Goal: Answer question/provide support: Share knowledge or assist other users

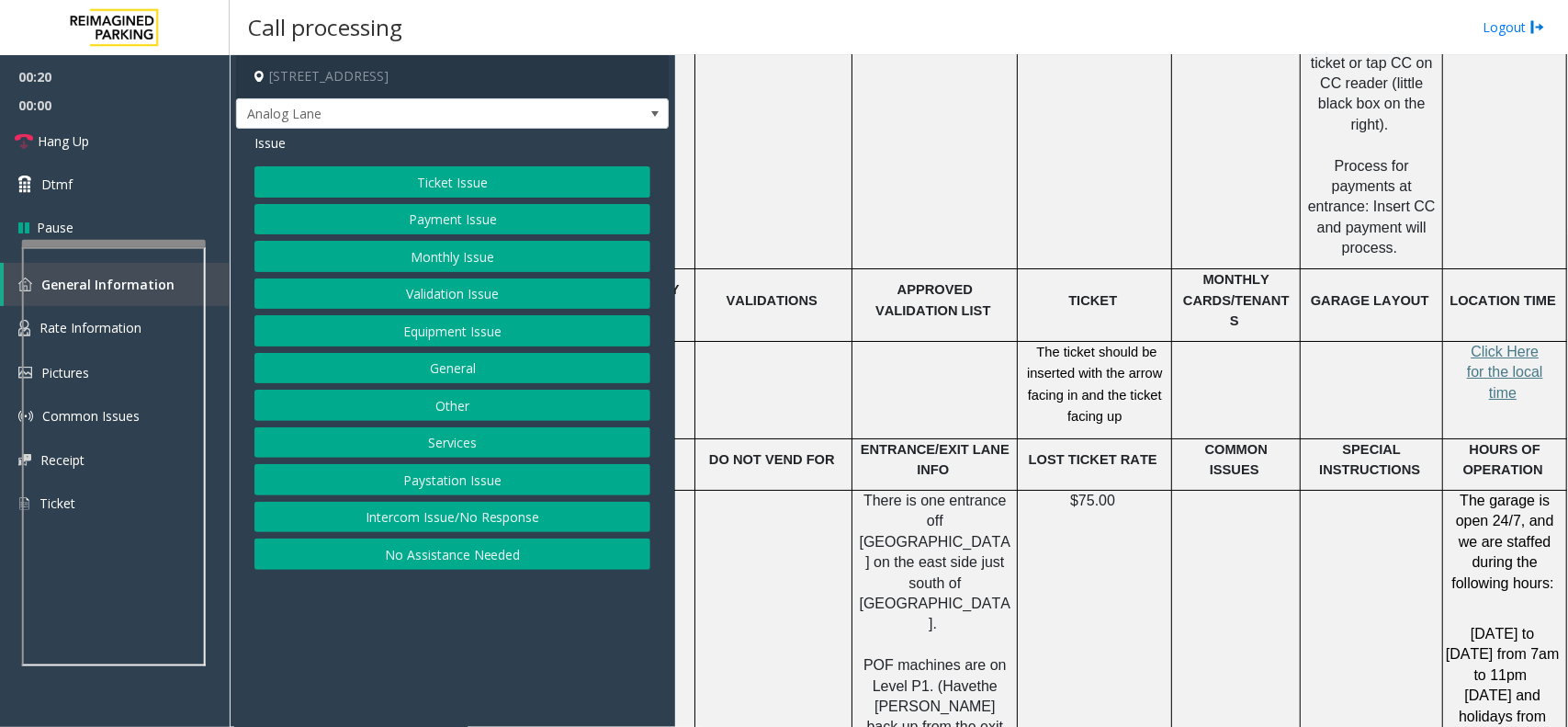
scroll to position [2872, 119]
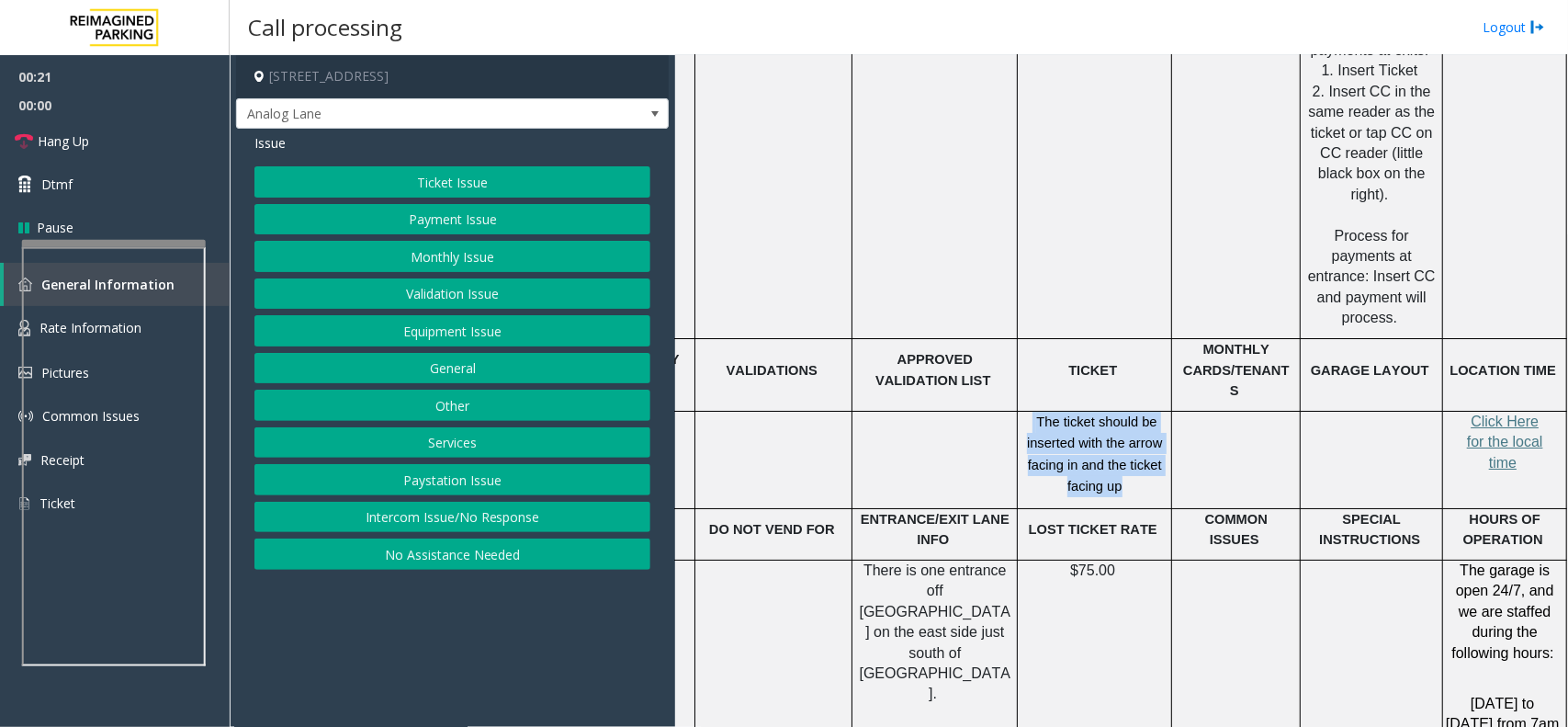
drag, startPoint x: 1016, startPoint y: 347, endPoint x: 1121, endPoint y: 406, distance: 120.4
click at [1121, 411] on p "The ticket should be inserted with the arrow facing in and the ticket facing up" at bounding box center [1095, 455] width 141 height 86
click at [1115, 418] on p "The ticket should be inserted with the arrow facing in and the ticket facing up" at bounding box center [1095, 455] width 141 height 86
drag, startPoint x: 1115, startPoint y: 418, endPoint x: 1029, endPoint y: 354, distance: 107.2
click at [1029, 411] on p "The ticket should be inserted with the arrow facing in and the ticket facing up" at bounding box center [1095, 455] width 141 height 86
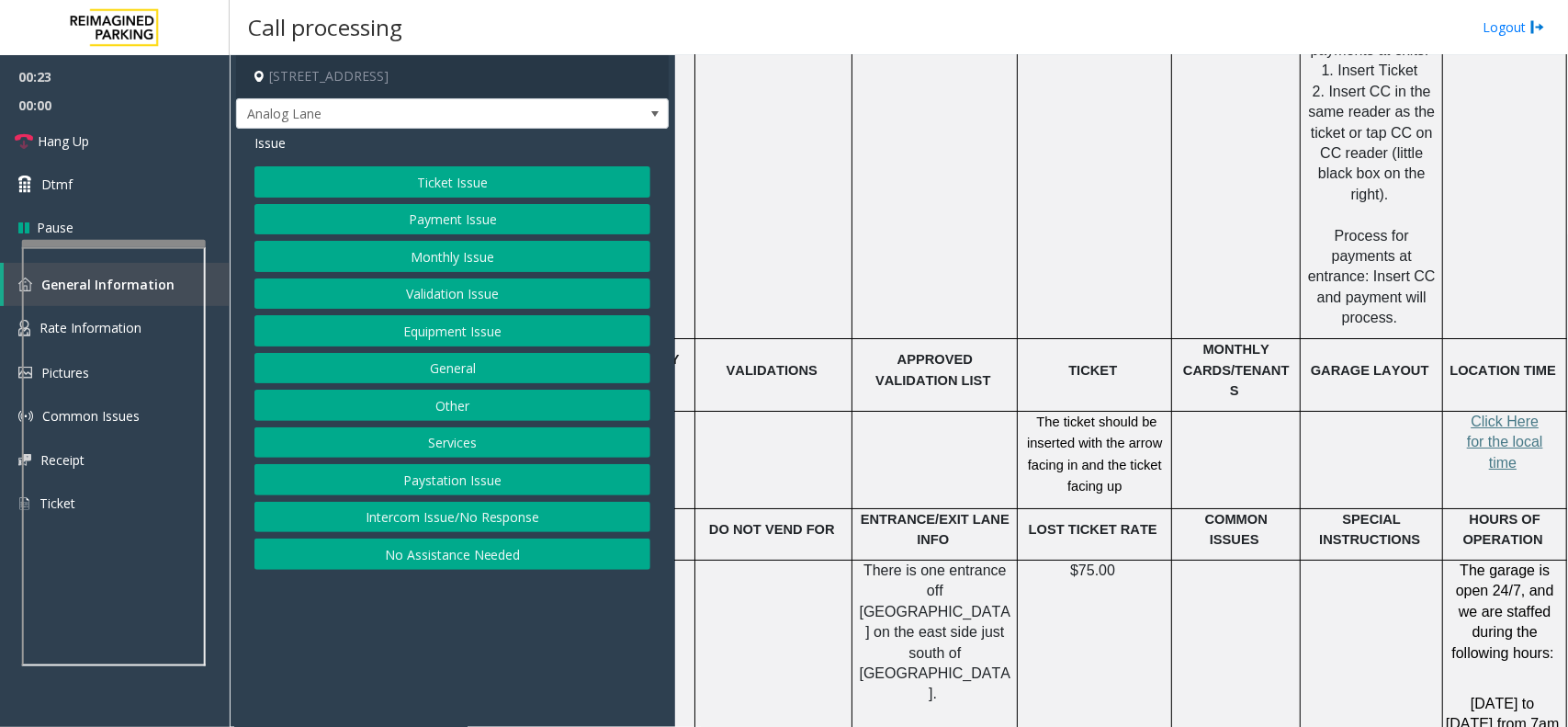
click at [1024, 411] on p "The ticket should be inserted with the arrow facing in and the ticket facing up" at bounding box center [1095, 455] width 141 height 86
drag, startPoint x: 1020, startPoint y: 350, endPoint x: 1121, endPoint y: 410, distance: 117.5
click at [1121, 411] on p "The ticket should be inserted with the arrow facing in and the ticket facing up" at bounding box center [1095, 455] width 141 height 86
click at [1121, 413] on p "The ticket should be inserted with the arrow facing in and the ticket facing up" at bounding box center [1095, 455] width 141 height 86
drag, startPoint x: 1121, startPoint y: 414, endPoint x: 1024, endPoint y: 350, distance: 116.2
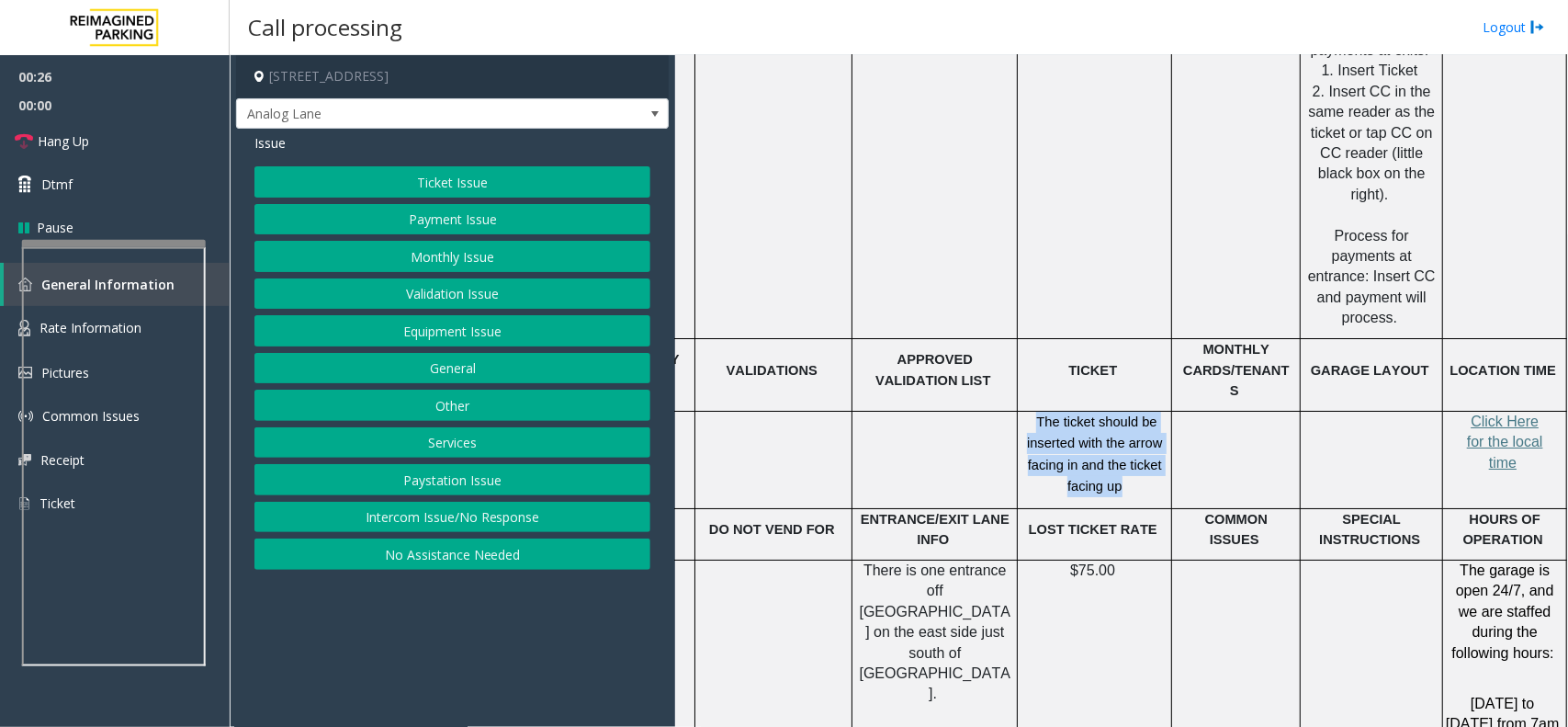
click at [1024, 411] on p "The ticket should be inserted with the arrow facing in and the ticket facing up" at bounding box center [1095, 455] width 141 height 86
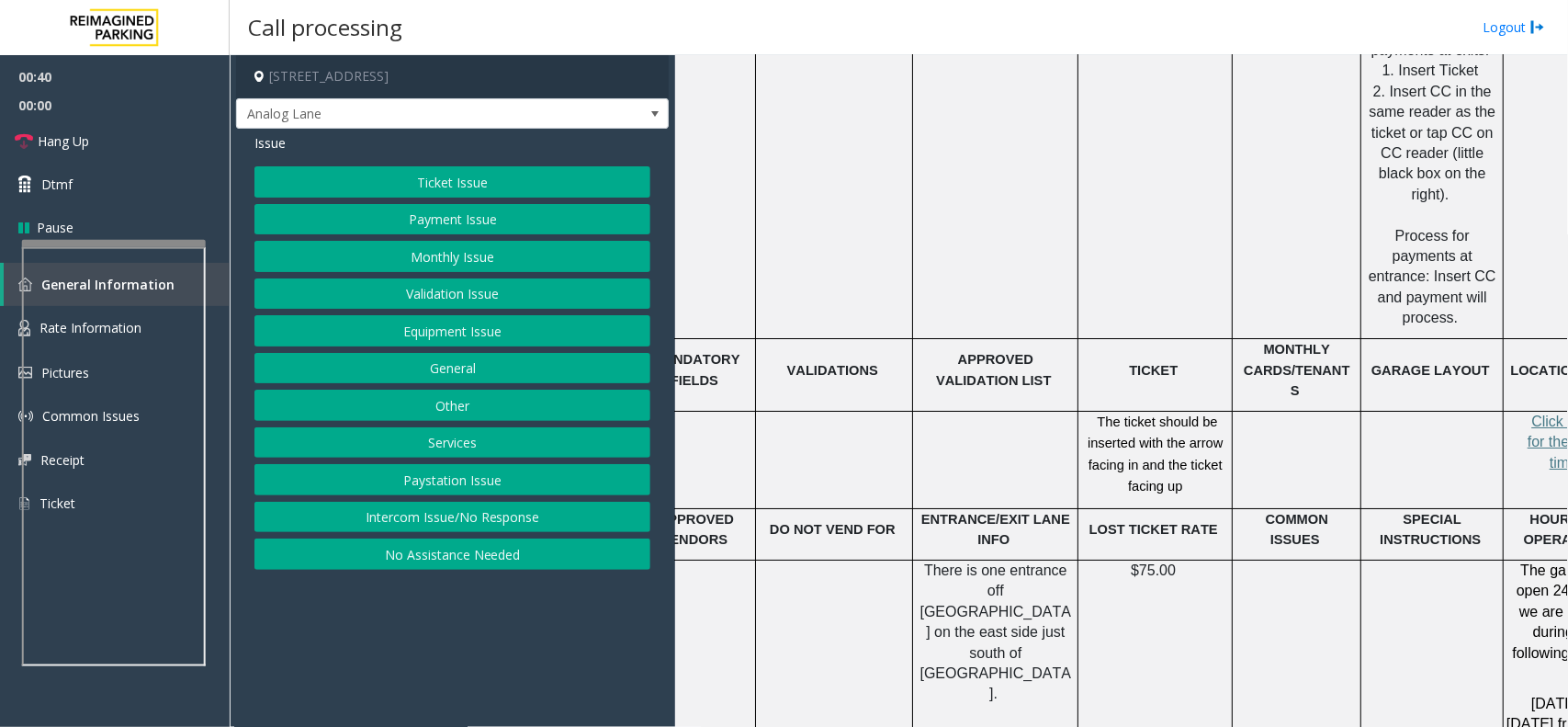
scroll to position [2872, 0]
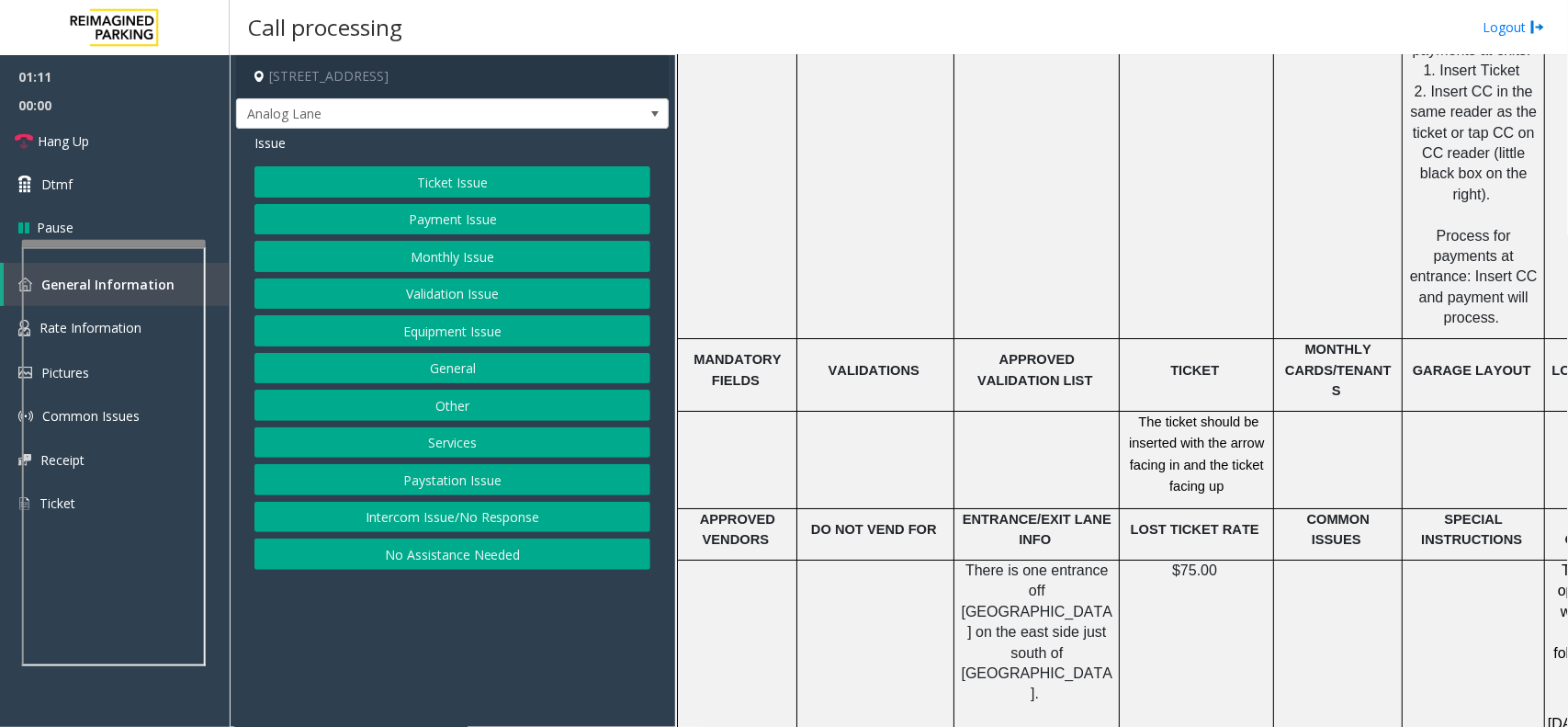
click at [476, 333] on button "Equipment Issue" at bounding box center [453, 331] width 396 height 31
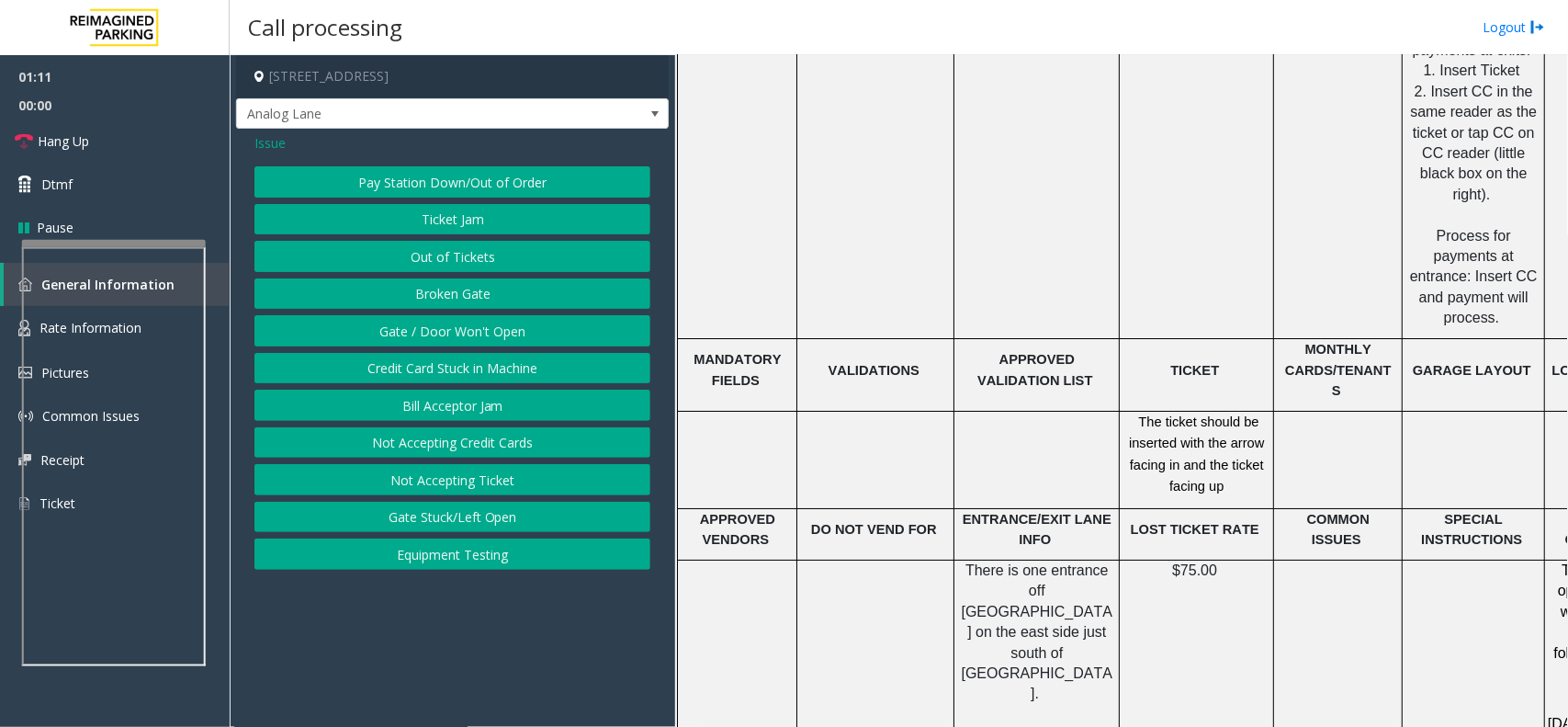
click at [476, 333] on button "Gate / Door Won't Open" at bounding box center [453, 331] width 396 height 31
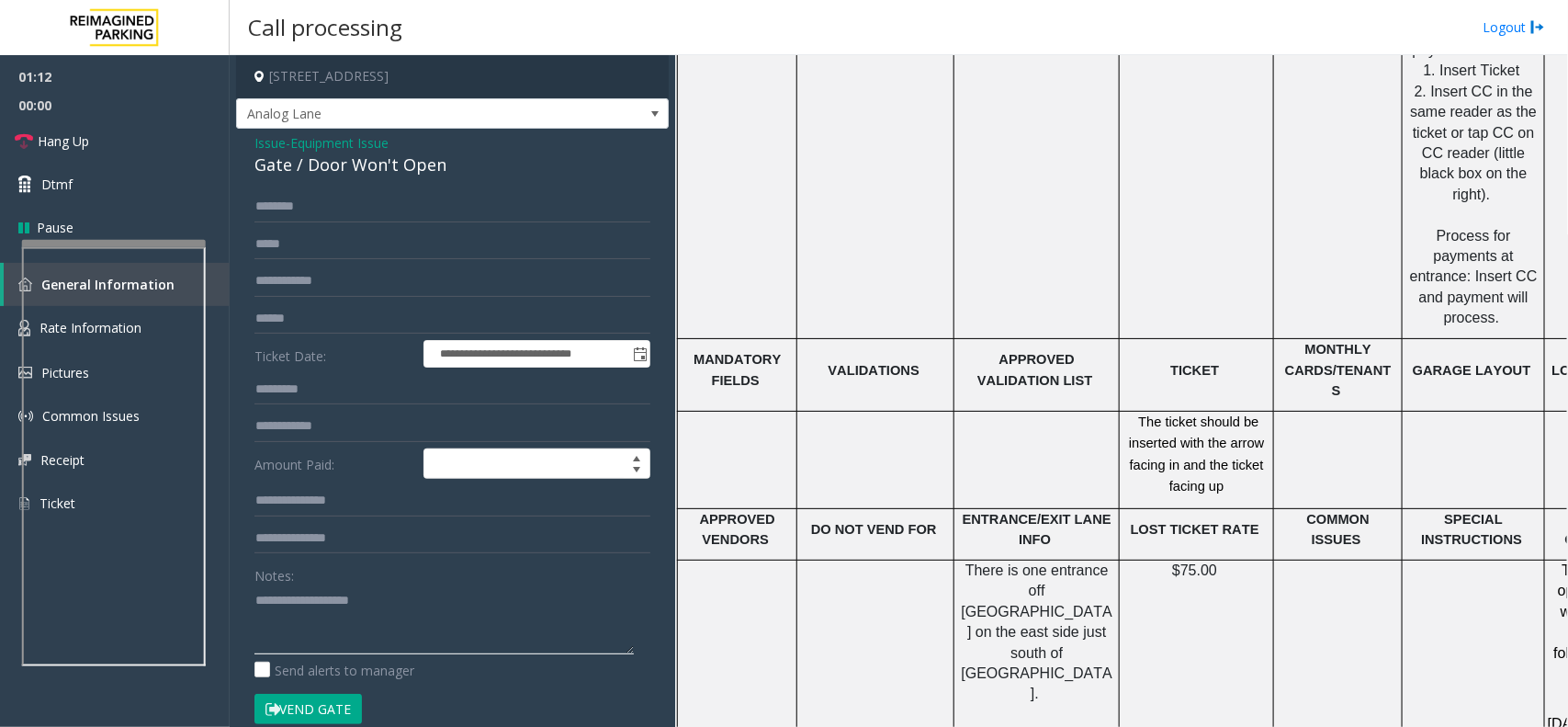
click at [379, 630] on textarea at bounding box center [444, 619] width 379 height 69
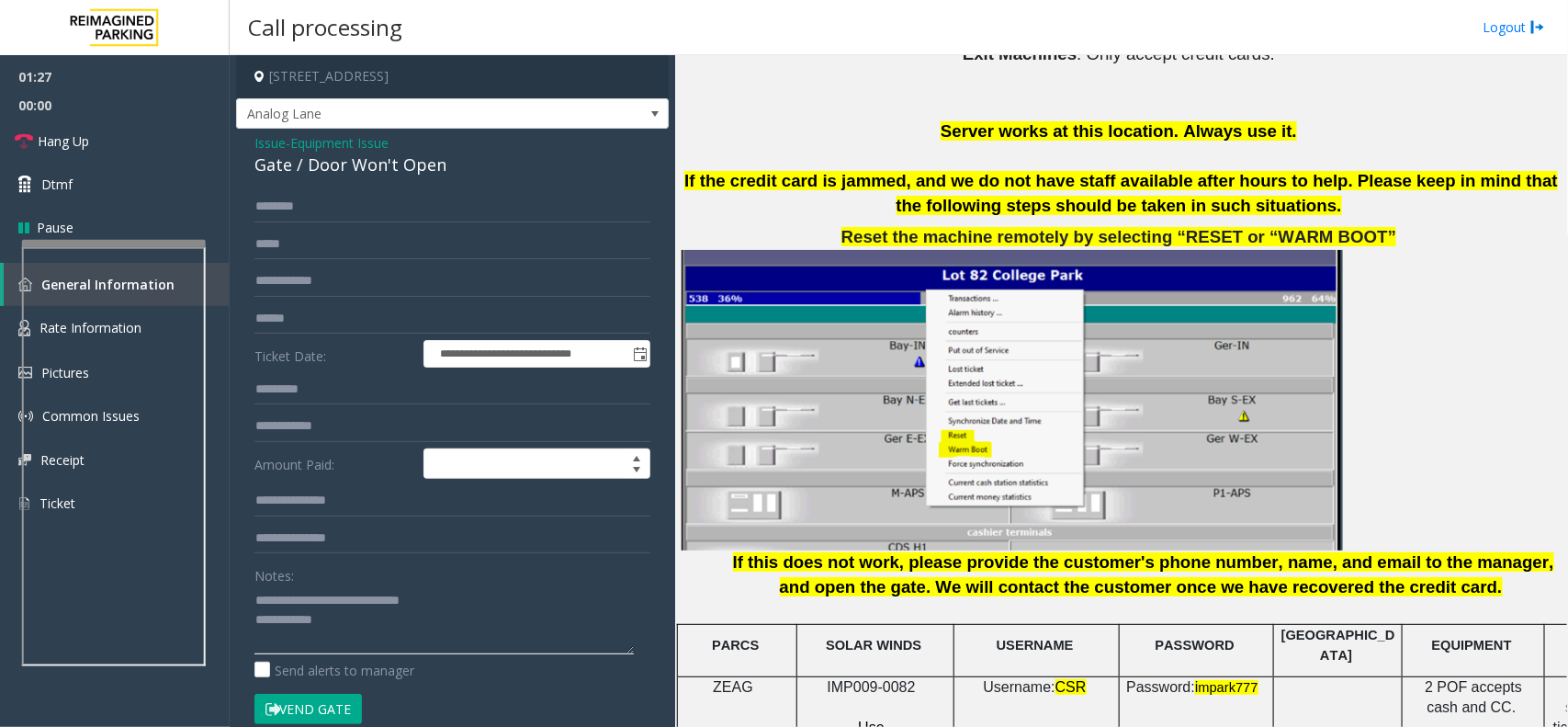
scroll to position [1493, 0]
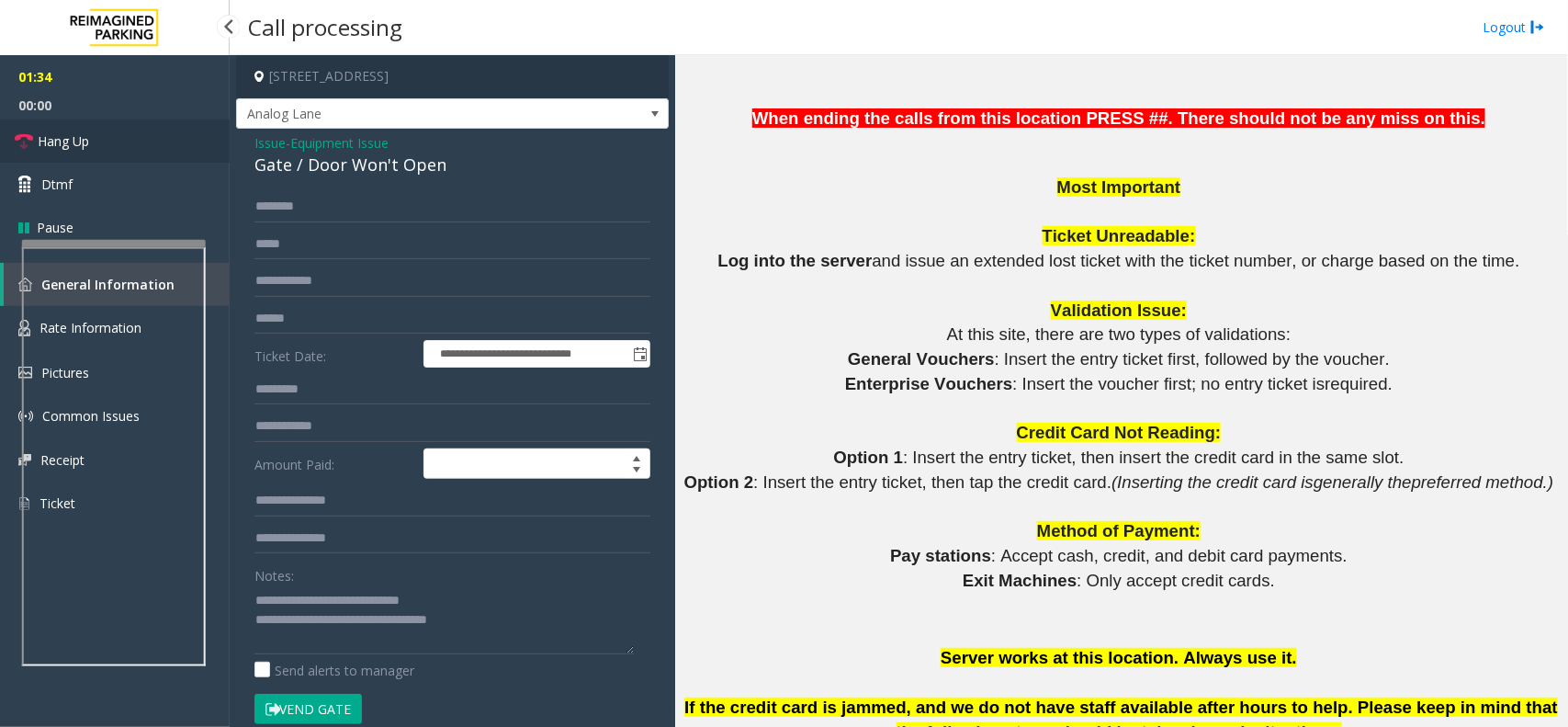
click at [172, 119] on link "Hang Up" at bounding box center [115, 141] width 230 height 43
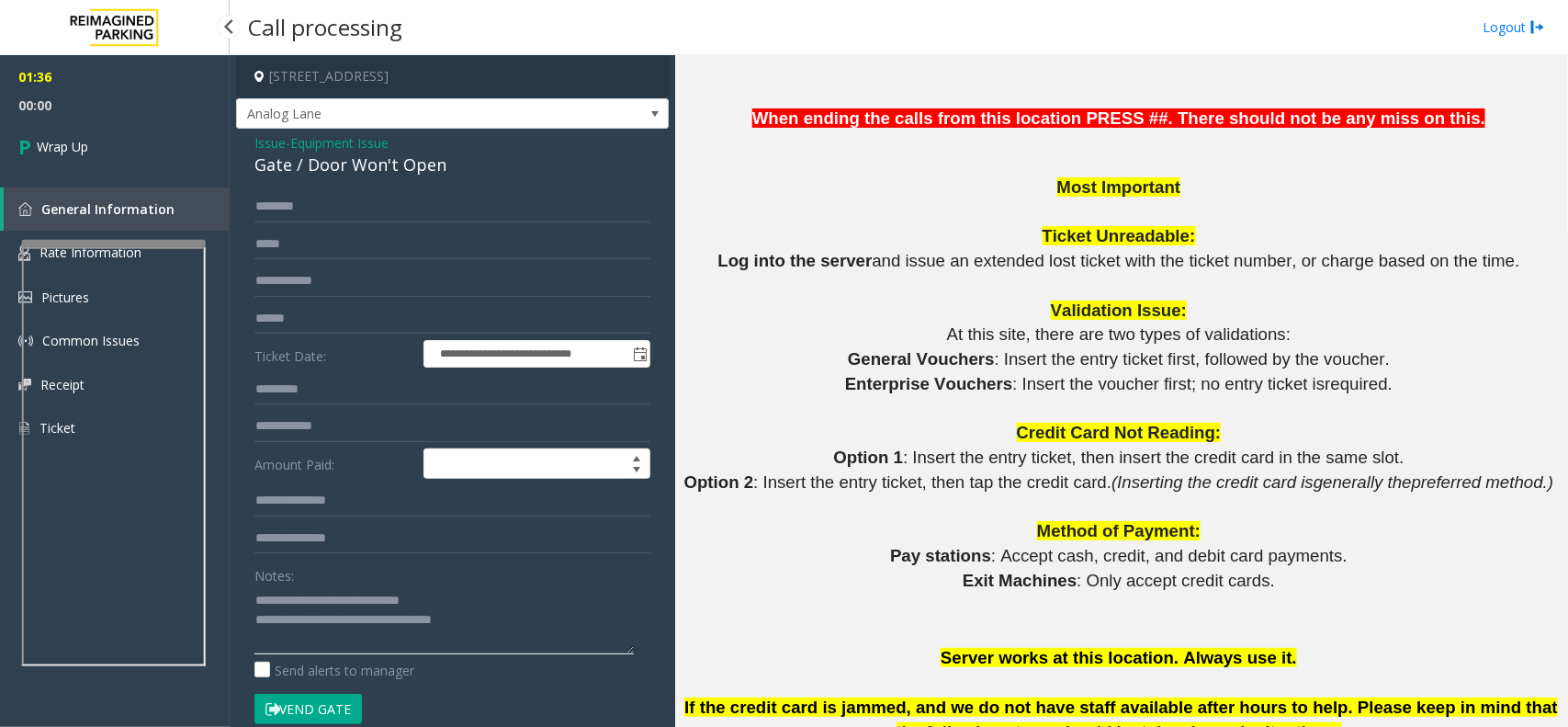
type textarea "**********"
click at [166, 136] on link "Wrap Up" at bounding box center [115, 147] width 230 height 54
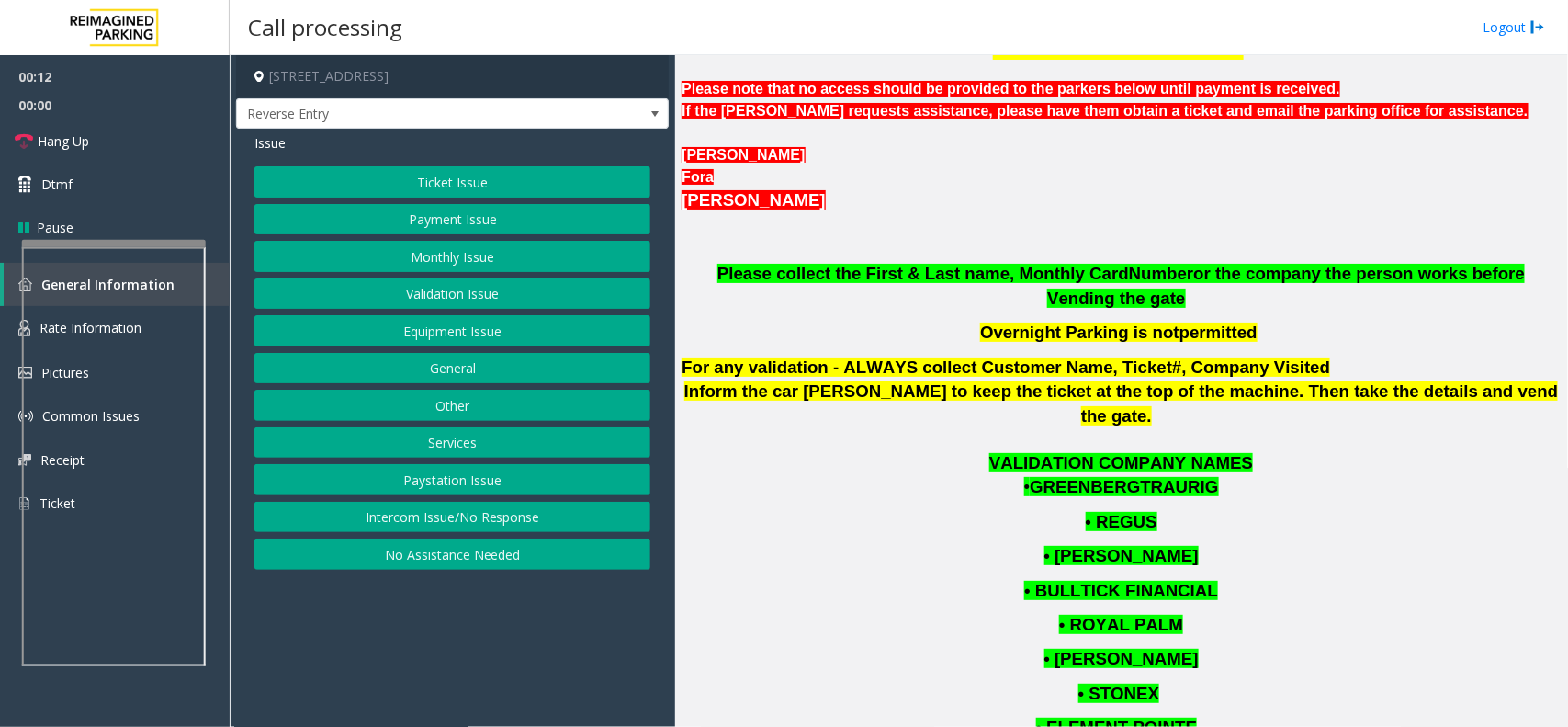
scroll to position [364, 0]
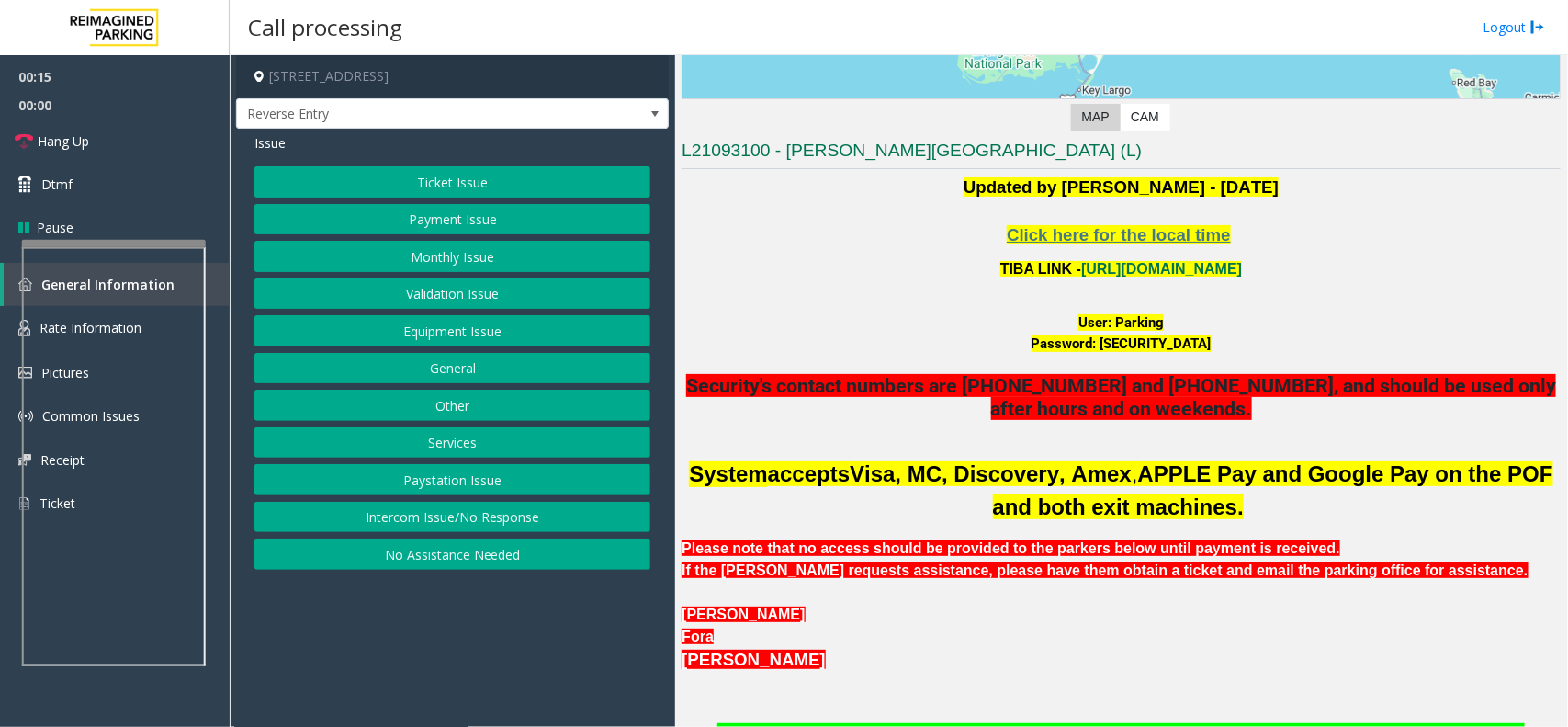
click at [1108, 285] on p at bounding box center [1121, 291] width 879 height 22
click at [1114, 277] on p "TIBA LINK - [URL][DOMAIN_NAME]" at bounding box center [1121, 269] width 879 height 23
click at [1123, 269] on link "[URL][DOMAIN_NAME]" at bounding box center [1161, 269] width 161 height 16
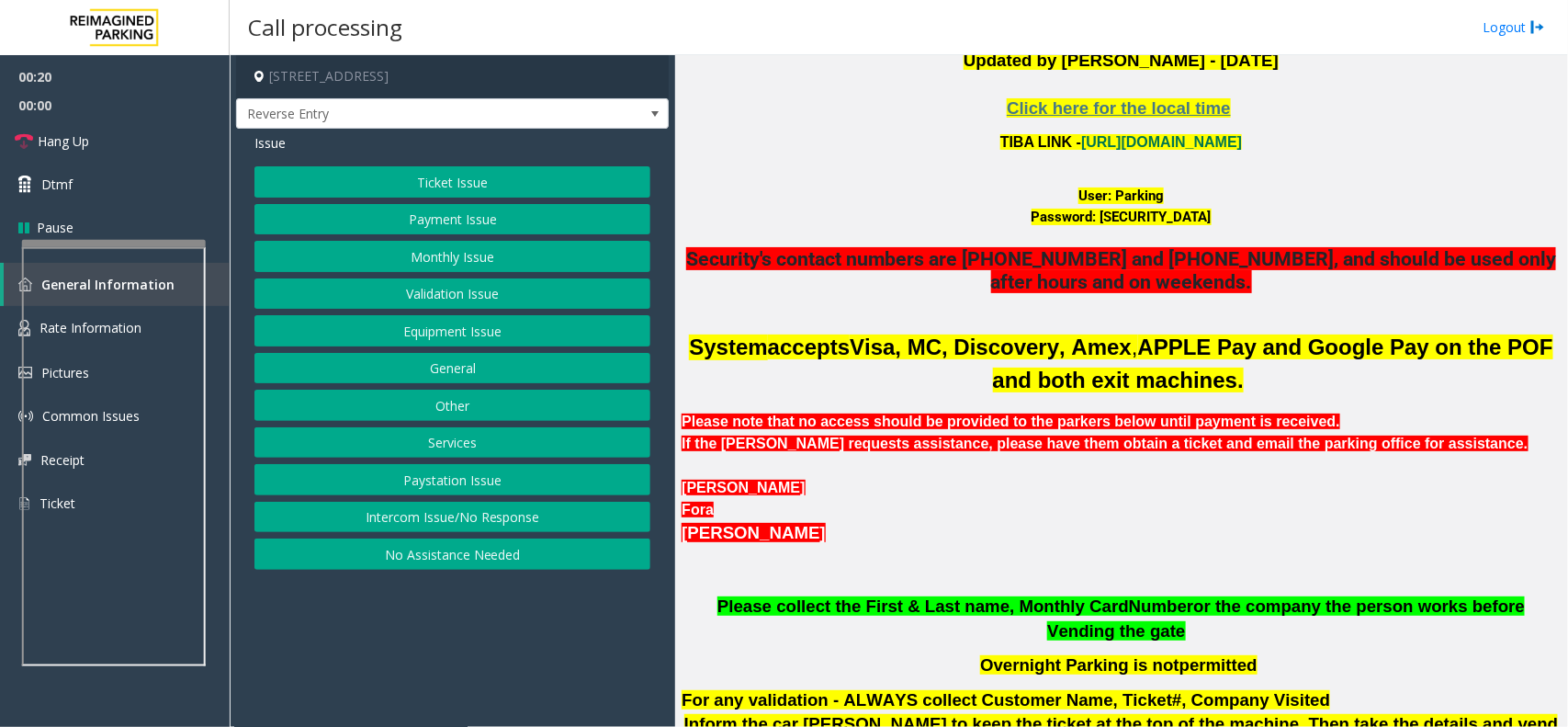
scroll to position [709, 0]
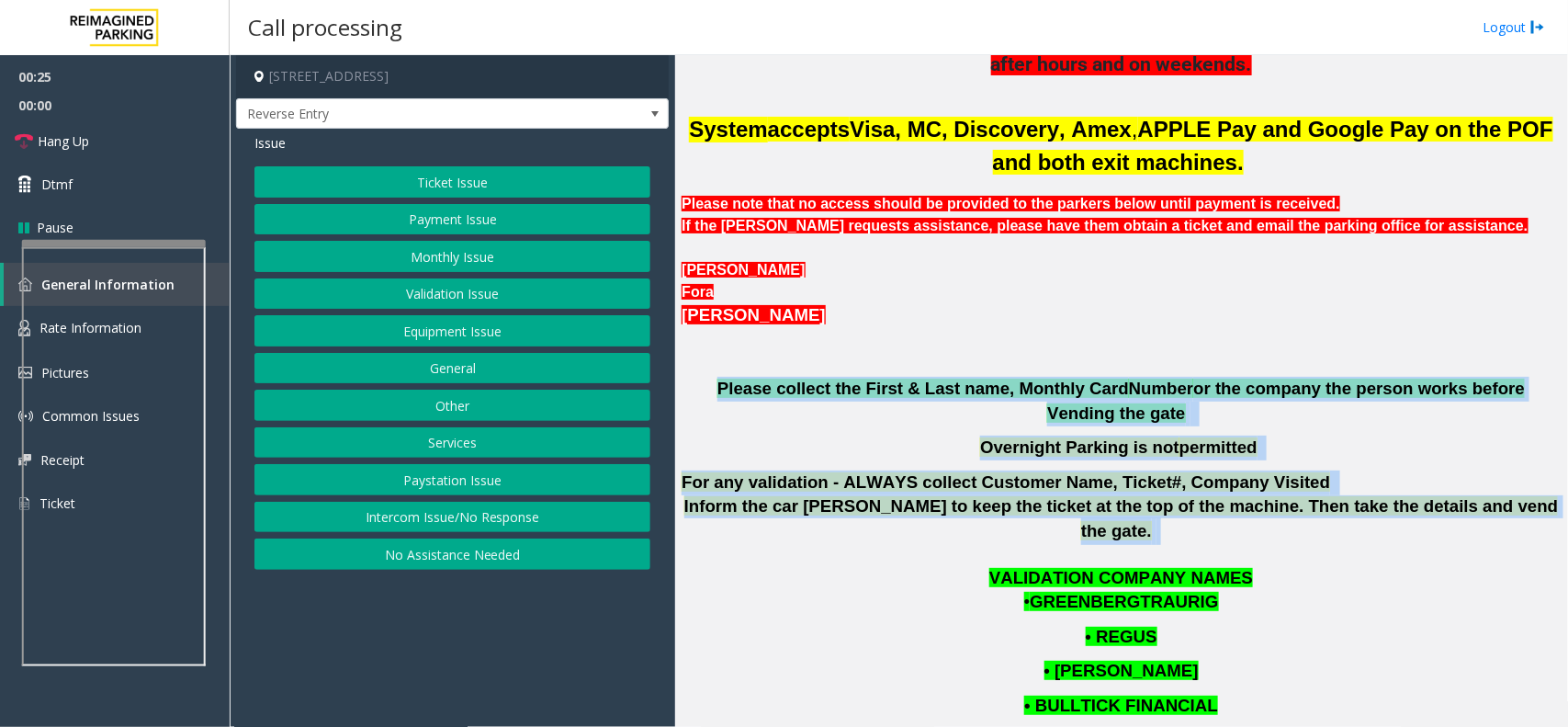
drag, startPoint x: 1504, startPoint y: 491, endPoint x: 1053, endPoint y: 360, distance: 469.6
click at [1053, 360] on div "System accepts Visa, MC, Discovery, Amex , APPLE Pay and Google Pay on the POF …" at bounding box center [1121, 328] width 879 height 433
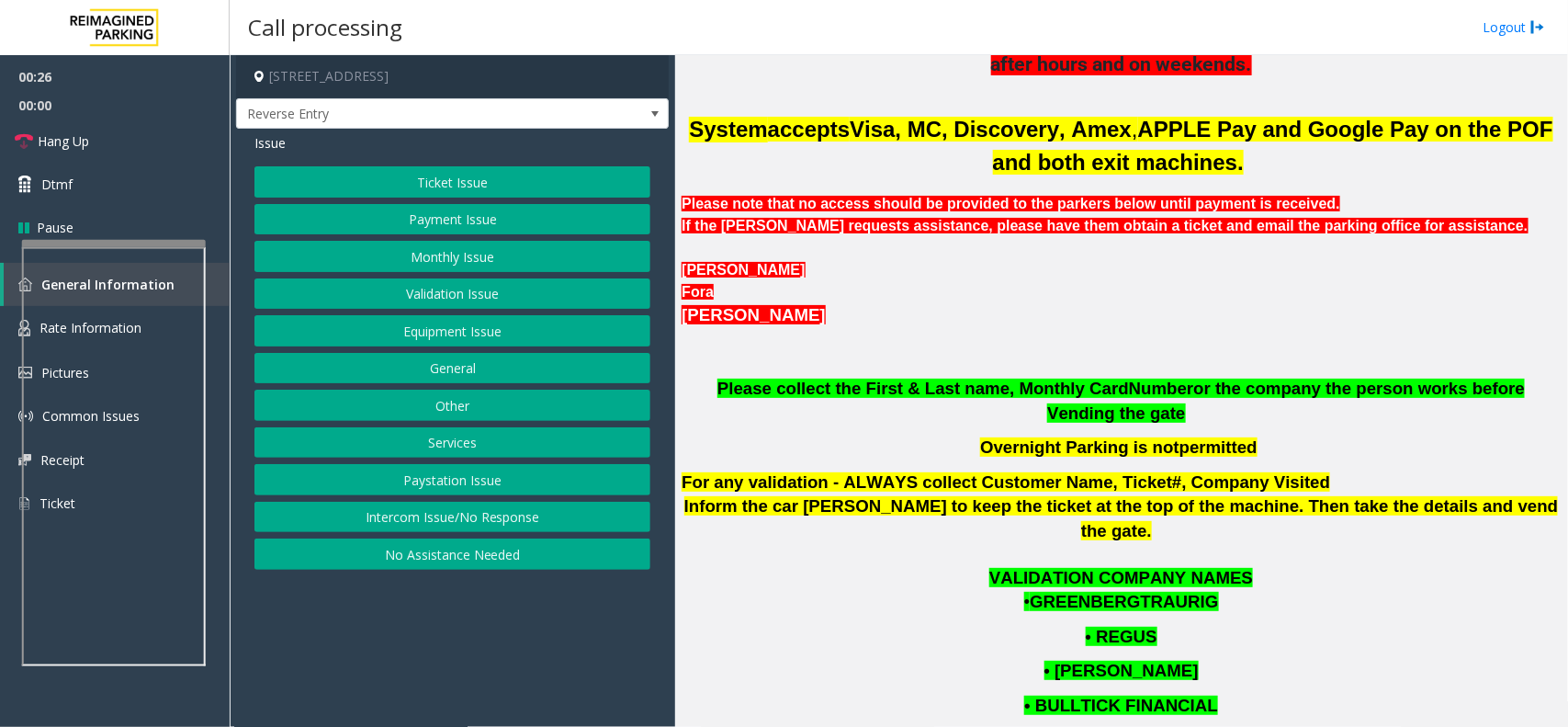
click at [1056, 348] on p at bounding box center [1121, 352] width 879 height 49
click at [644, 106] on span at bounding box center [654, 114] width 25 height 29
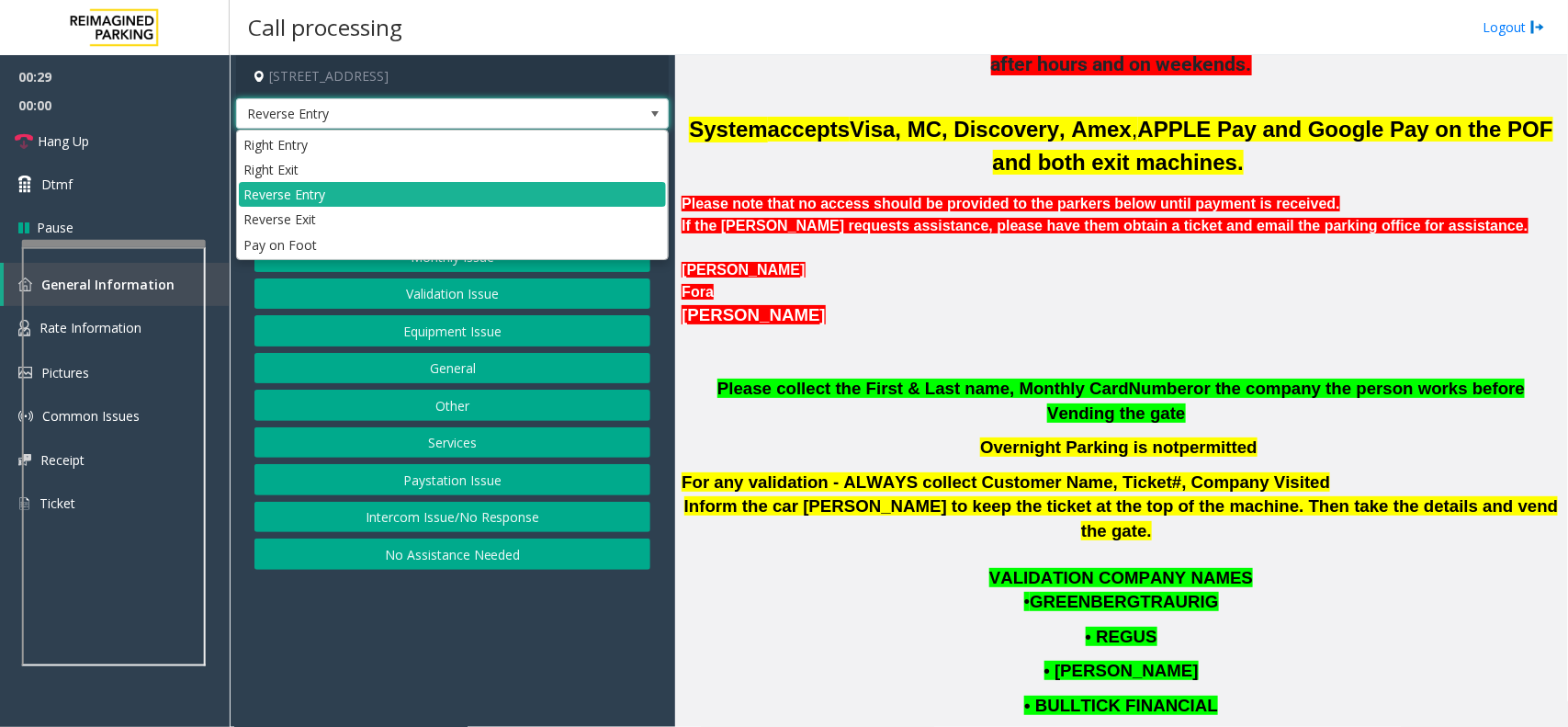
click at [644, 106] on span at bounding box center [654, 114] width 25 height 29
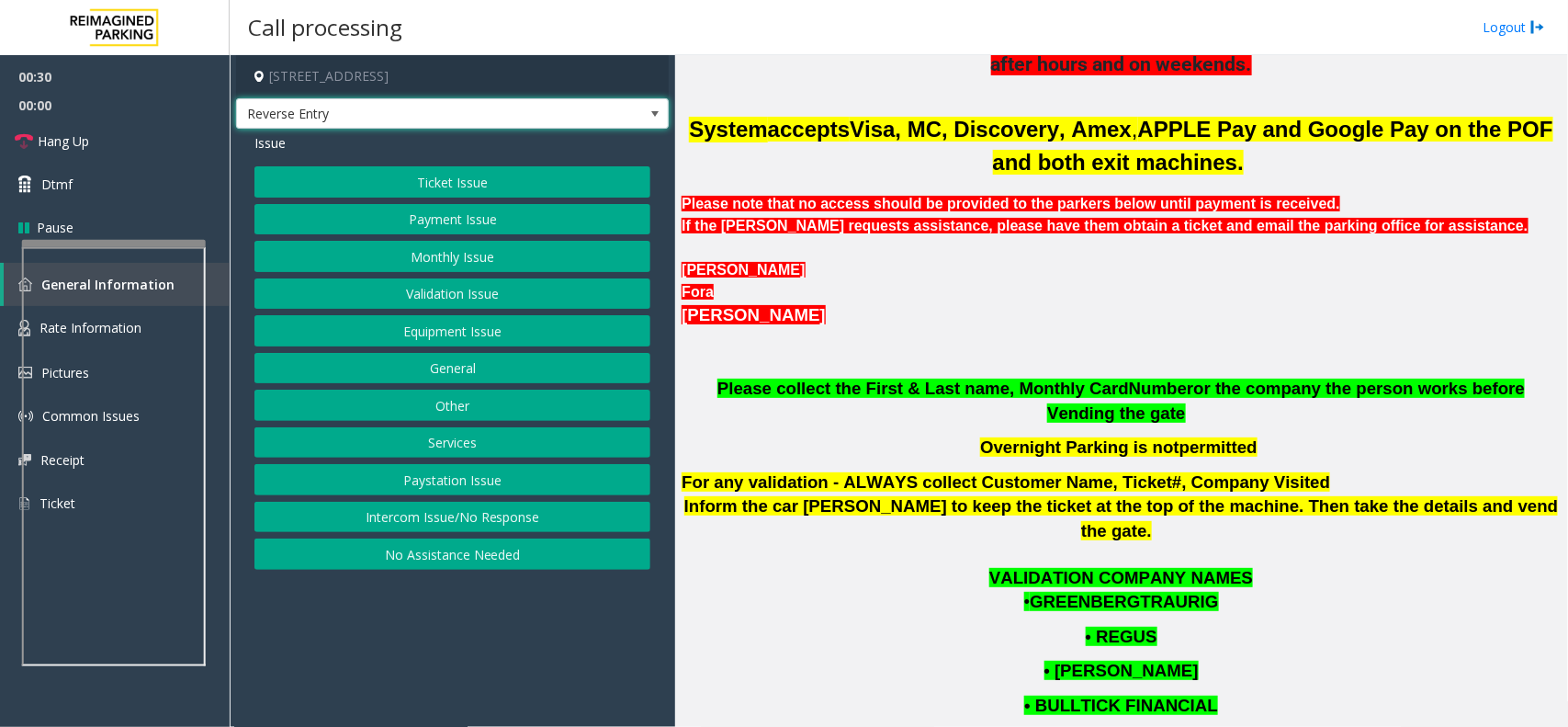
click at [1118, 322] on p "[PERSON_NAME]" at bounding box center [1121, 316] width 879 height 24
click at [505, 329] on button "Equipment Issue" at bounding box center [453, 331] width 396 height 31
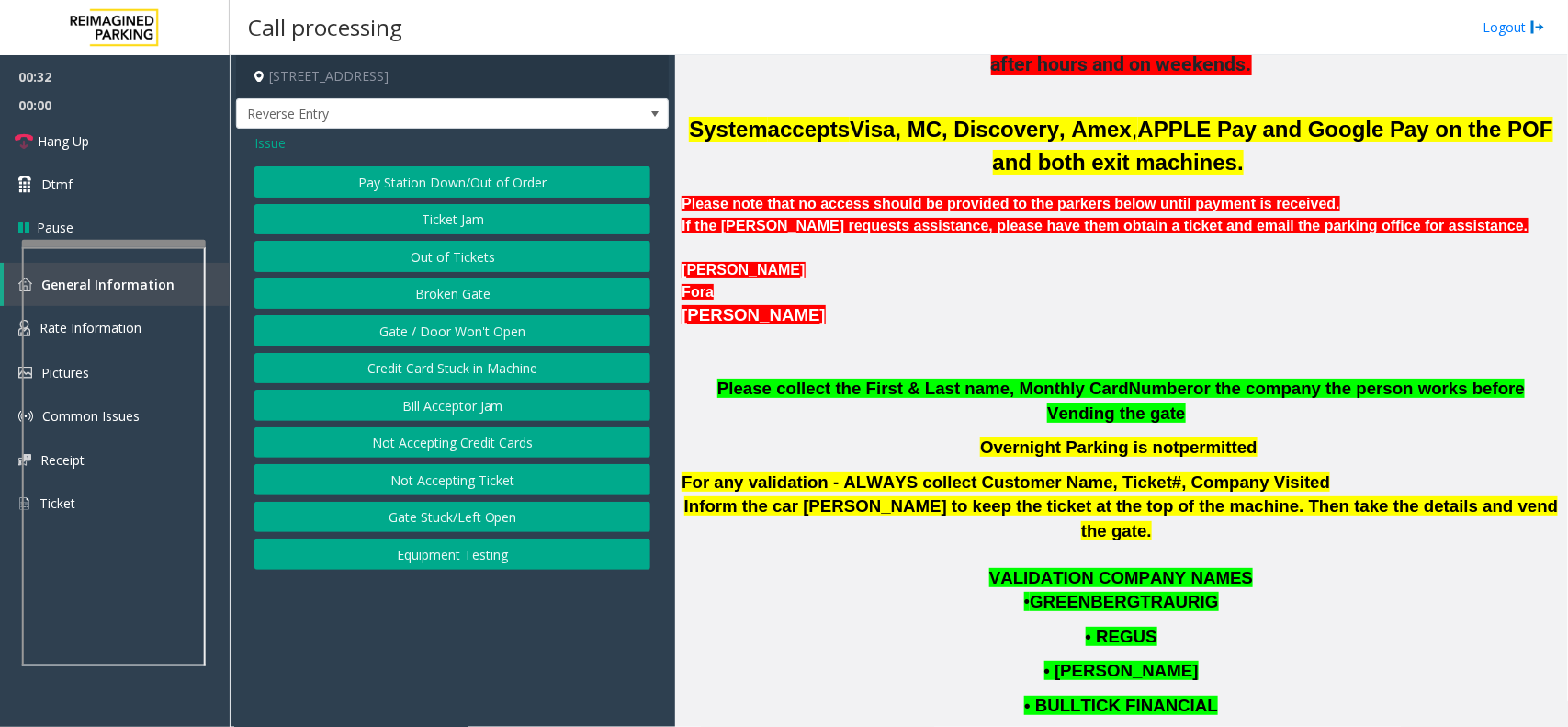
click at [505, 329] on button "Gate / Door Won't Open" at bounding box center [453, 331] width 396 height 31
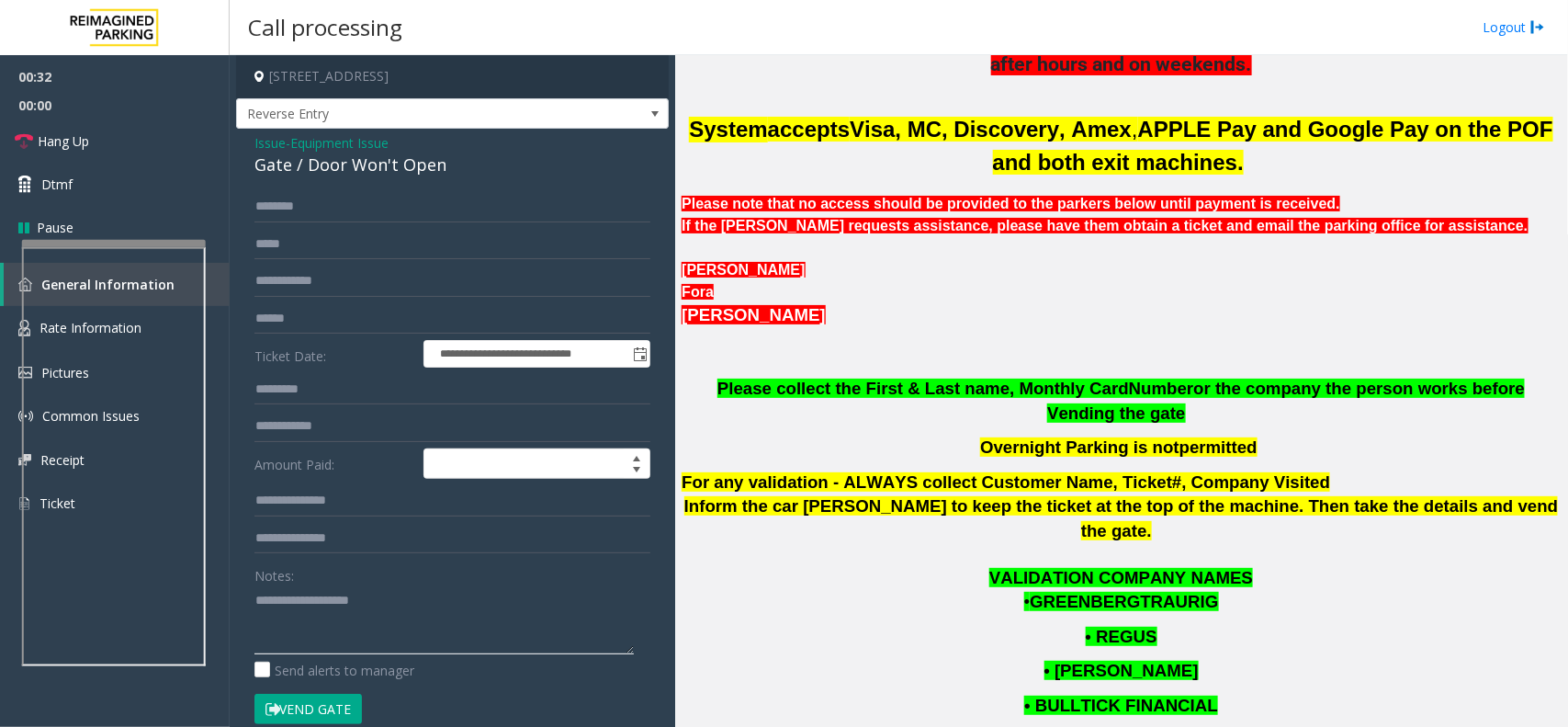
click at [423, 602] on textarea at bounding box center [444, 619] width 379 height 69
click at [192, 144] on link "Hang Up" at bounding box center [115, 141] width 230 height 43
click at [332, 629] on textarea at bounding box center [444, 619] width 379 height 69
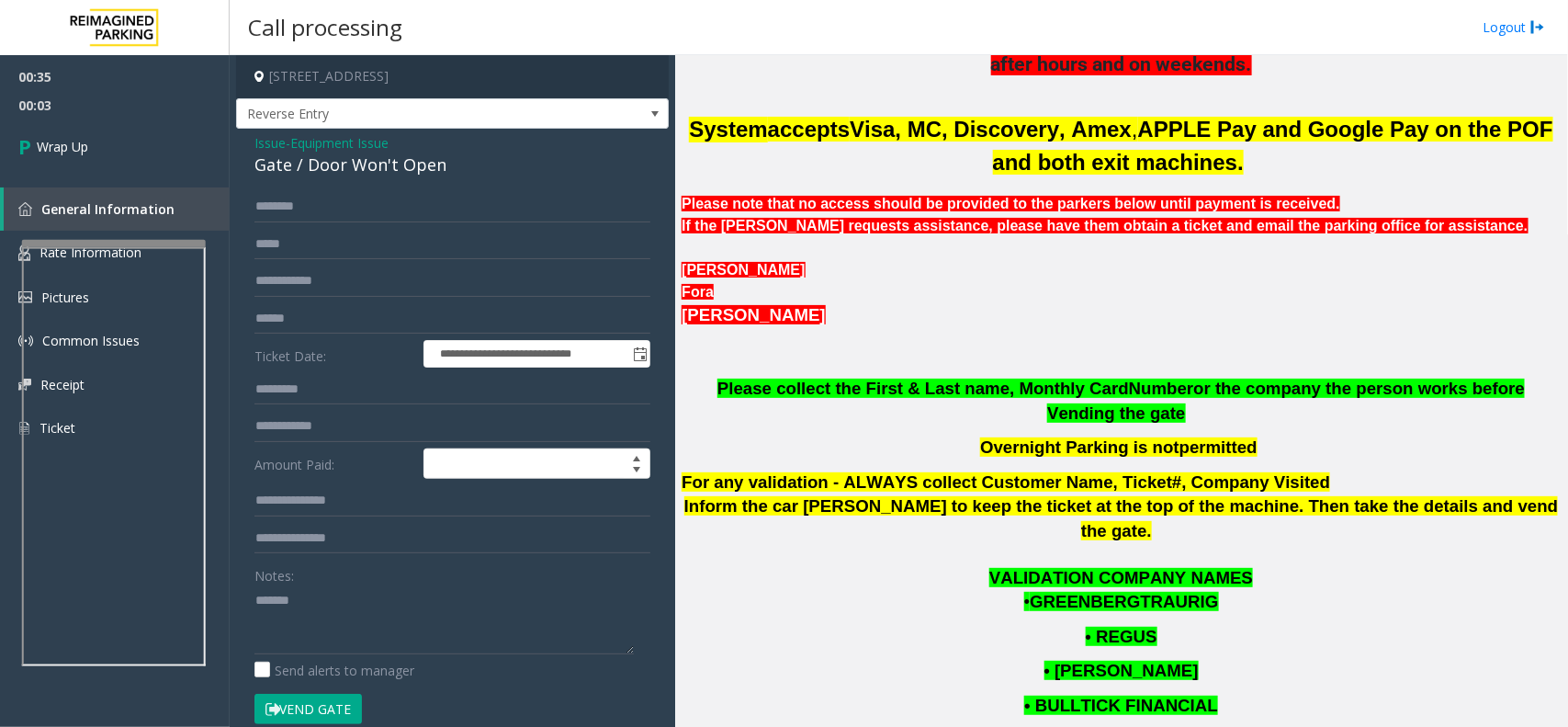
click at [398, 170] on div "Gate / Door Won't Open" at bounding box center [453, 164] width 396 height 24
copy div "Gate / Door Won't Open"
click at [396, 596] on textarea at bounding box center [444, 619] width 379 height 69
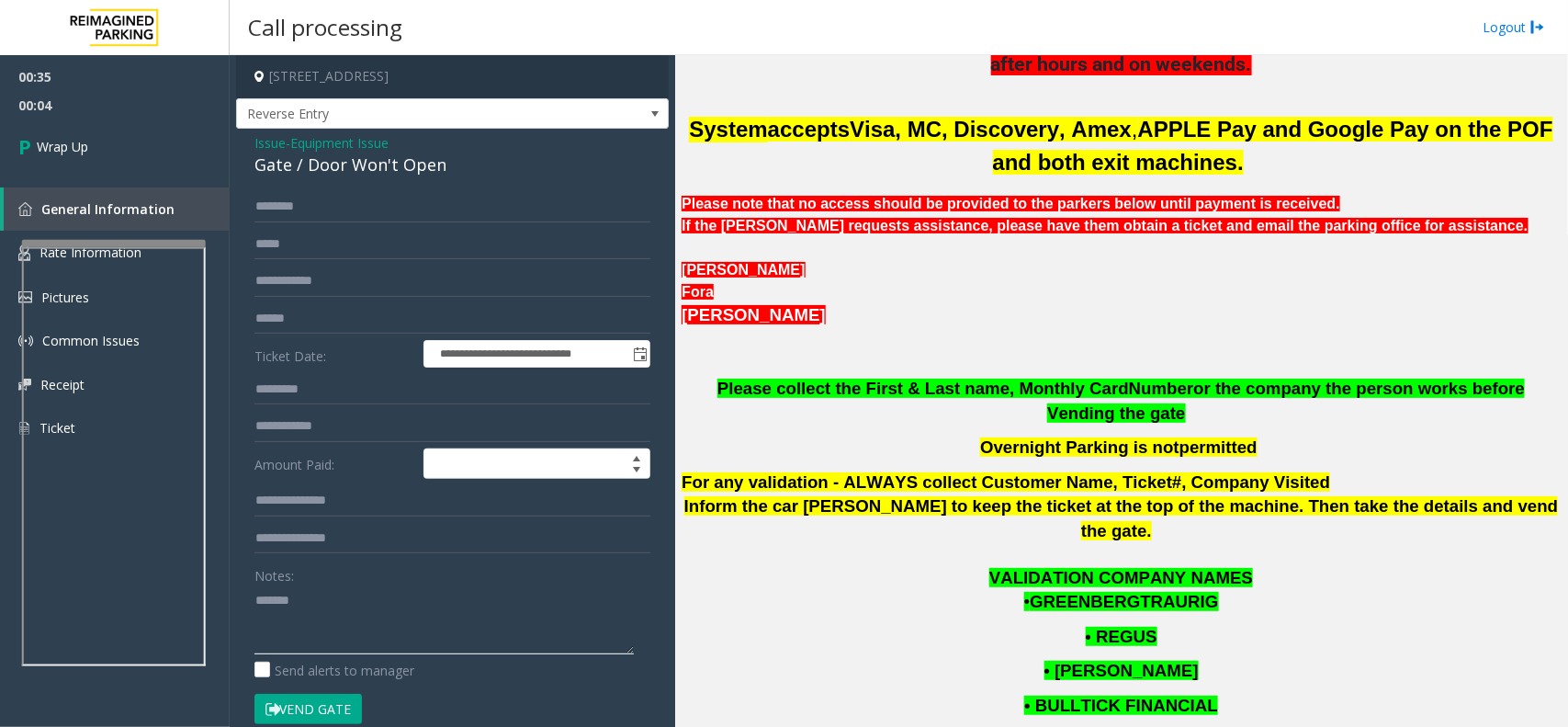
paste textarea "**********"
click at [375, 634] on textarea at bounding box center [444, 619] width 379 height 69
type textarea "**********"
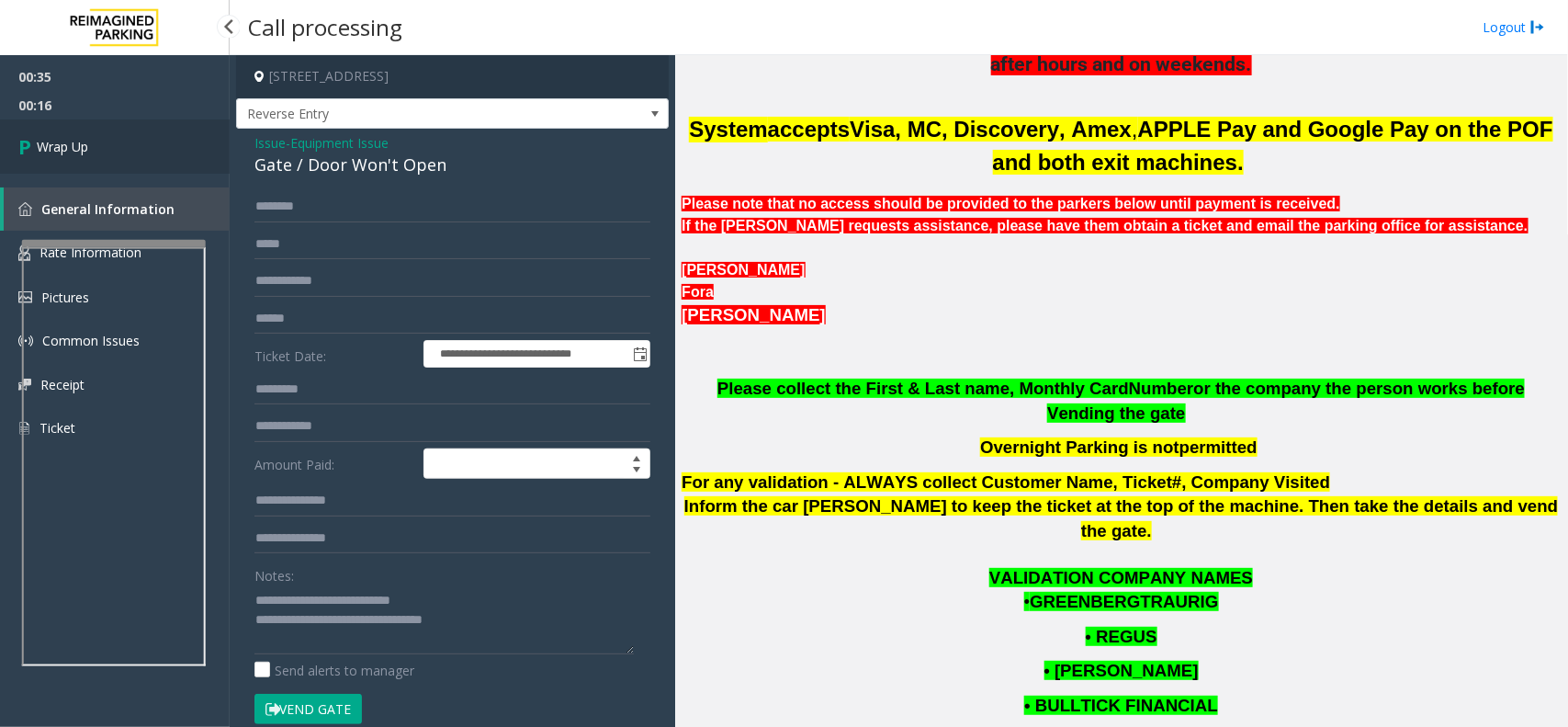
click at [110, 130] on link "Wrap Up" at bounding box center [115, 147] width 230 height 54
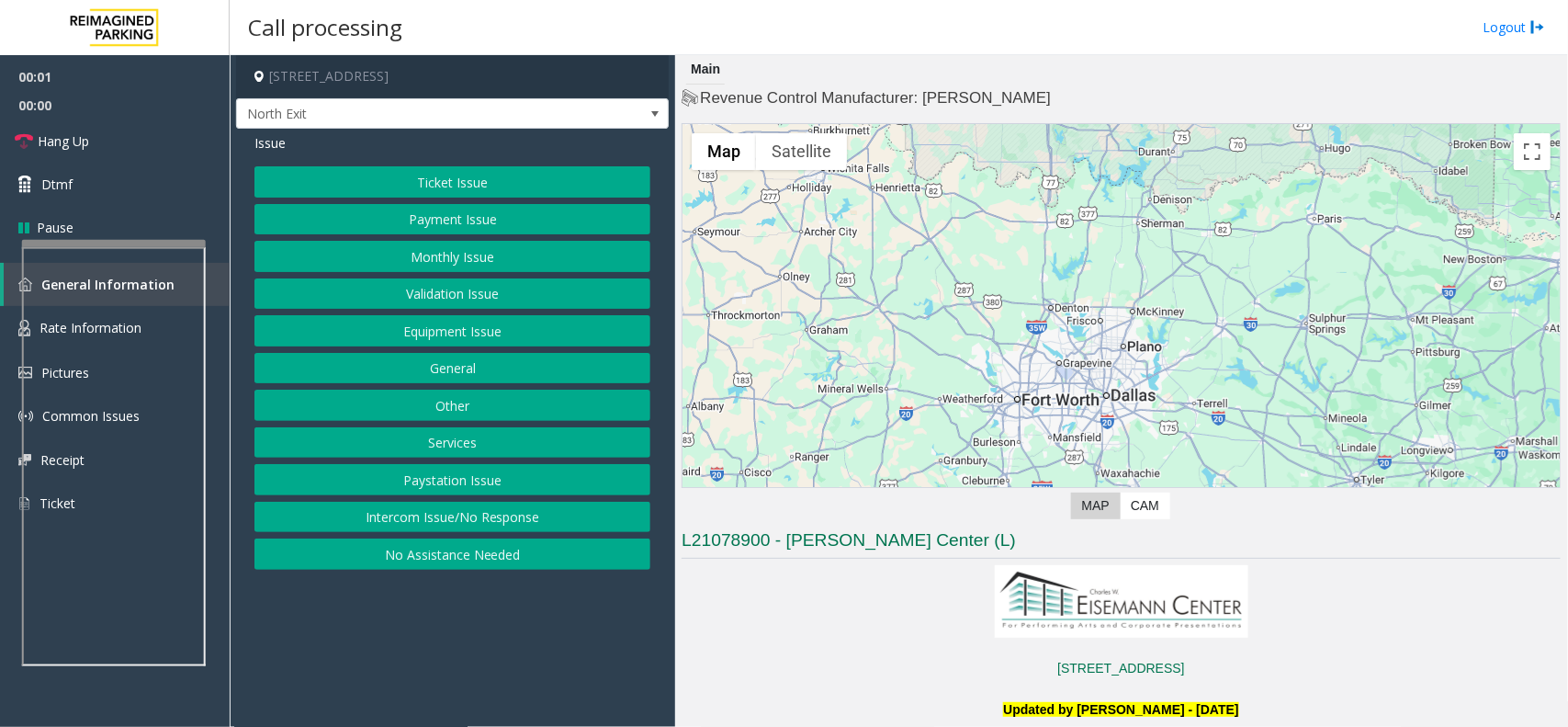
click at [470, 456] on button "Services" at bounding box center [453, 442] width 396 height 31
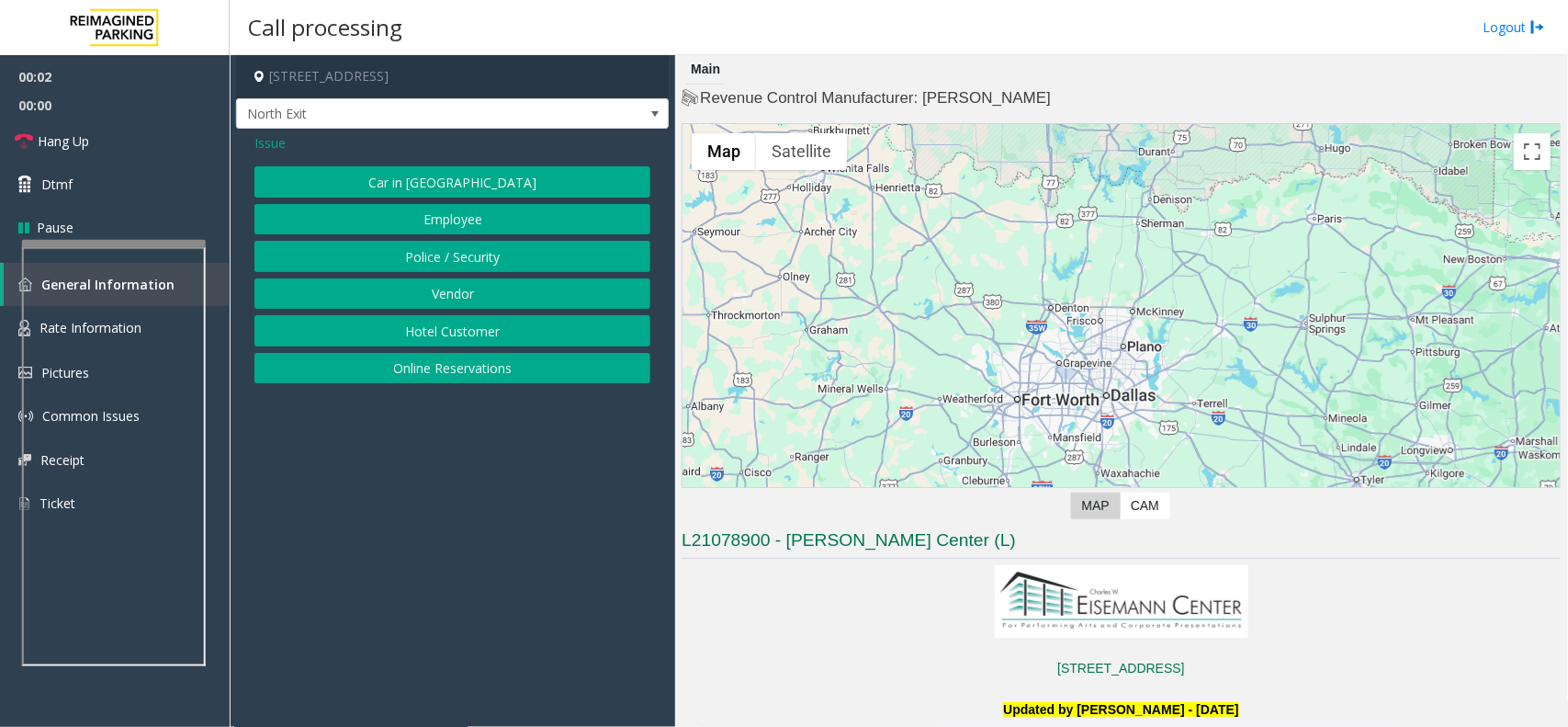
click at [456, 337] on button "Hotel Customer" at bounding box center [453, 331] width 396 height 31
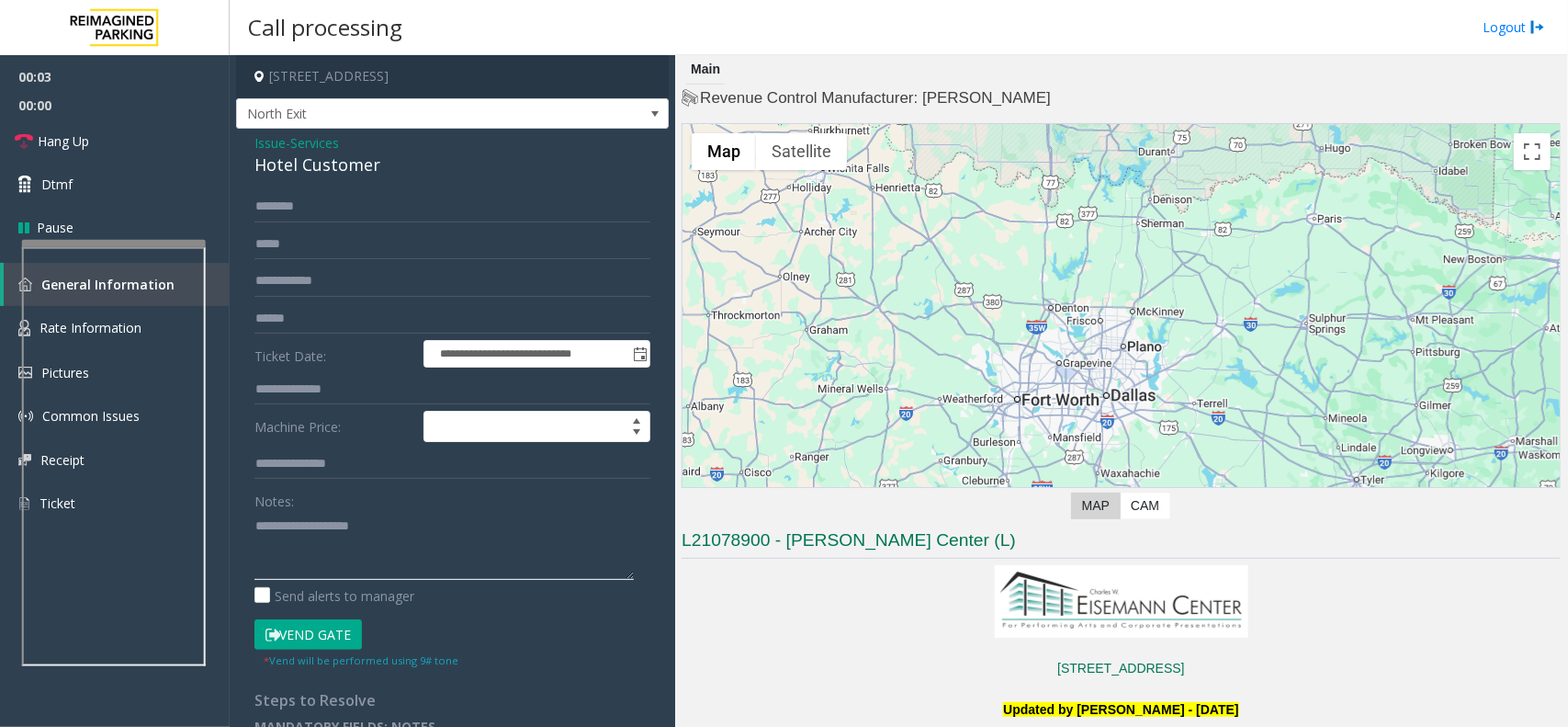
click at [375, 552] on textarea at bounding box center [444, 545] width 379 height 69
click at [361, 158] on div "Hotel Customer" at bounding box center [453, 164] width 396 height 24
copy div "Hotel Customer"
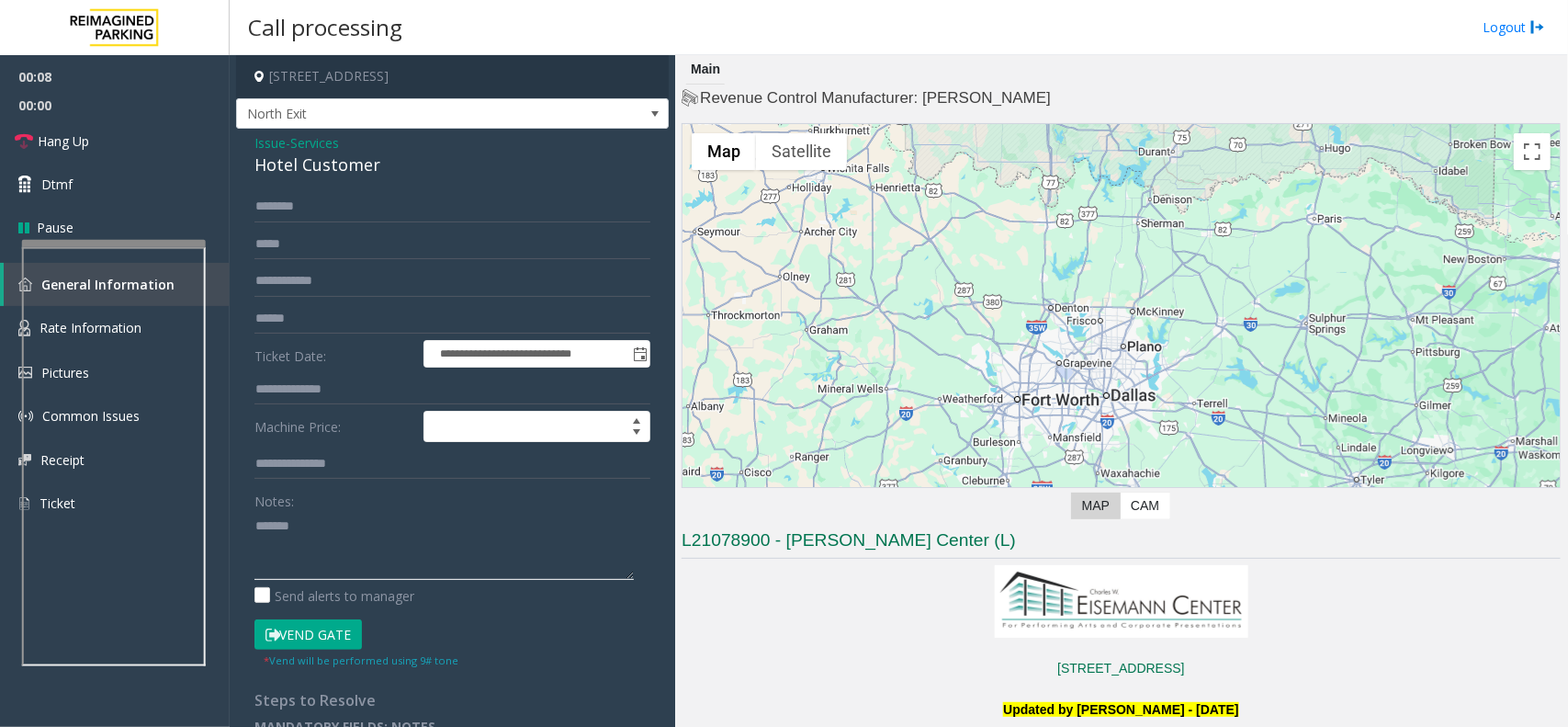
click at [368, 529] on textarea at bounding box center [444, 545] width 379 height 69
paste textarea "**********"
type textarea "**********"
click at [336, 396] on input "text" at bounding box center [453, 389] width 396 height 31
type input "***"
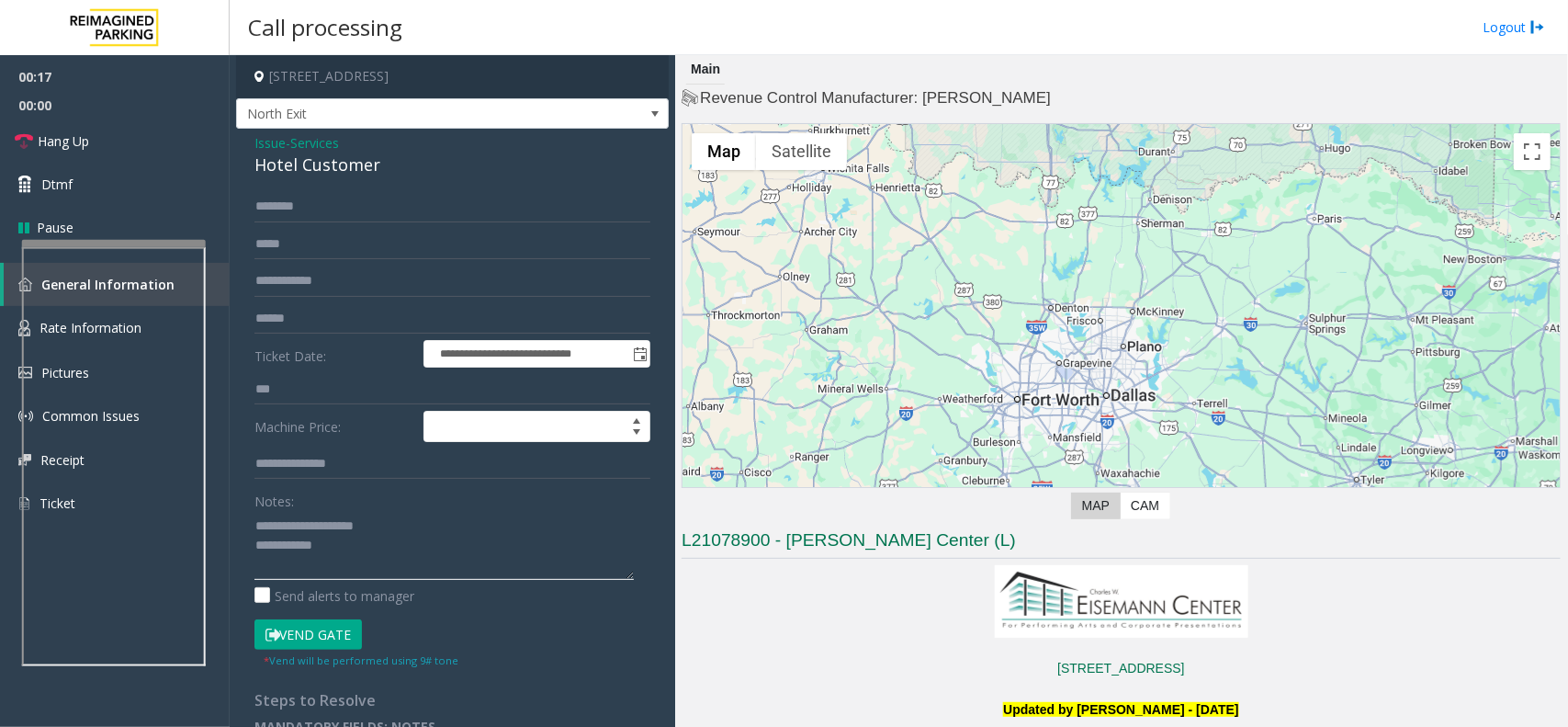
click at [351, 549] on textarea at bounding box center [444, 545] width 379 height 69
click at [324, 646] on button "Vend Gate" at bounding box center [308, 634] width 107 height 31
click at [368, 540] on textarea at bounding box center [444, 545] width 379 height 69
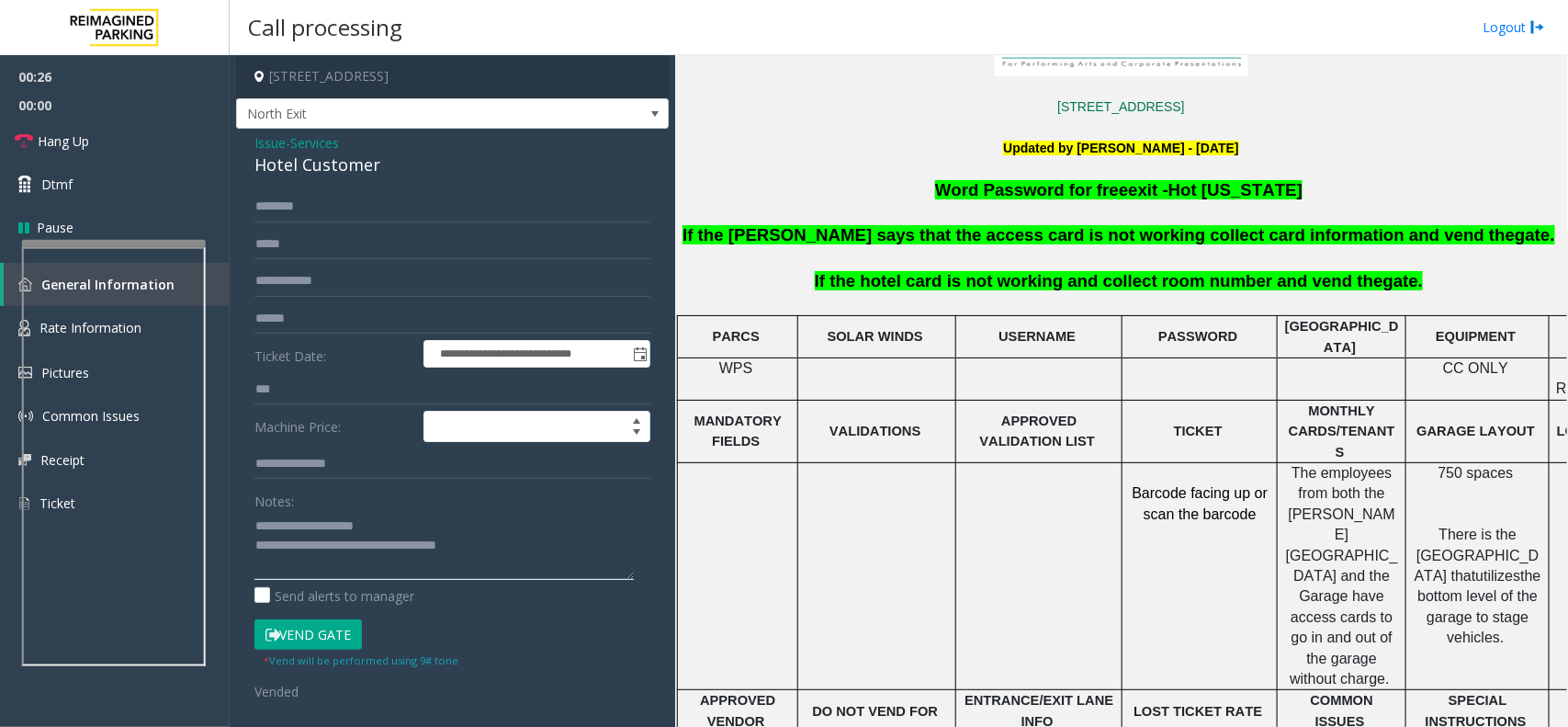
scroll to position [575, 0]
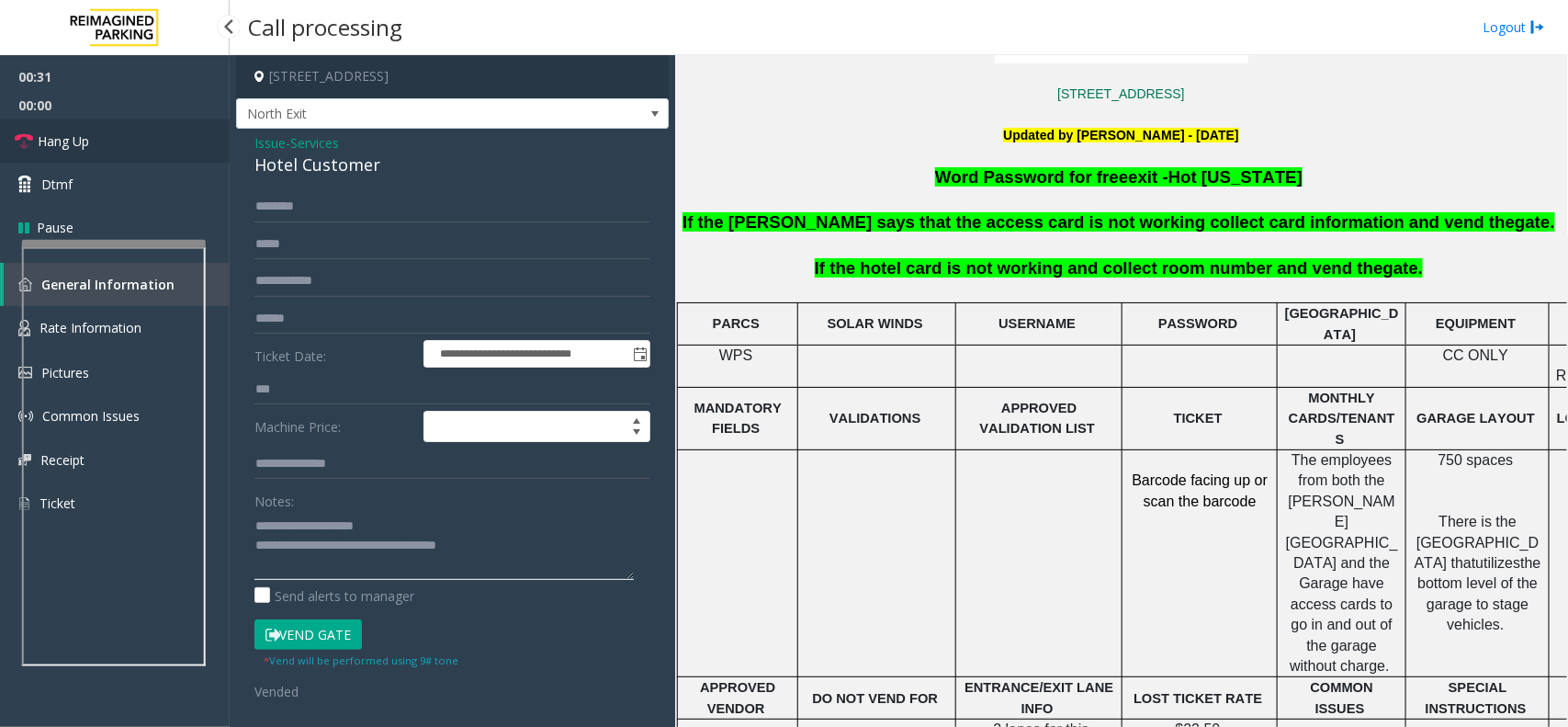
type textarea "**********"
click at [157, 140] on link "Hang Up" at bounding box center [115, 141] width 230 height 43
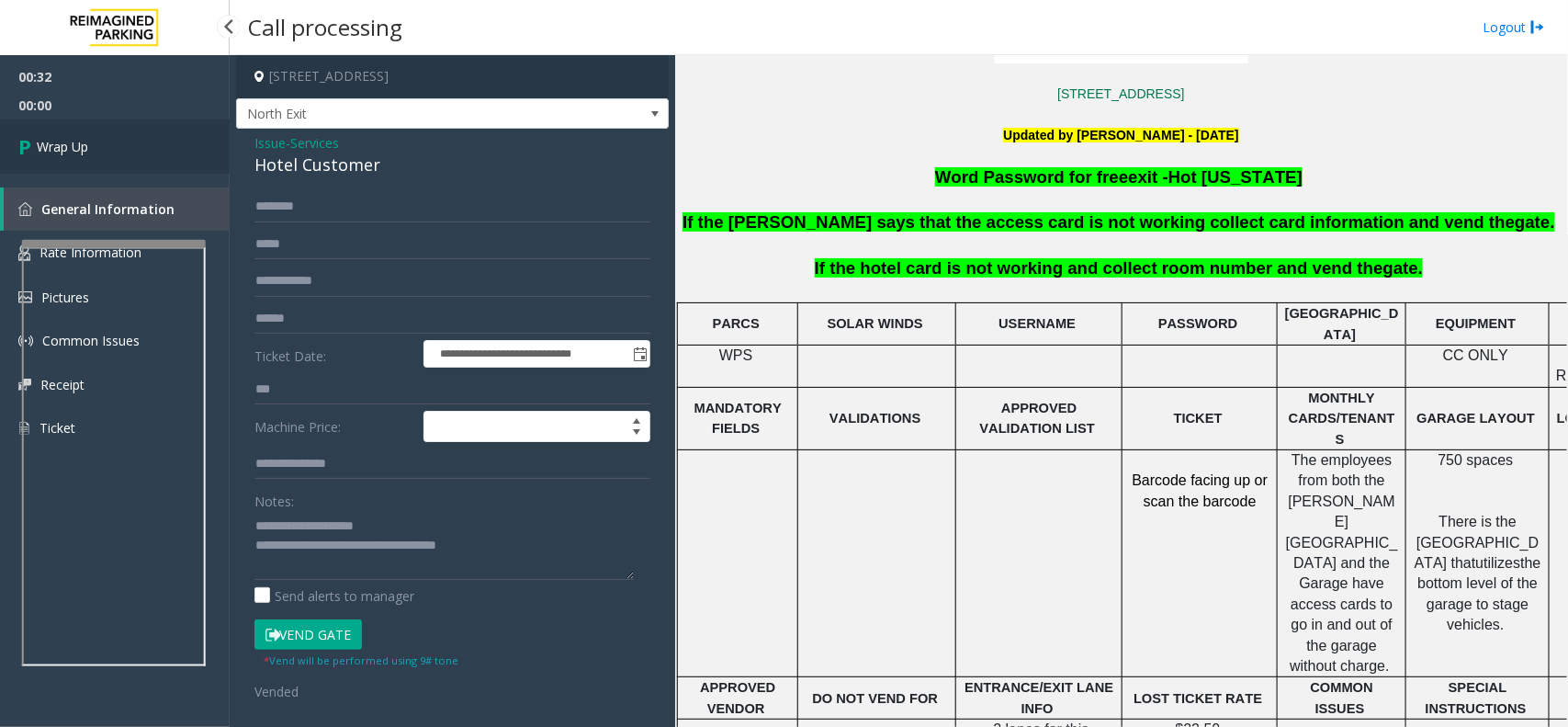
click at [157, 140] on link "Wrap Up" at bounding box center [115, 147] width 230 height 54
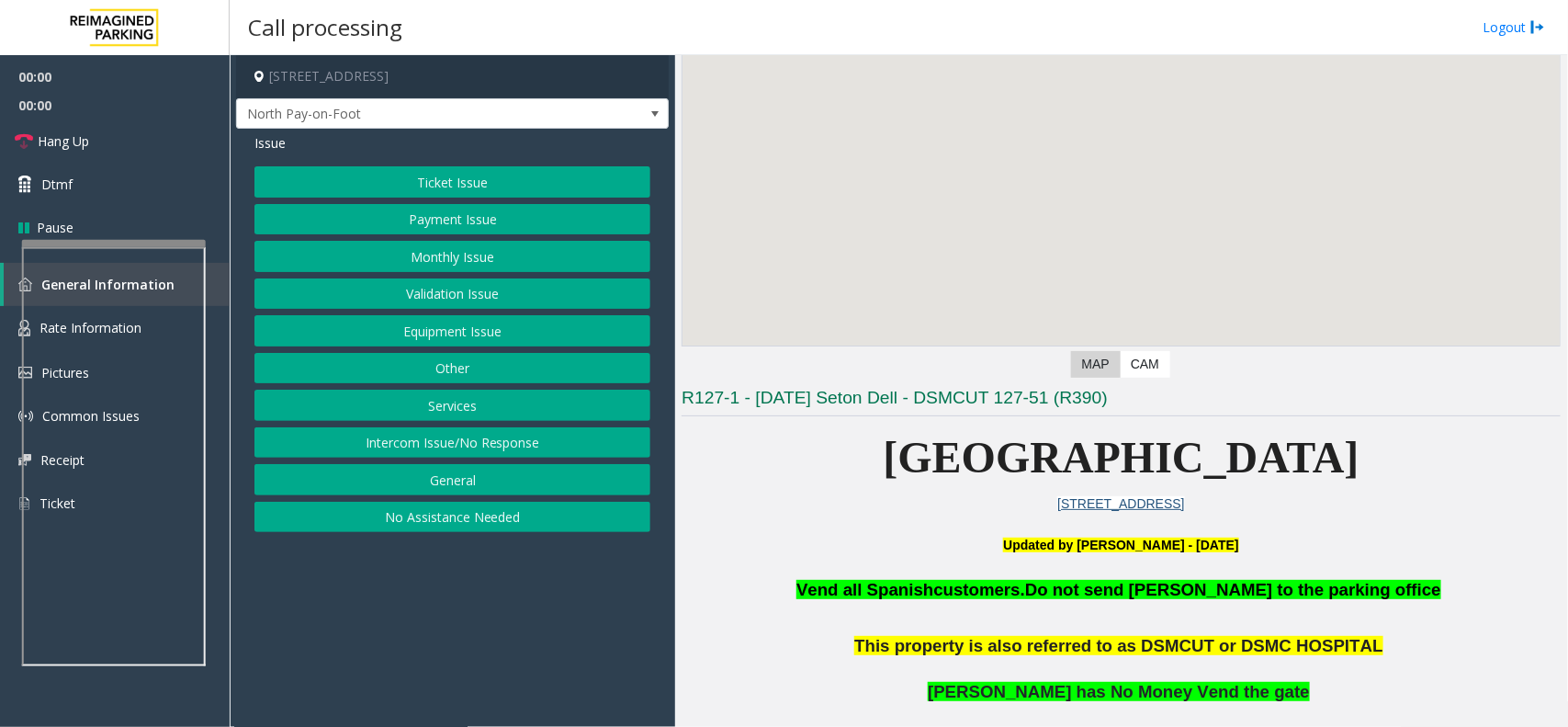
scroll to position [230, 0]
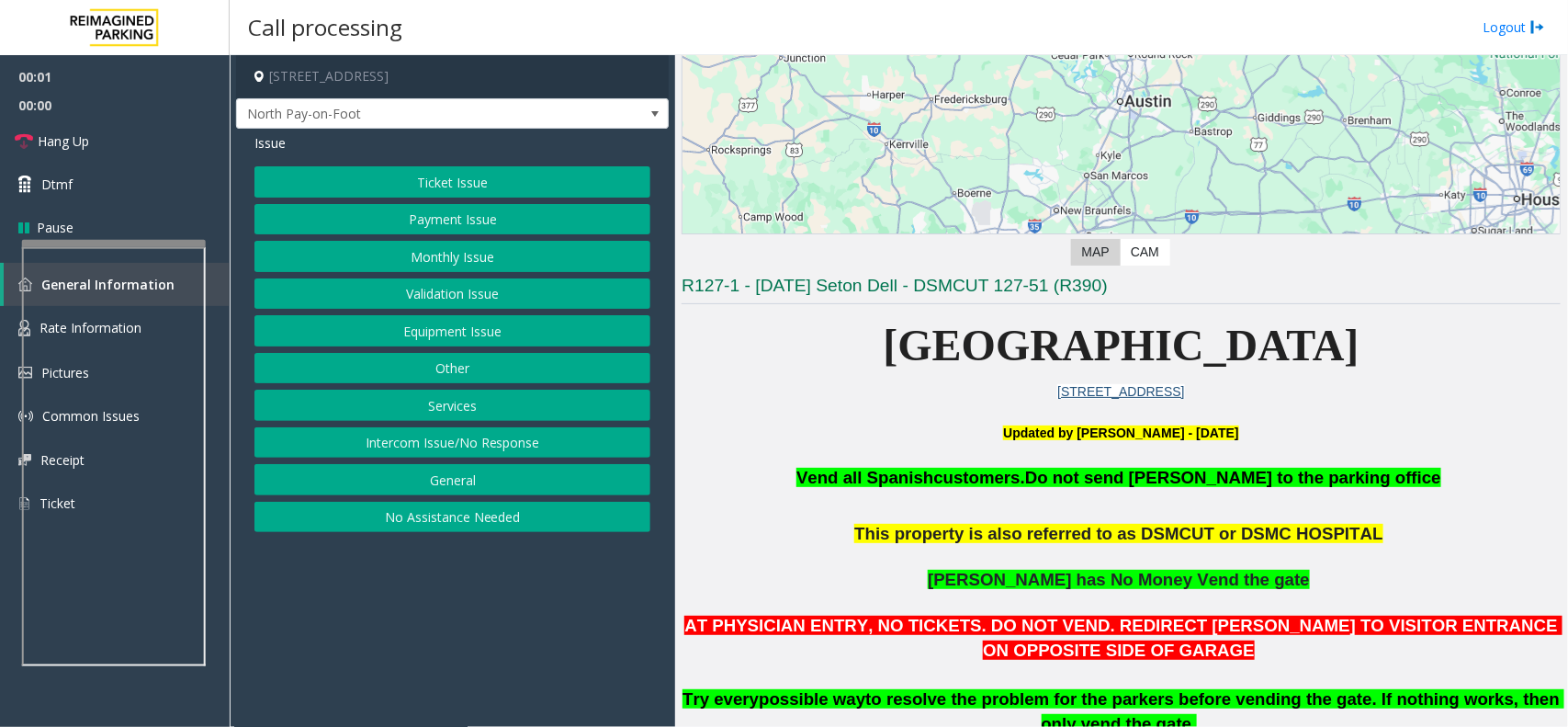
click at [443, 189] on button "Ticket Issue" at bounding box center [453, 181] width 396 height 31
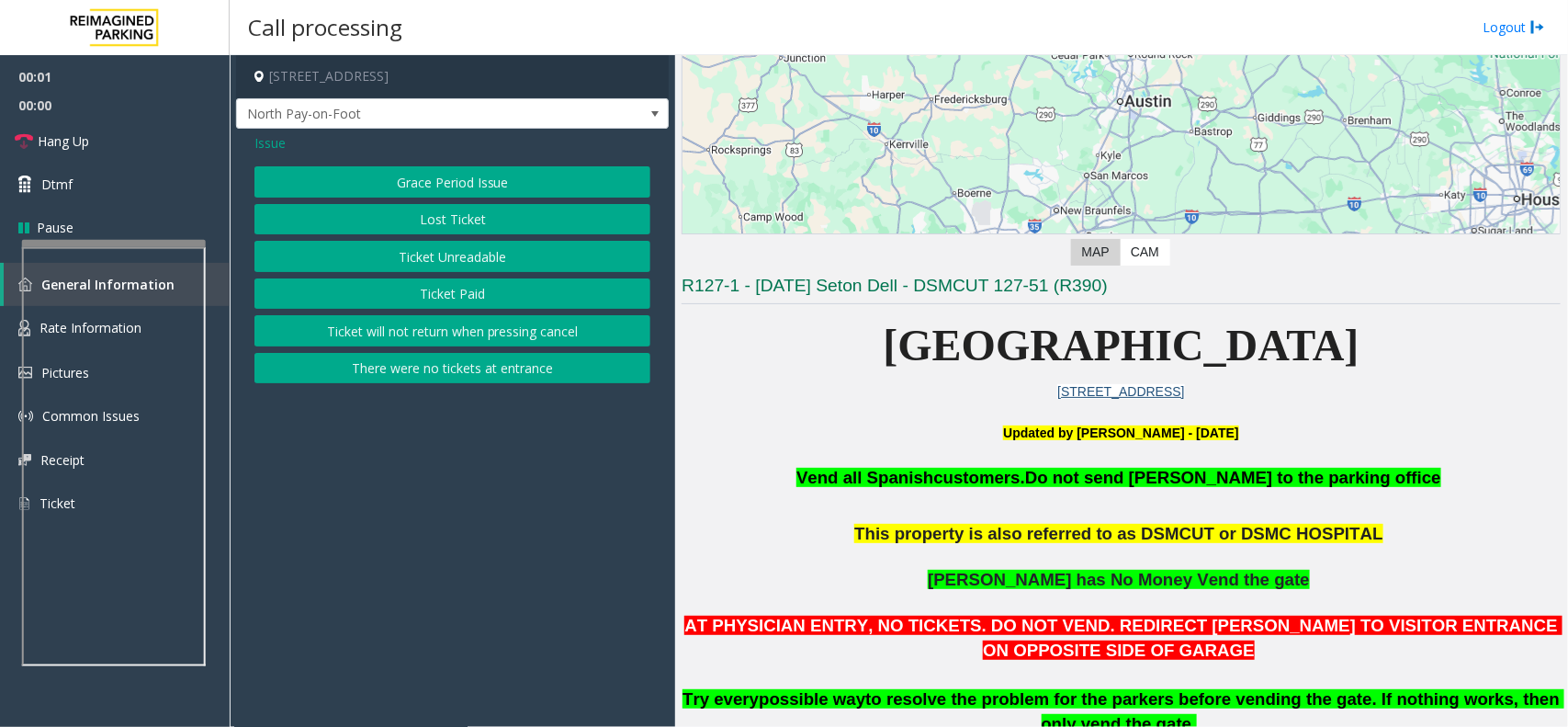
click at [461, 257] on button "Ticket Unreadable" at bounding box center [453, 255] width 396 height 31
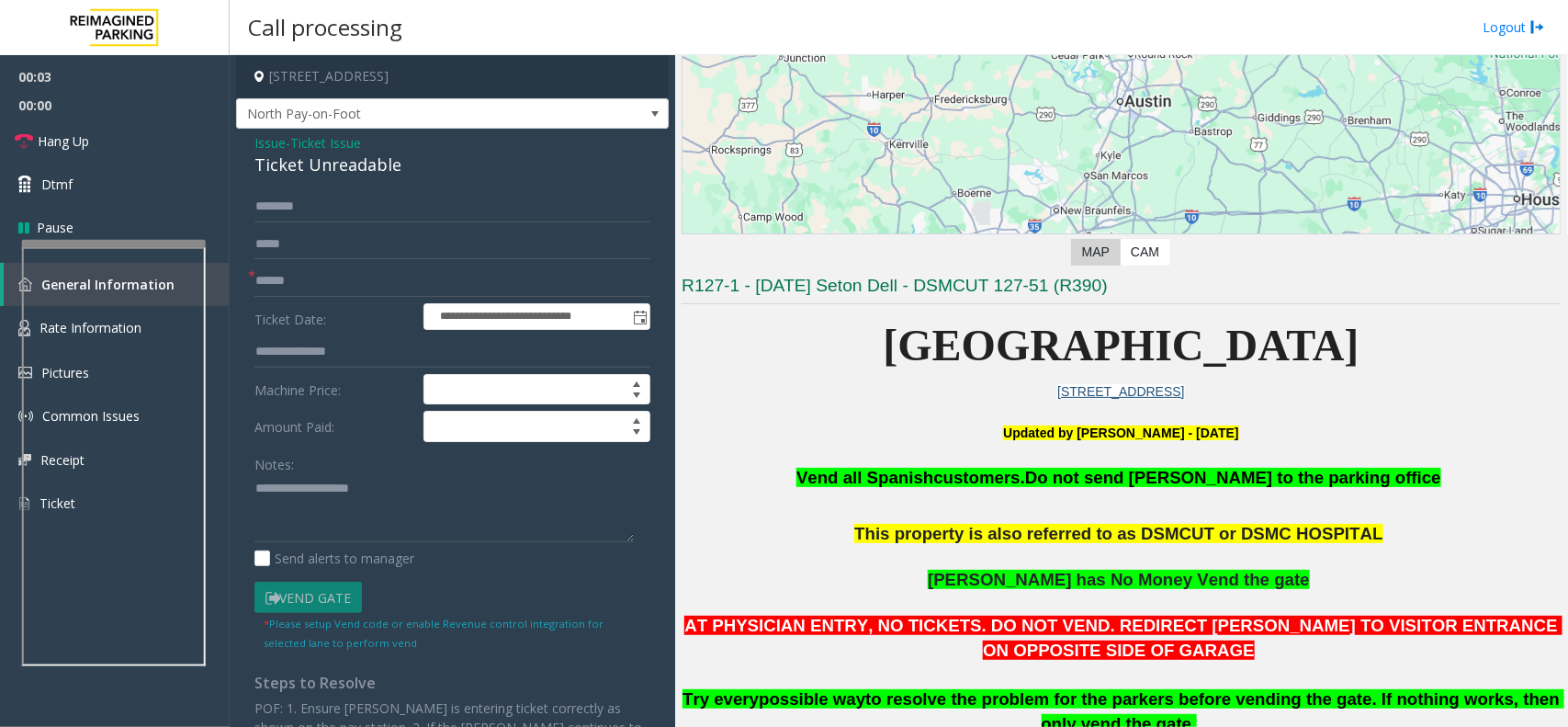
click at [345, 471] on div "Notes:" at bounding box center [453, 495] width 396 height 95
click at [342, 473] on div "Notes:" at bounding box center [453, 495] width 396 height 95
click at [347, 527] on textarea at bounding box center [444, 508] width 379 height 69
type textarea "******"
click at [273, 149] on span "Issue" at bounding box center [269, 143] width 31 height 20
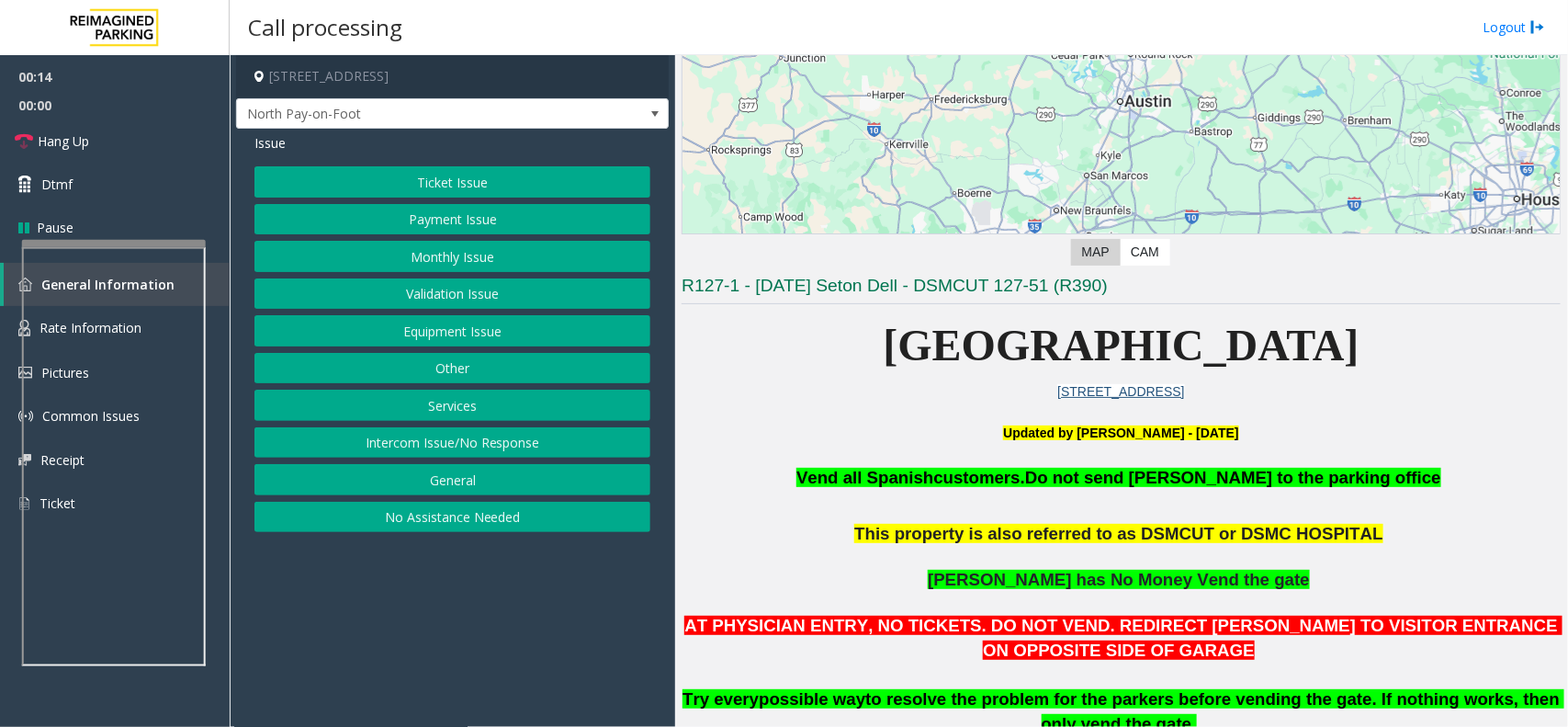
click at [454, 332] on button "Equipment Issue" at bounding box center [453, 331] width 396 height 31
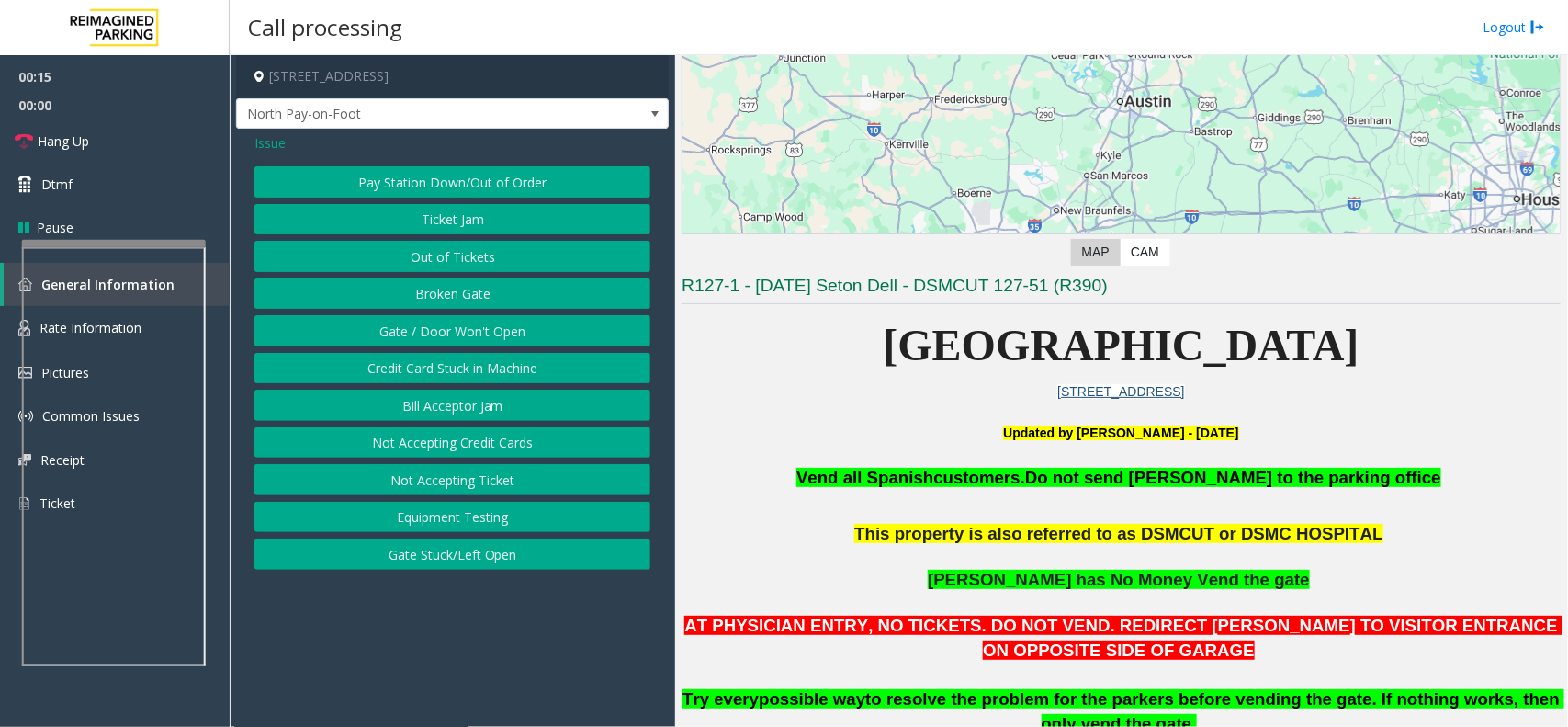
click at [461, 221] on button "Ticket Jam" at bounding box center [453, 219] width 396 height 31
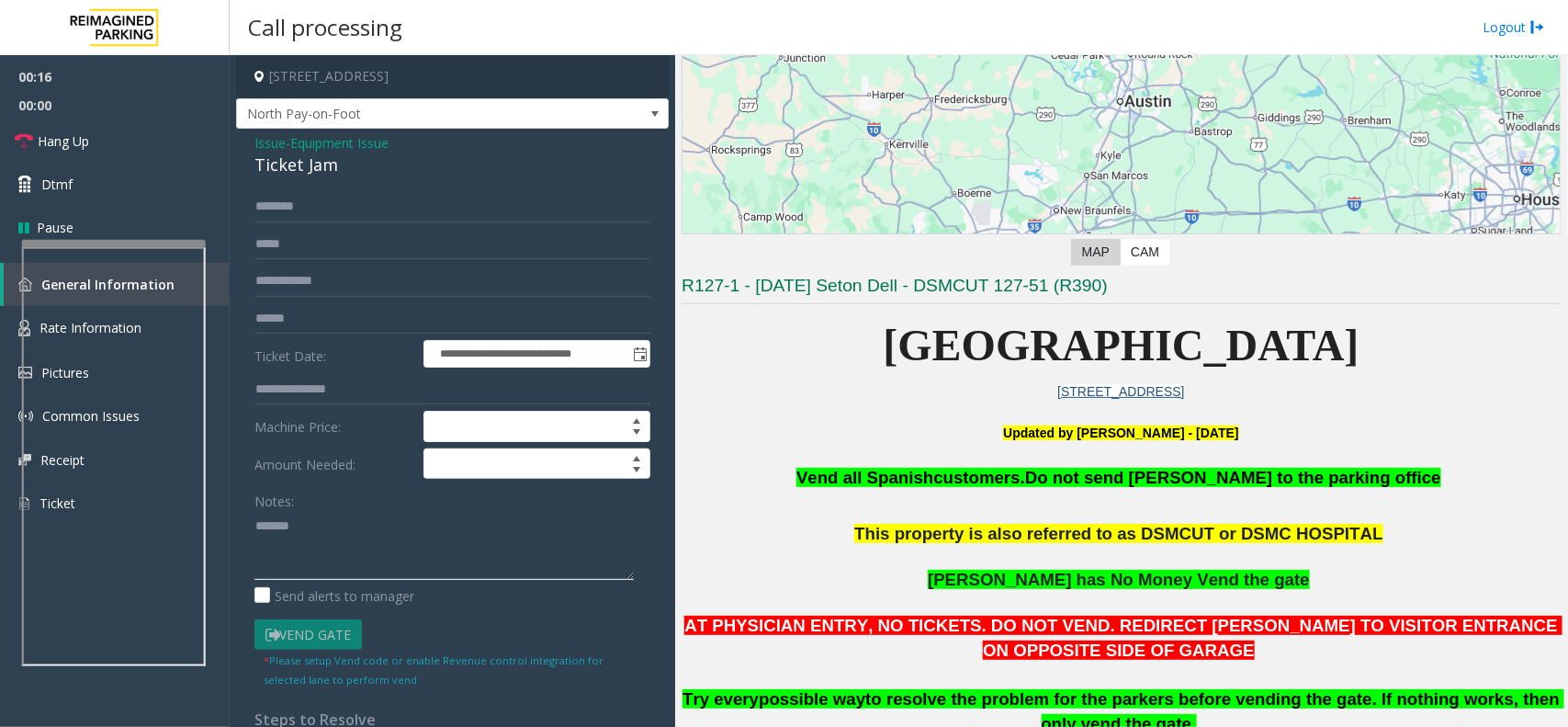
click at [331, 549] on textarea at bounding box center [444, 545] width 379 height 69
click at [295, 167] on div "Ticket Jam" at bounding box center [453, 164] width 396 height 24
copy div "Ticket Jam"
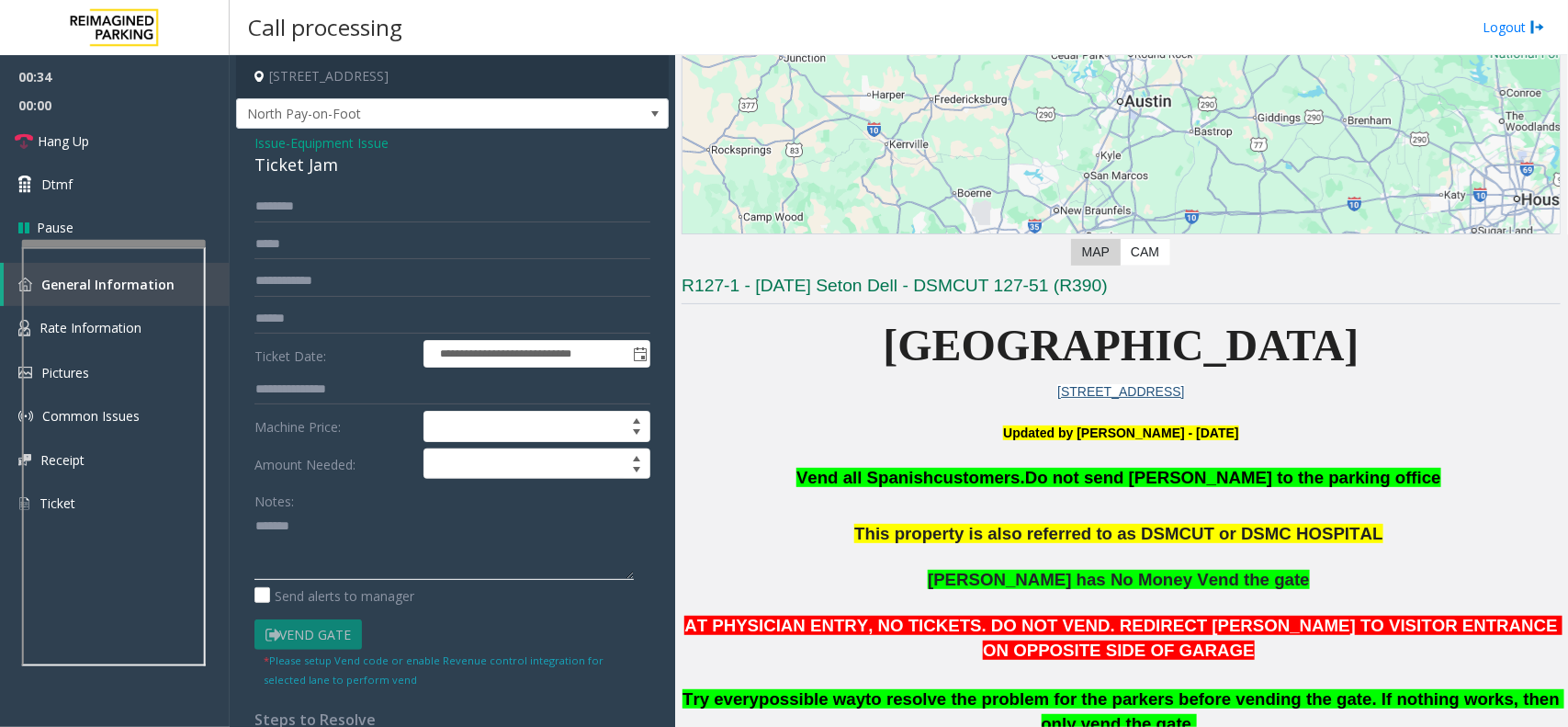
paste textarea "**********"
click at [357, 563] on textarea at bounding box center [444, 545] width 379 height 69
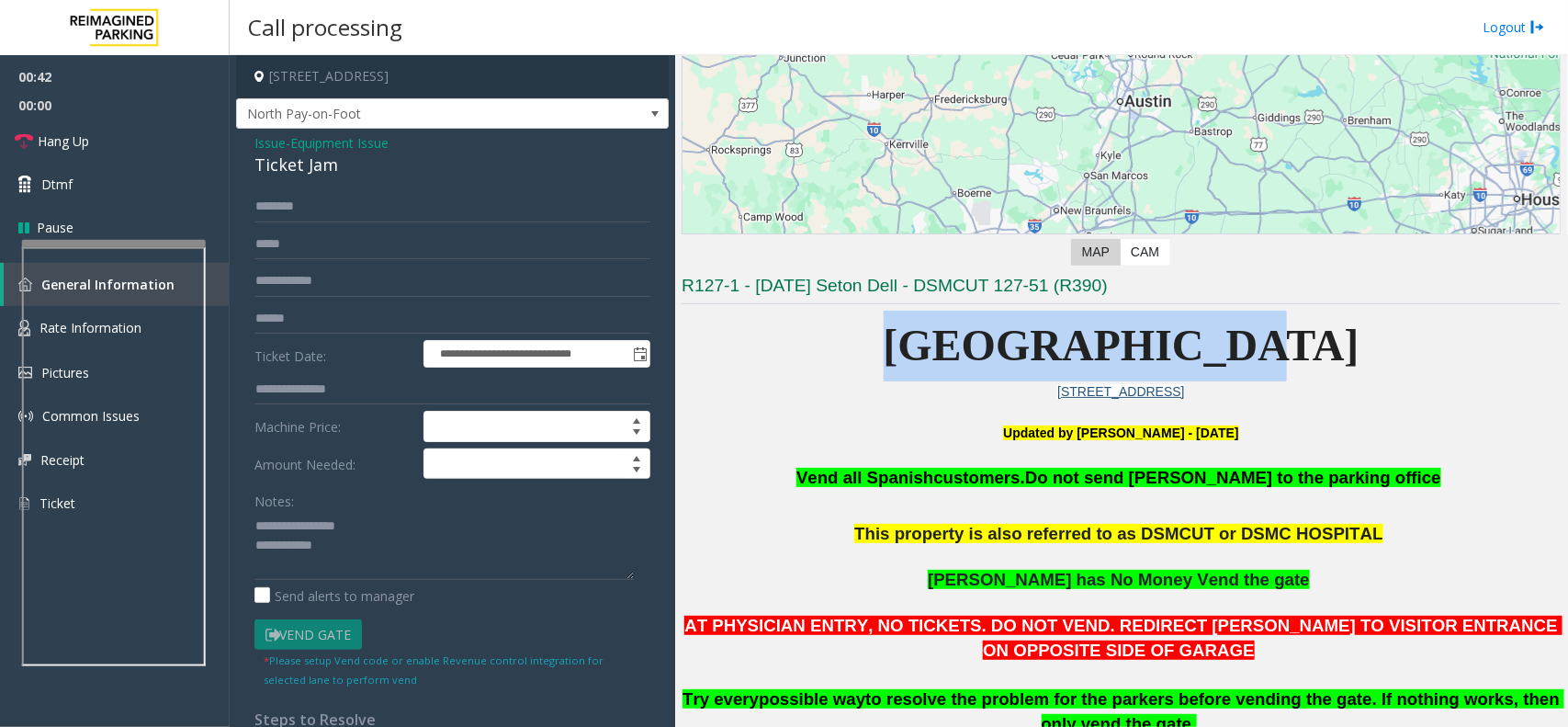
drag, startPoint x: 971, startPoint y: 337, endPoint x: 1384, endPoint y: 359, distance: 413.6
click at [1384, 359] on p "[GEOGRAPHIC_DATA]" at bounding box center [1121, 346] width 879 height 70
click at [1258, 356] on p "[GEOGRAPHIC_DATA]" at bounding box center [1121, 346] width 879 height 70
drag, startPoint x: 1261, startPoint y: 341, endPoint x: 938, endPoint y: 389, distance: 326.5
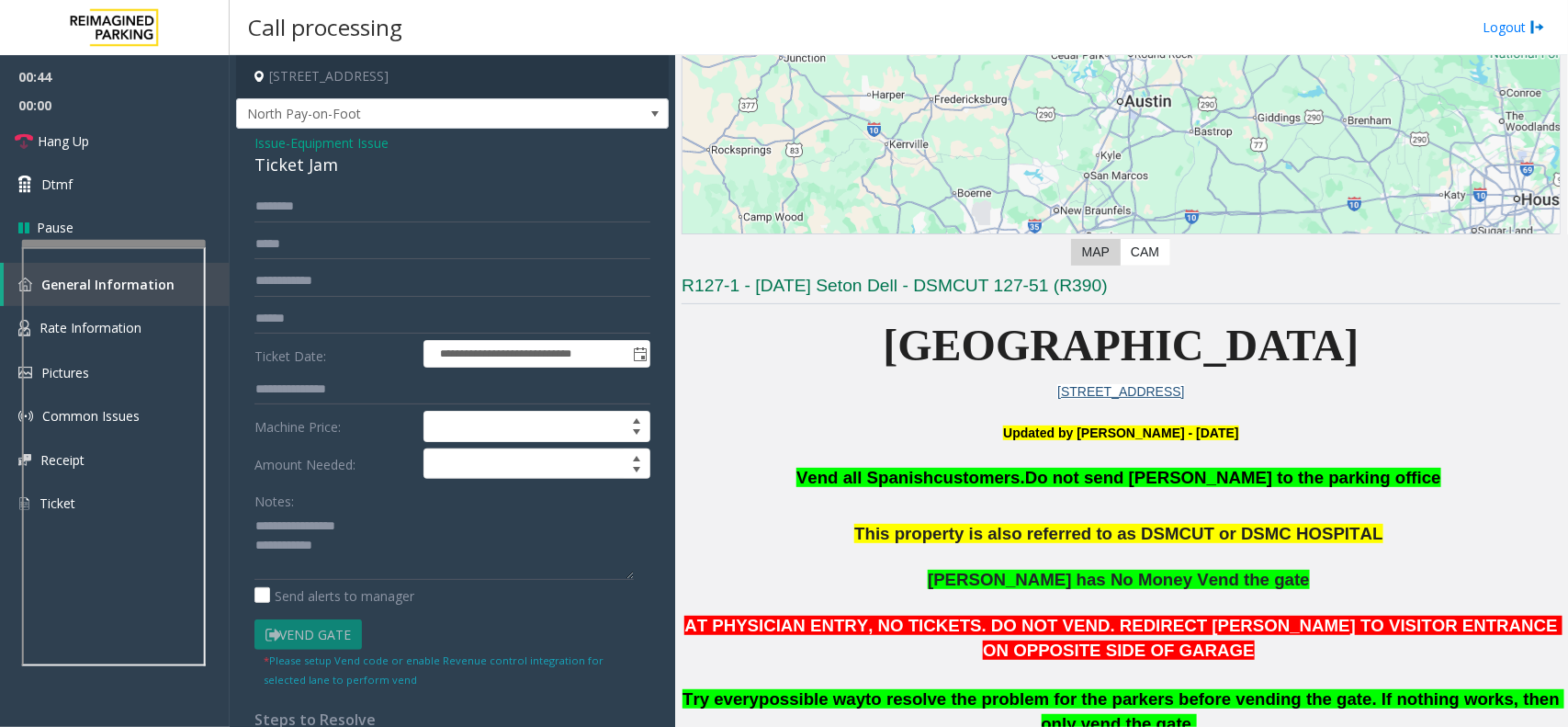
click at [945, 363] on p "[GEOGRAPHIC_DATA]" at bounding box center [1121, 346] width 879 height 70
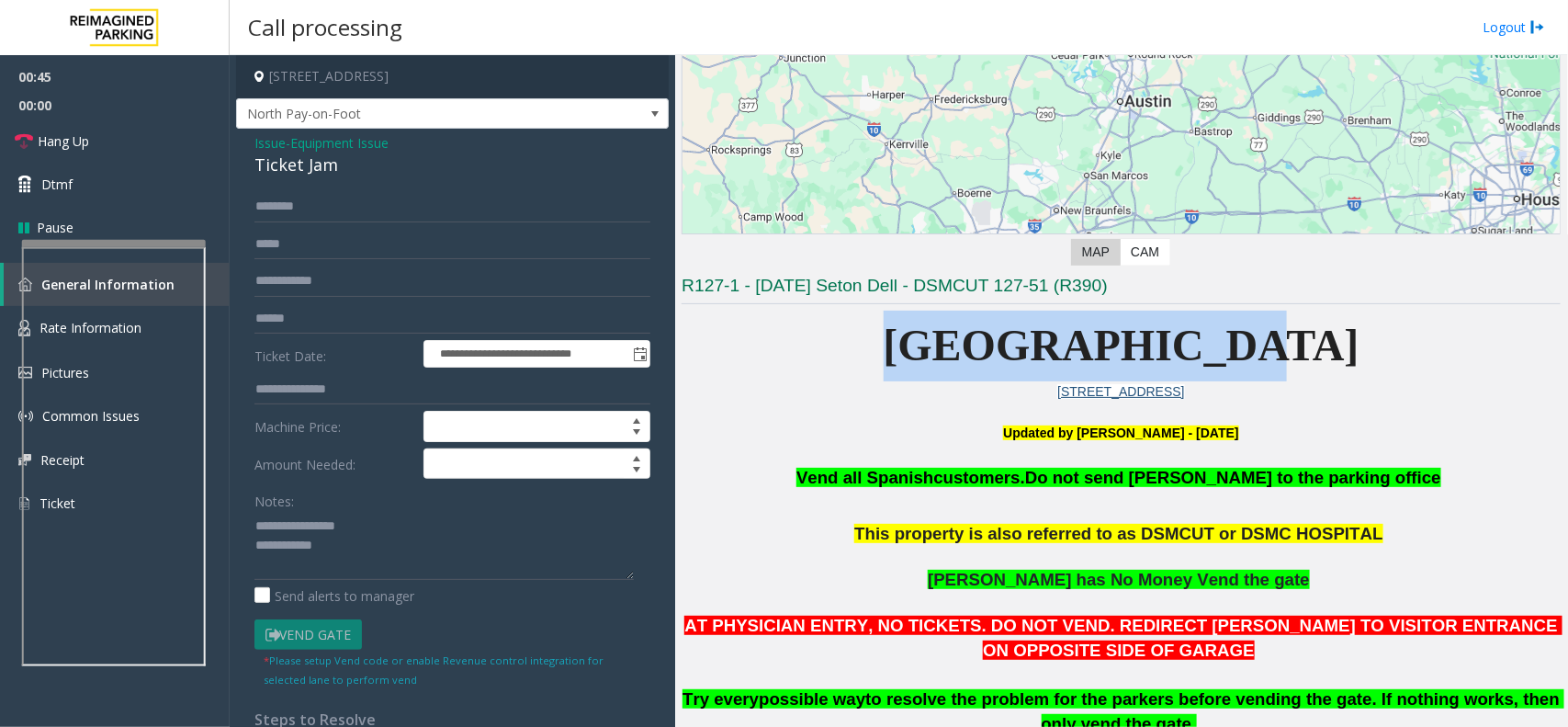
drag, startPoint x: 962, startPoint y: 355, endPoint x: 1284, endPoint y: 355, distance: 322.0
click at [1284, 355] on p "[GEOGRAPHIC_DATA]" at bounding box center [1121, 346] width 879 height 70
drag, startPoint x: 1264, startPoint y: 341, endPoint x: 965, endPoint y: 359, distance: 299.5
click at [965, 359] on p "[GEOGRAPHIC_DATA]" at bounding box center [1121, 346] width 879 height 70
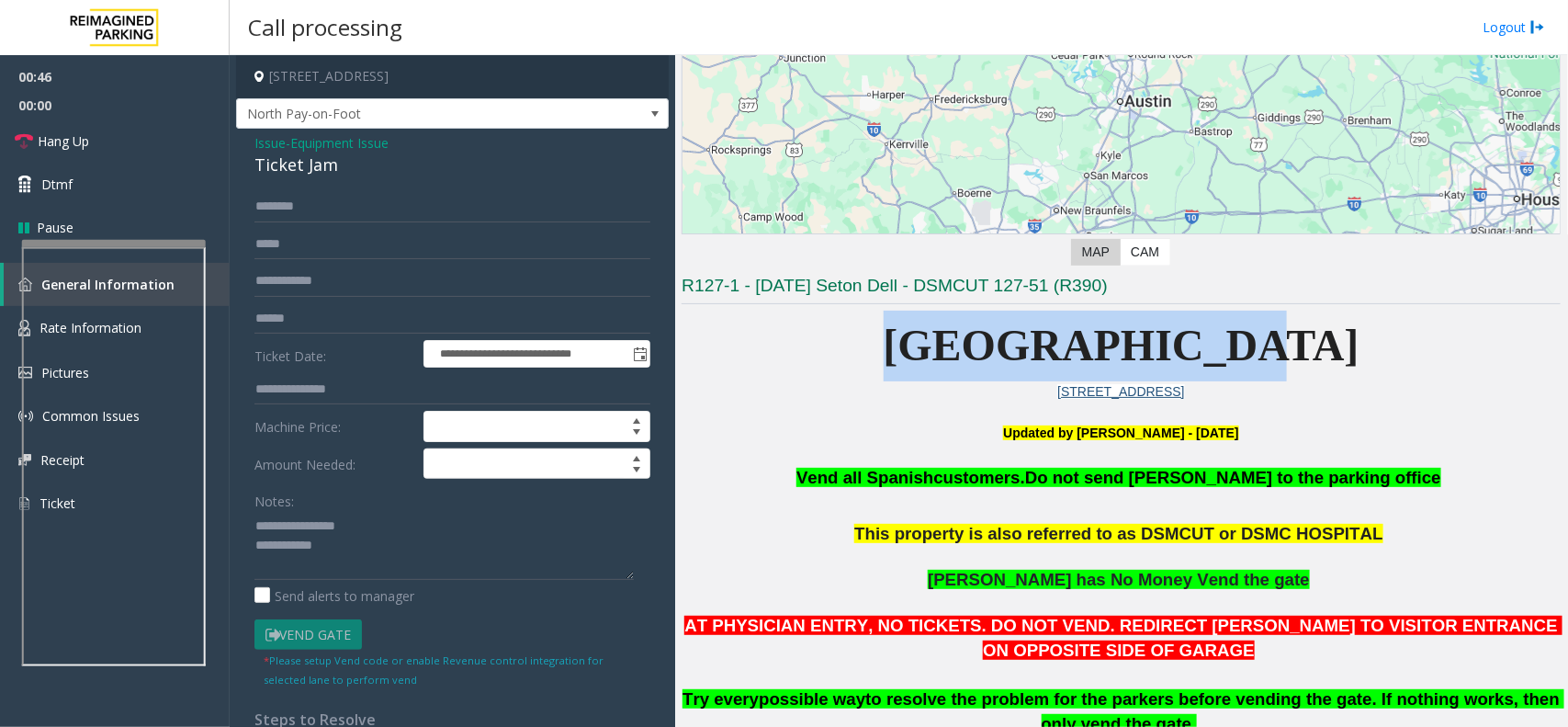
click at [965, 359] on p "[GEOGRAPHIC_DATA]" at bounding box center [1121, 346] width 879 height 70
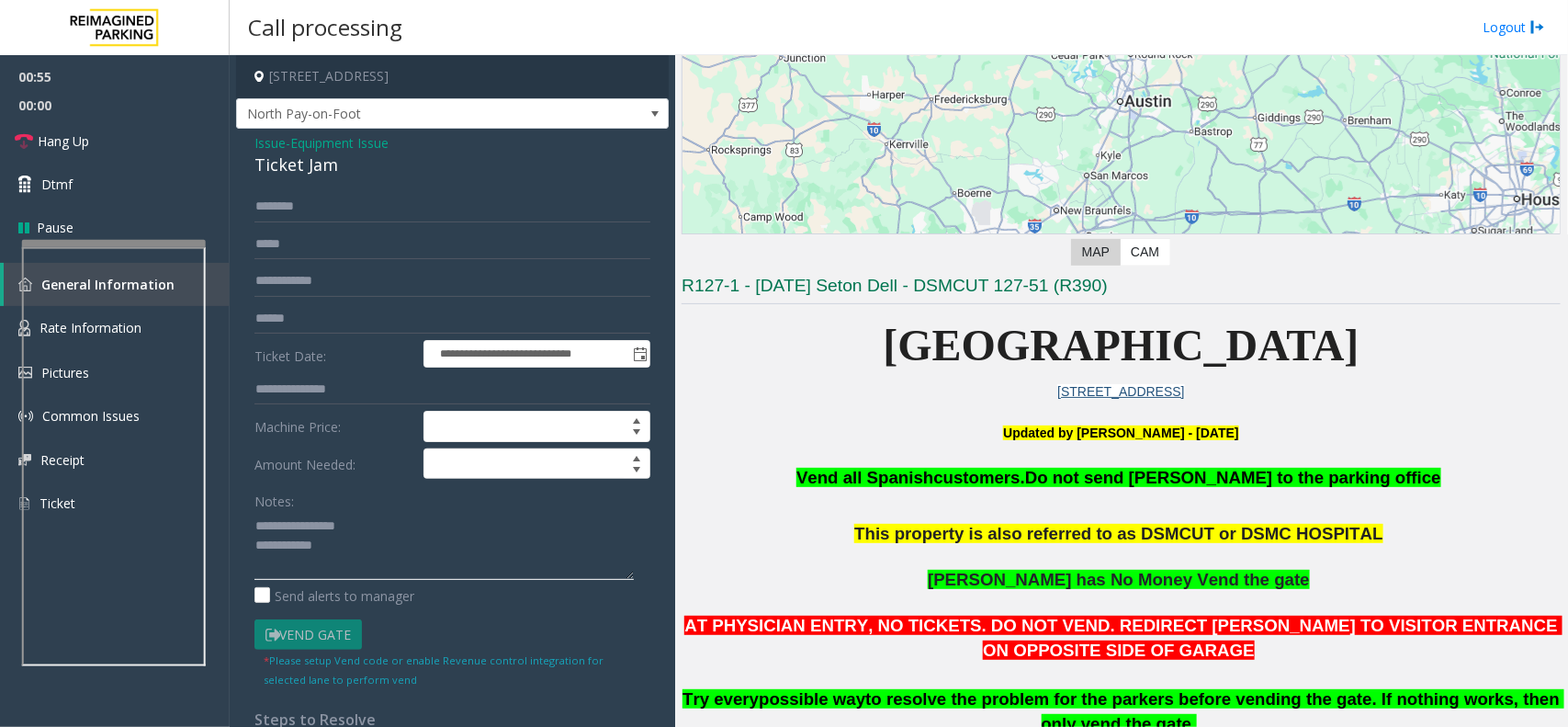
click at [367, 549] on textarea at bounding box center [444, 545] width 379 height 69
click at [145, 149] on link "Hang Up" at bounding box center [115, 141] width 230 height 43
click at [379, 554] on textarea at bounding box center [444, 545] width 379 height 69
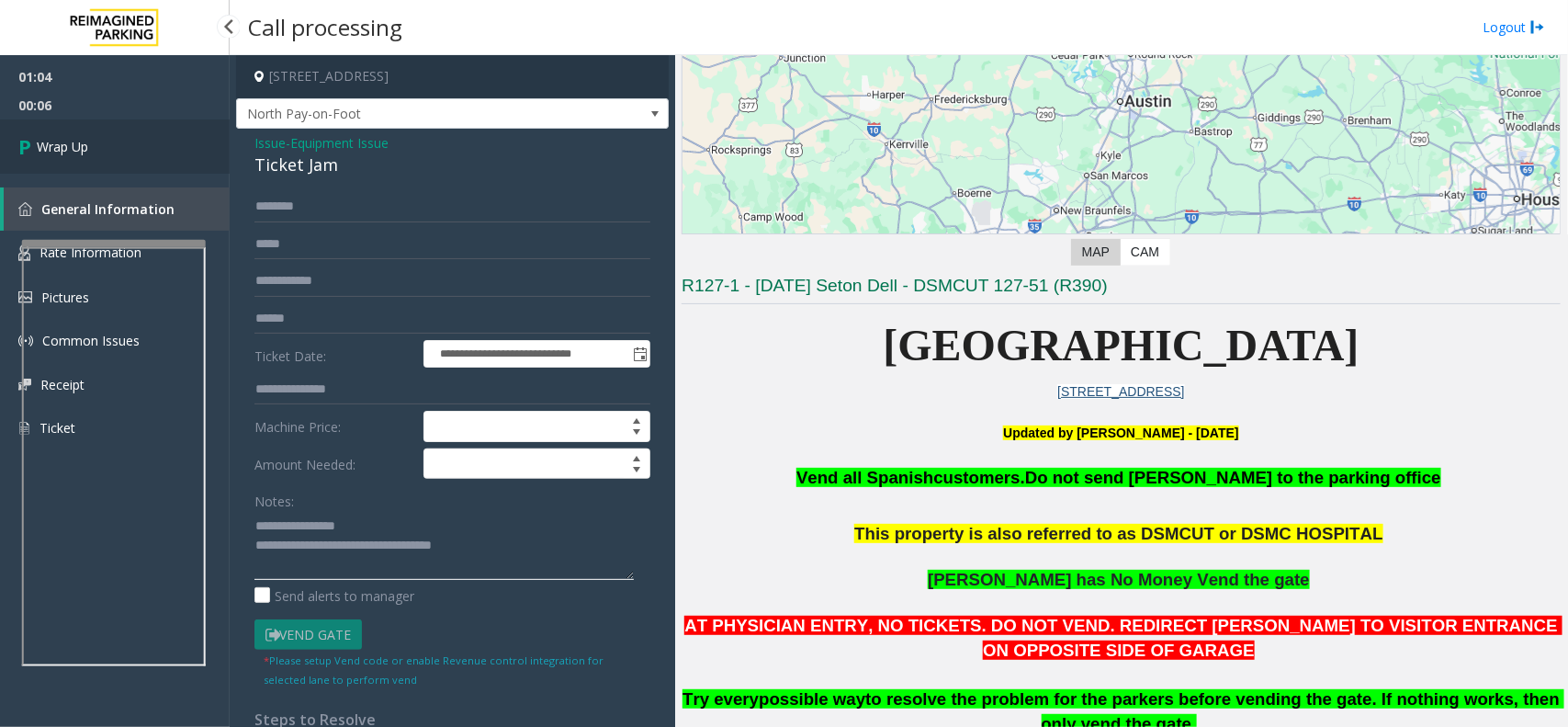
type textarea "**********"
click at [130, 139] on link "Wrap Up" at bounding box center [115, 147] width 230 height 54
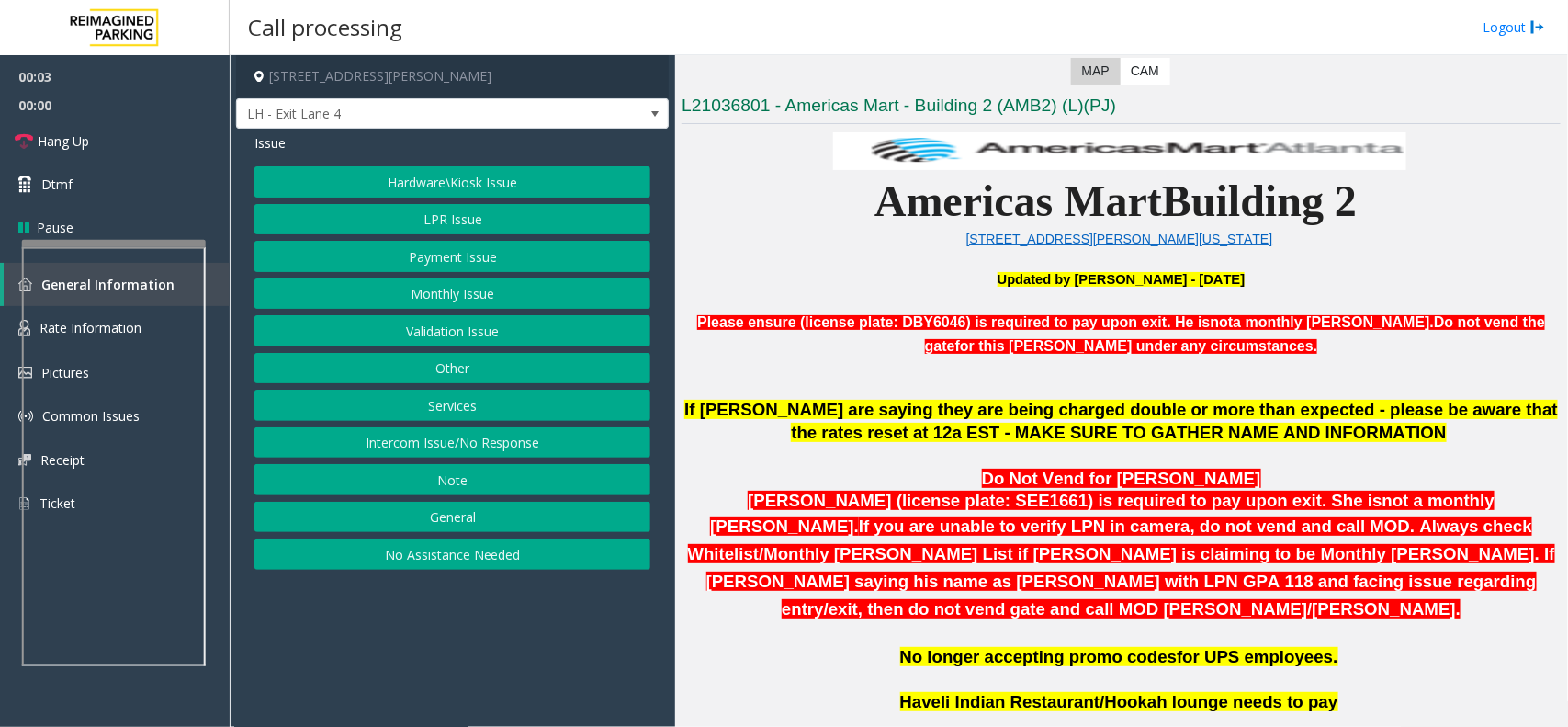
scroll to position [575, 0]
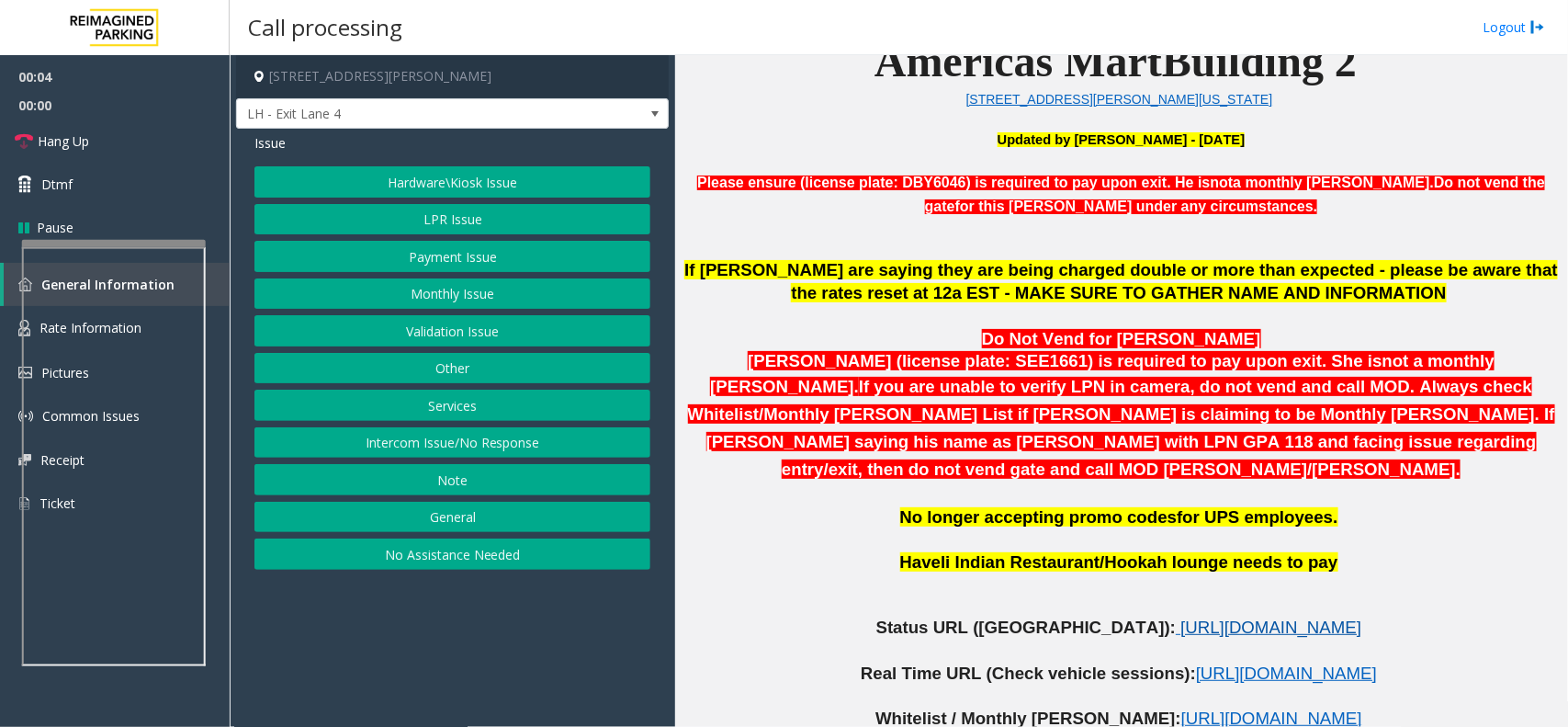
click at [1180, 618] on span "[URL][DOMAIN_NAME]" at bounding box center [1270, 627] width 181 height 20
click at [464, 181] on button "Hardware\Kiosk Issue" at bounding box center [453, 181] width 396 height 31
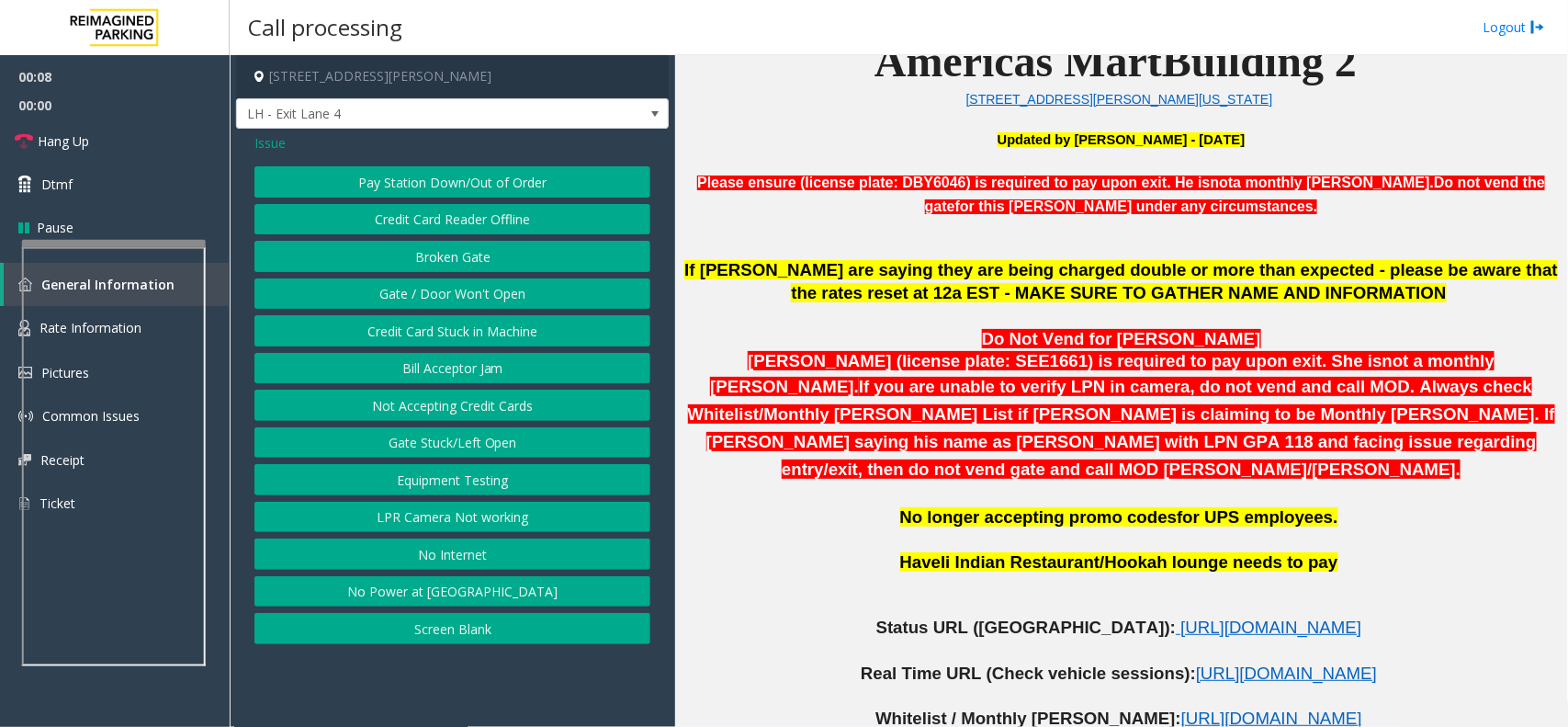
click at [490, 521] on button "LPR Camera Not working" at bounding box center [453, 517] width 396 height 31
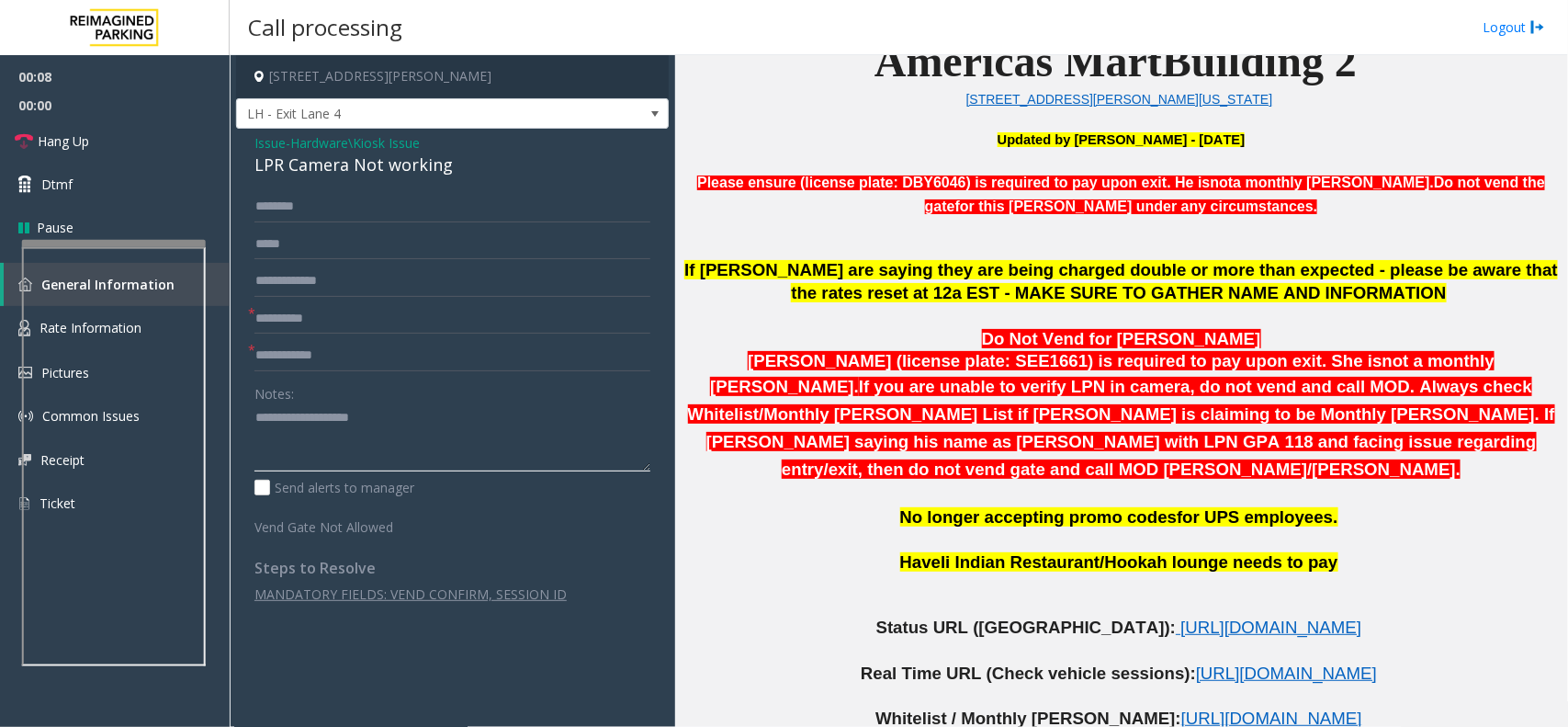
click at [356, 410] on textarea at bounding box center [453, 438] width 396 height 69
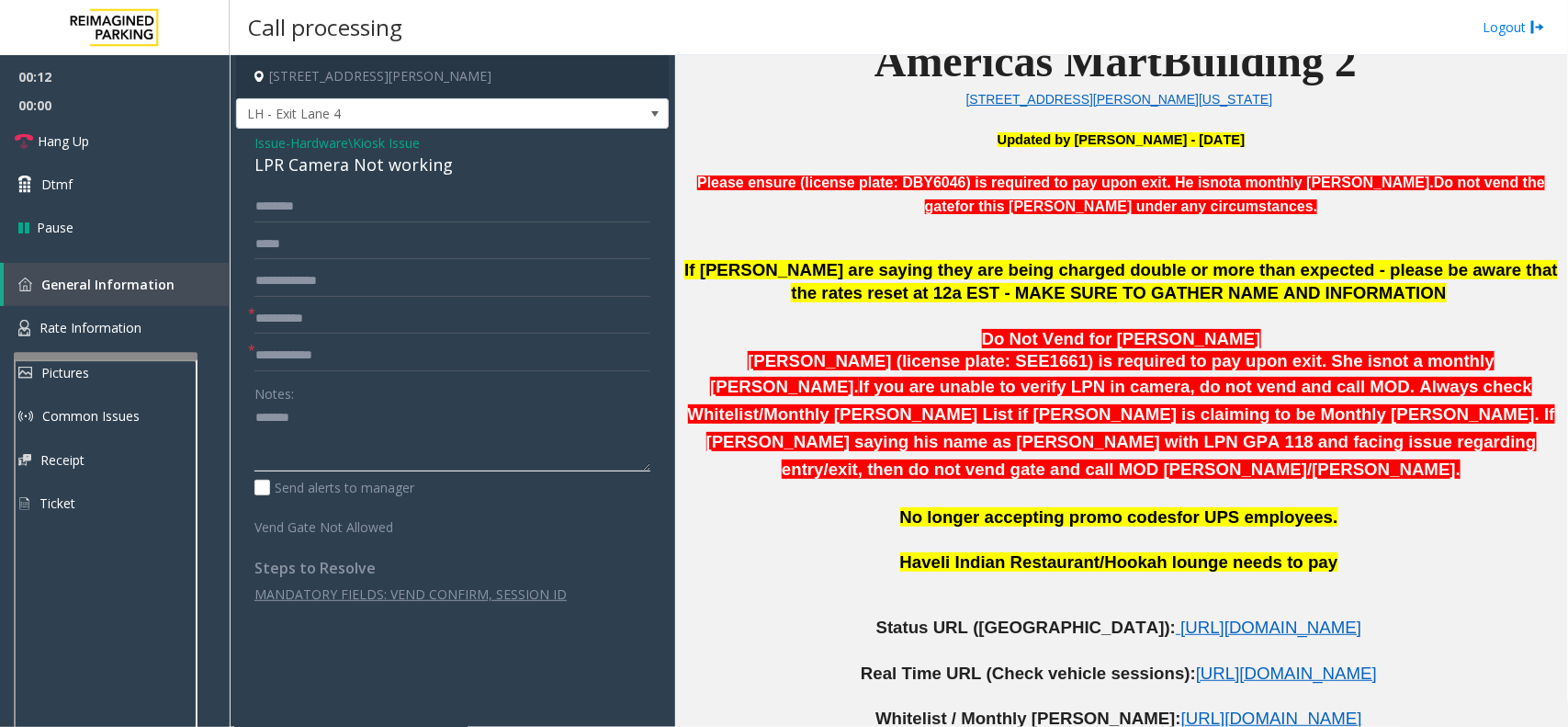
click at [141, 360] on div at bounding box center [106, 356] width 184 height 8
type textarea "******"
click at [131, 326] on span "Rate Information" at bounding box center [90, 328] width 102 height 18
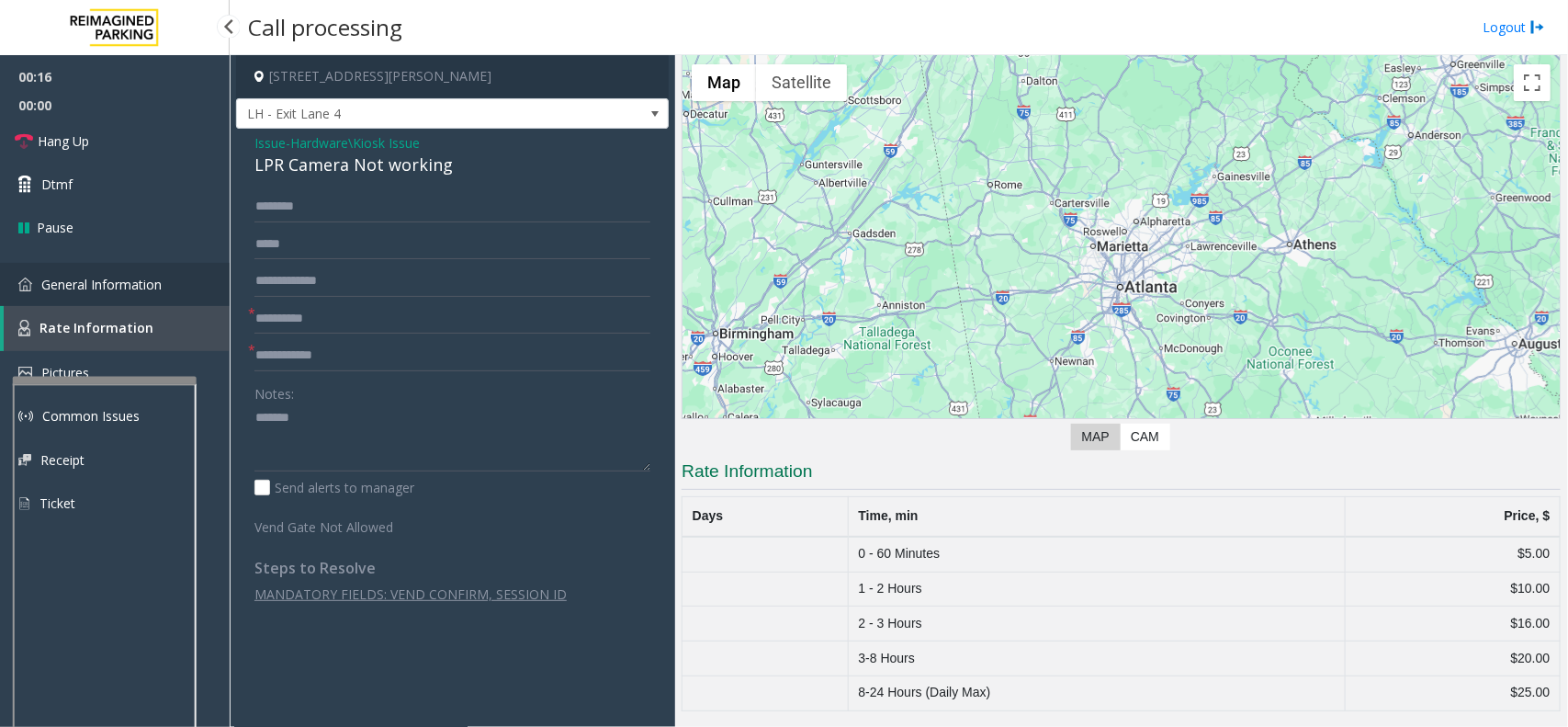
click at [152, 285] on span "General Information" at bounding box center [101, 285] width 120 height 18
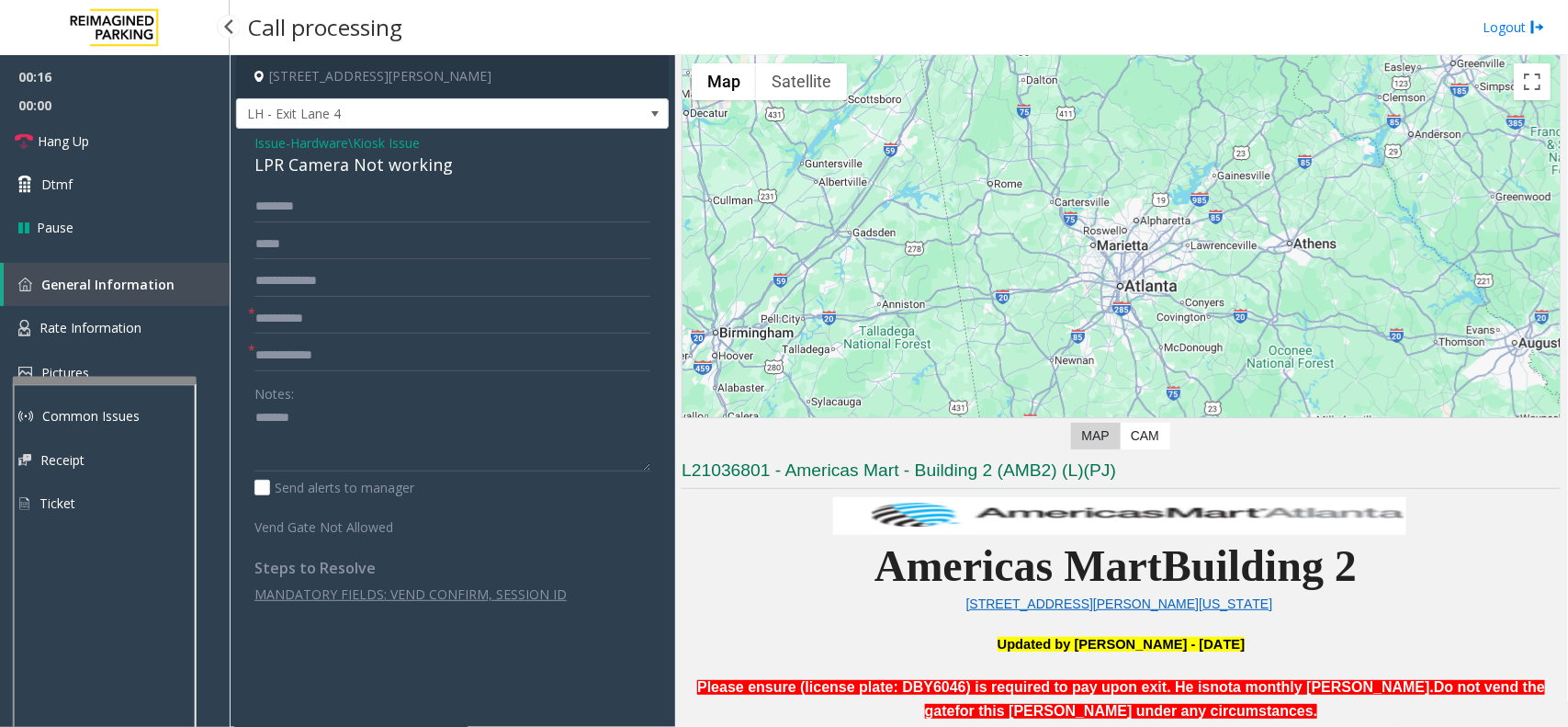
scroll to position [575, 0]
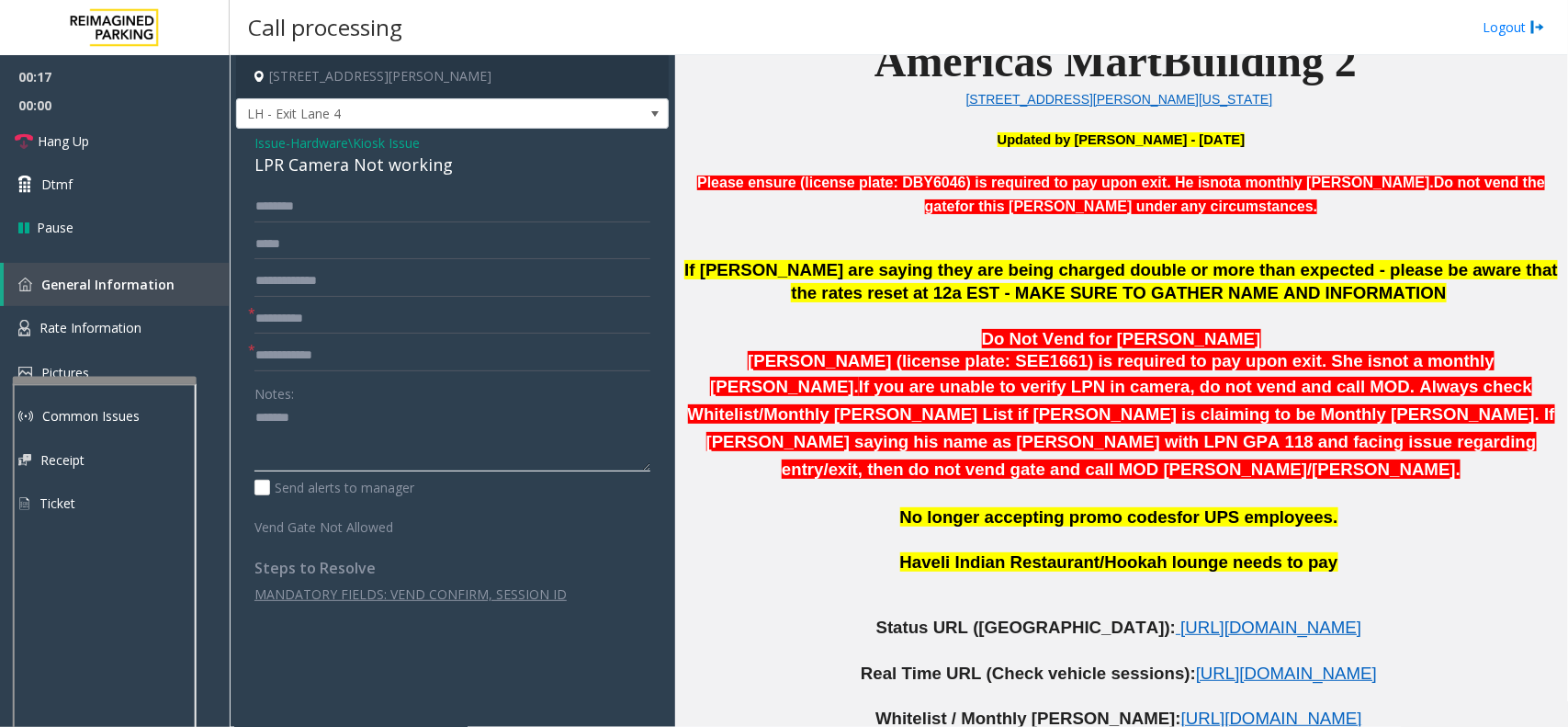
click at [335, 420] on textarea at bounding box center [453, 438] width 396 height 69
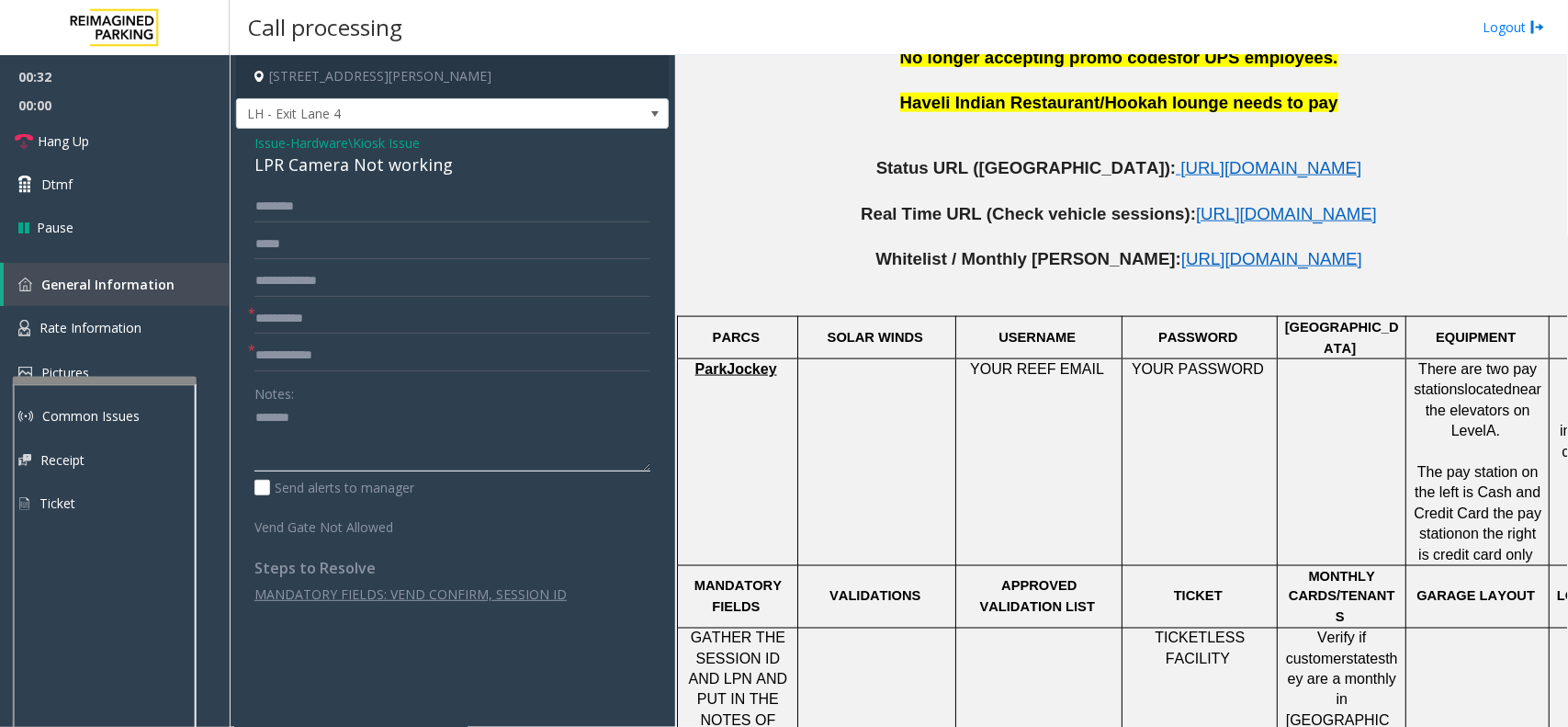
scroll to position [804, 0]
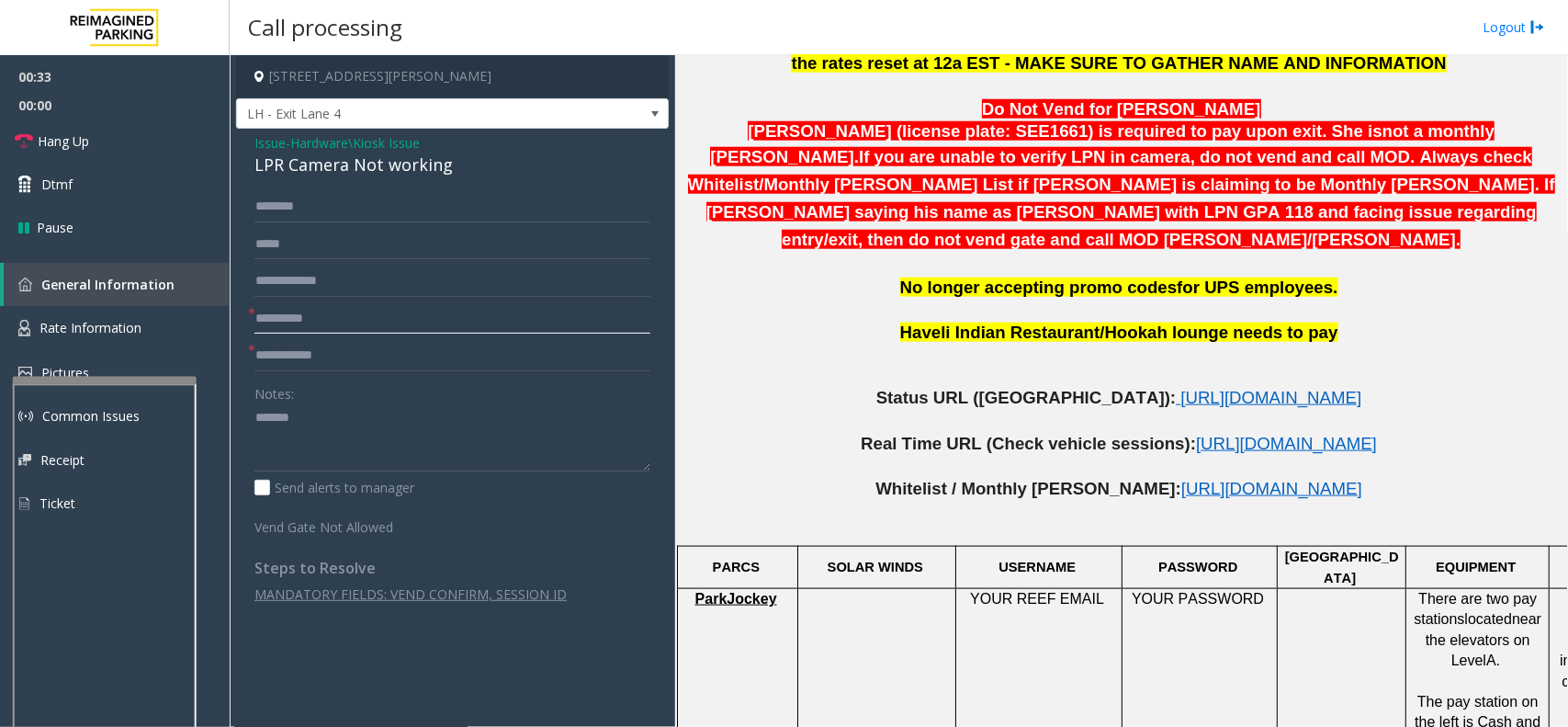
click at [323, 311] on input "text" at bounding box center [453, 318] width 396 height 31
type input "**"
click at [357, 425] on textarea at bounding box center [453, 438] width 396 height 69
click at [360, 167] on div "LPR Camera Not working" at bounding box center [453, 164] width 396 height 24
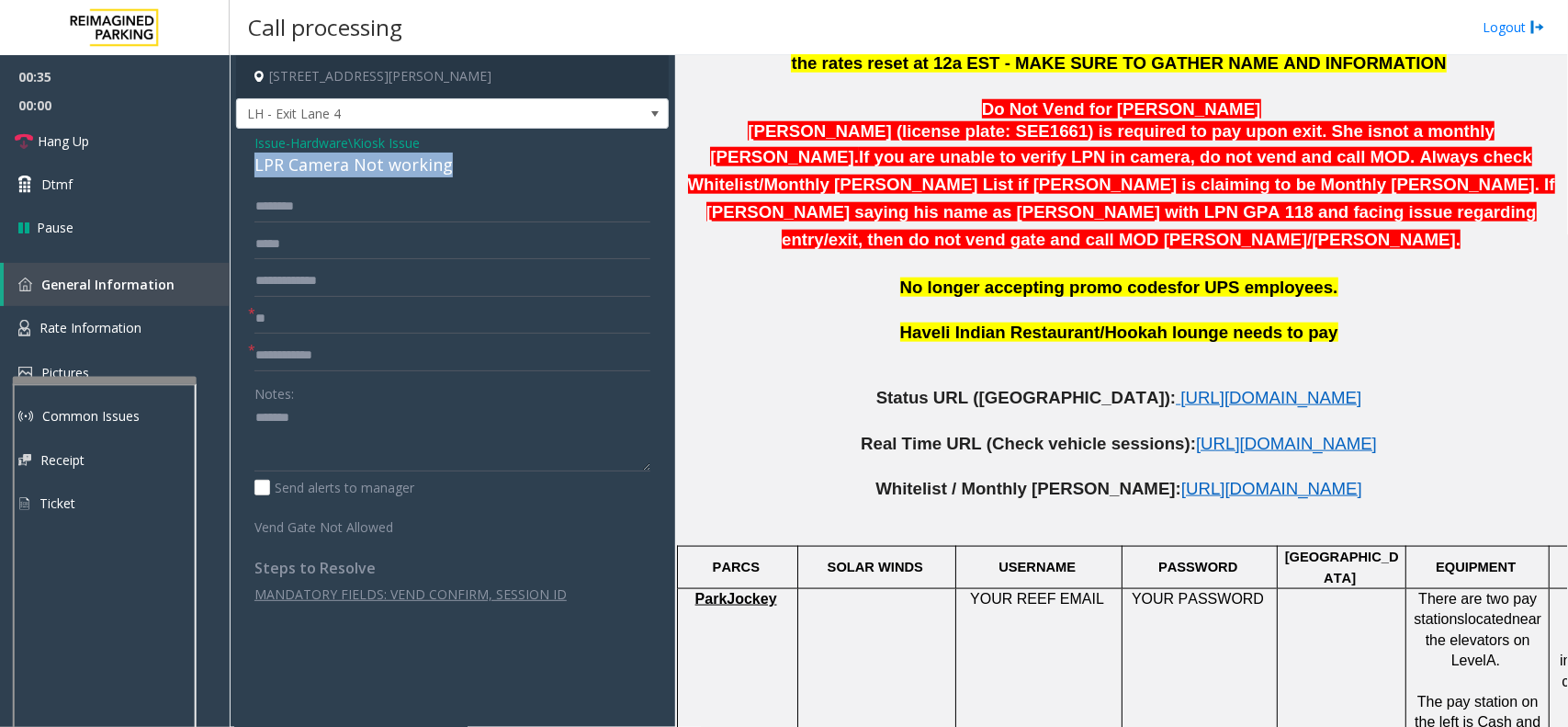
click at [360, 167] on div "LPR Camera Not working" at bounding box center [453, 164] width 396 height 24
copy div "LPR Camera Not working"
click at [369, 430] on textarea at bounding box center [453, 438] width 396 height 69
paste textarea "**********"
click at [383, 441] on textarea at bounding box center [453, 438] width 396 height 69
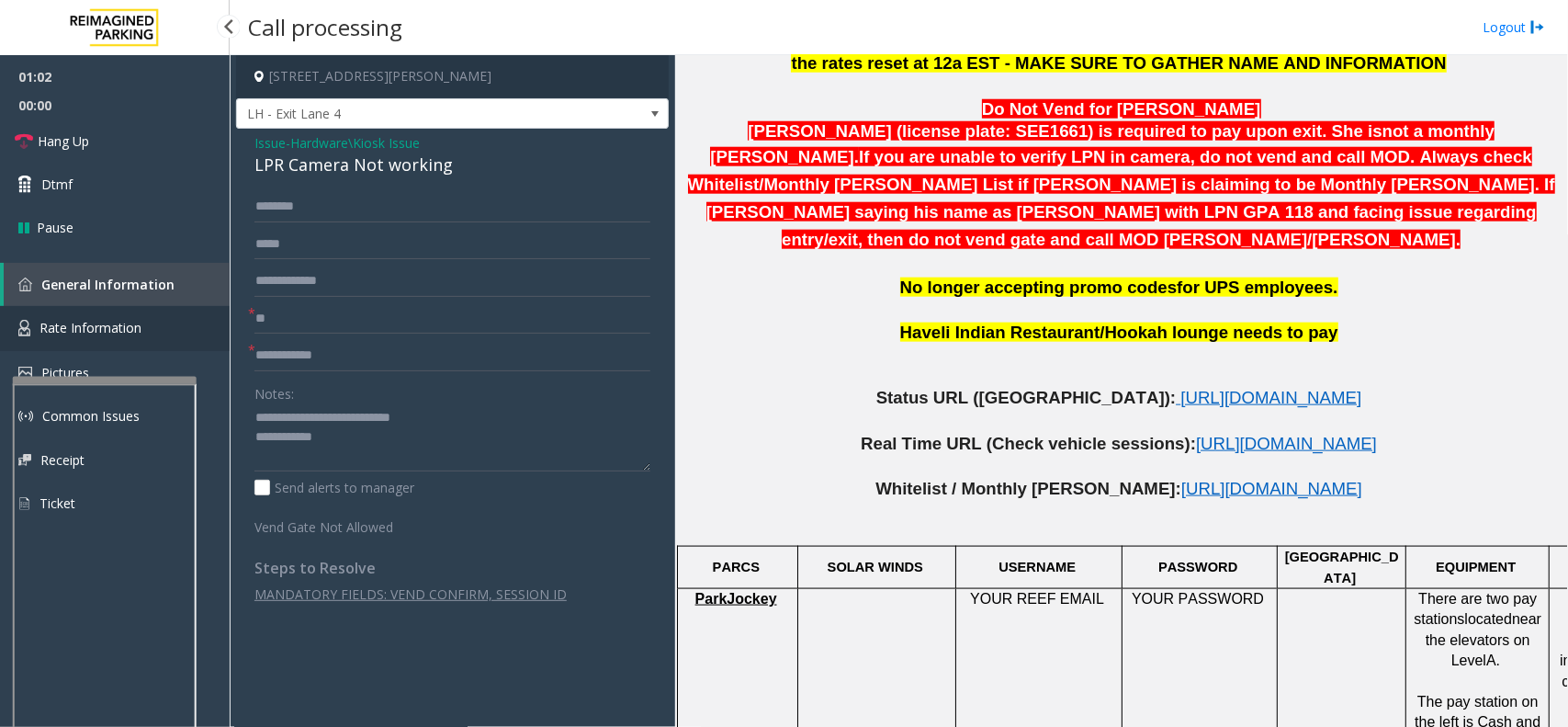
click at [113, 317] on link "Rate Information" at bounding box center [115, 329] width 230 height 45
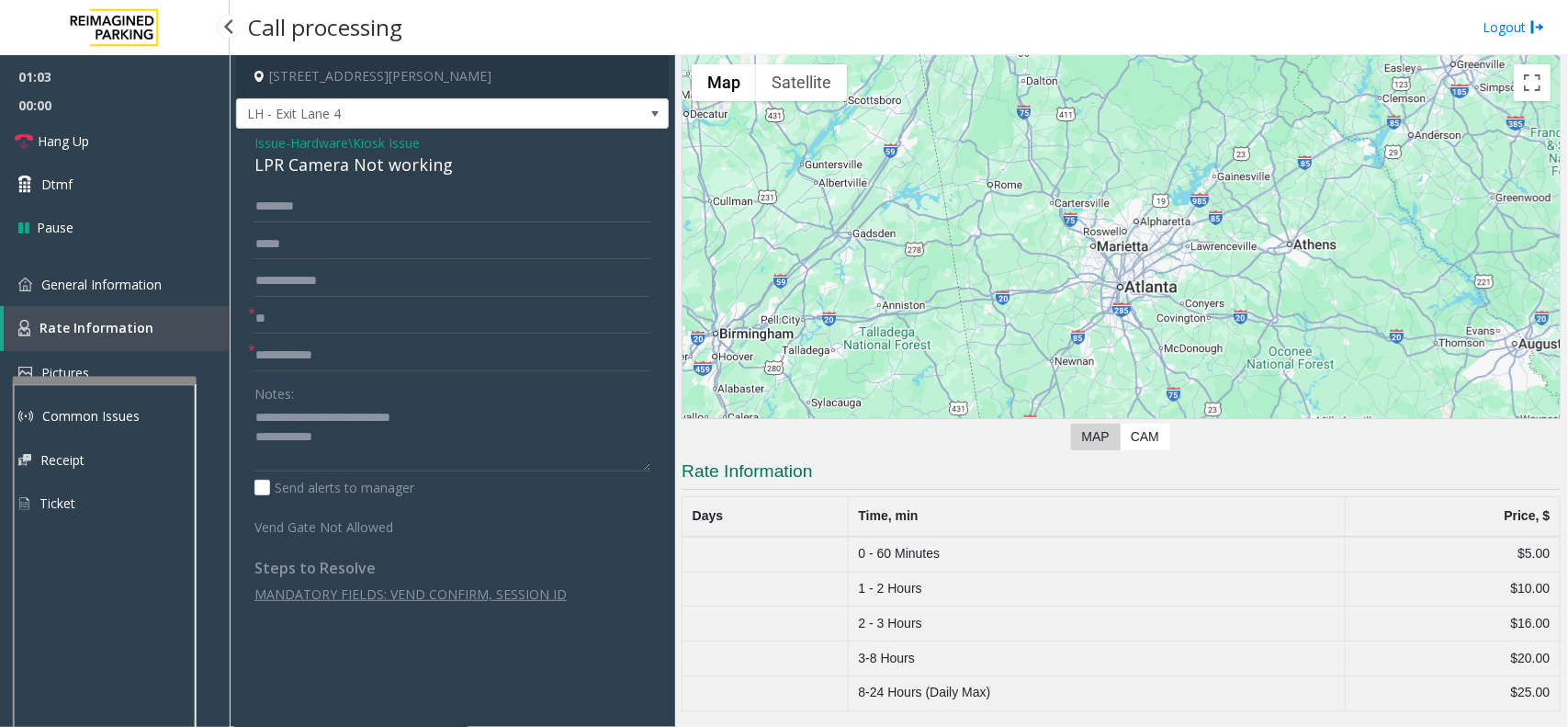
scroll to position [70, 0]
click at [331, 359] on input "text" at bounding box center [453, 355] width 396 height 31
click at [141, 278] on span "General Information" at bounding box center [101, 285] width 120 height 18
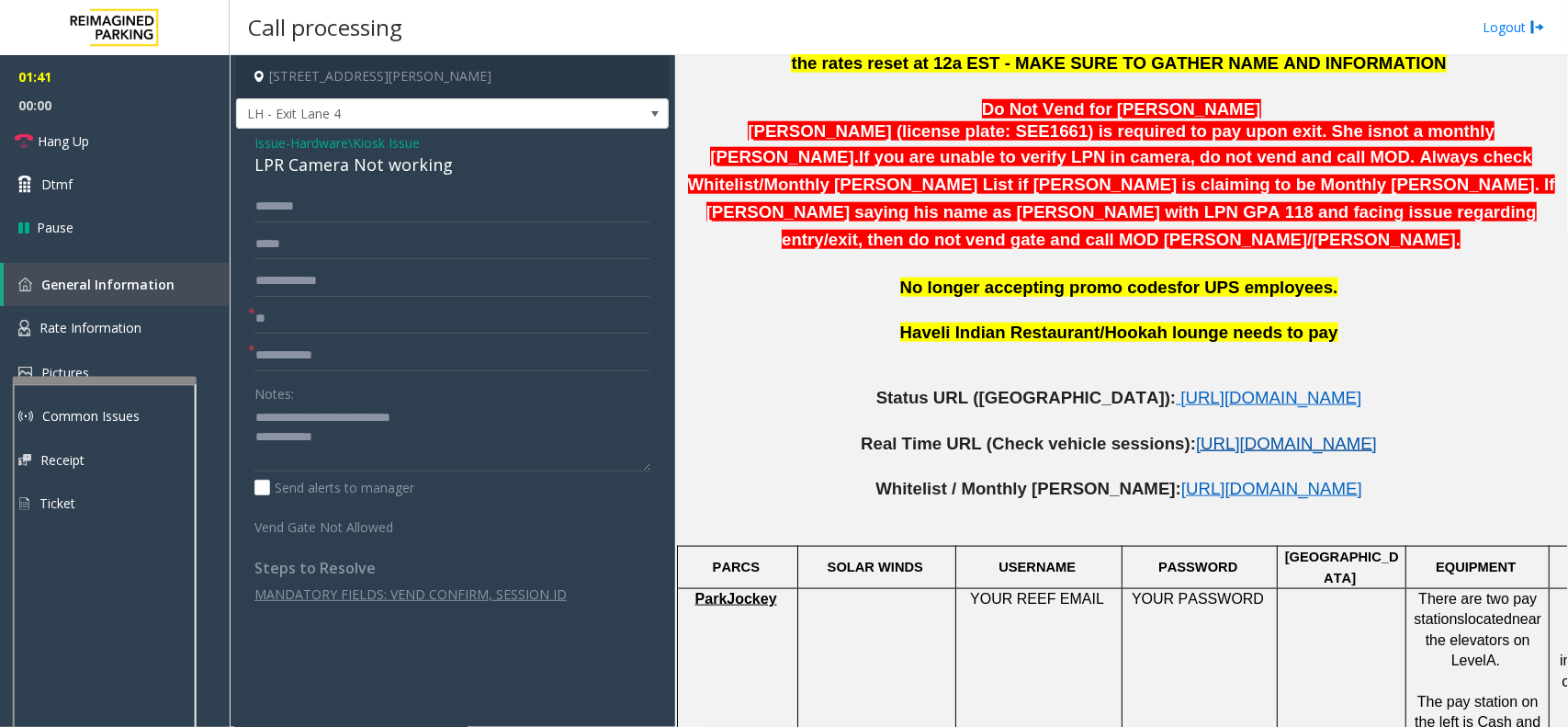
scroll to position [575, 0]
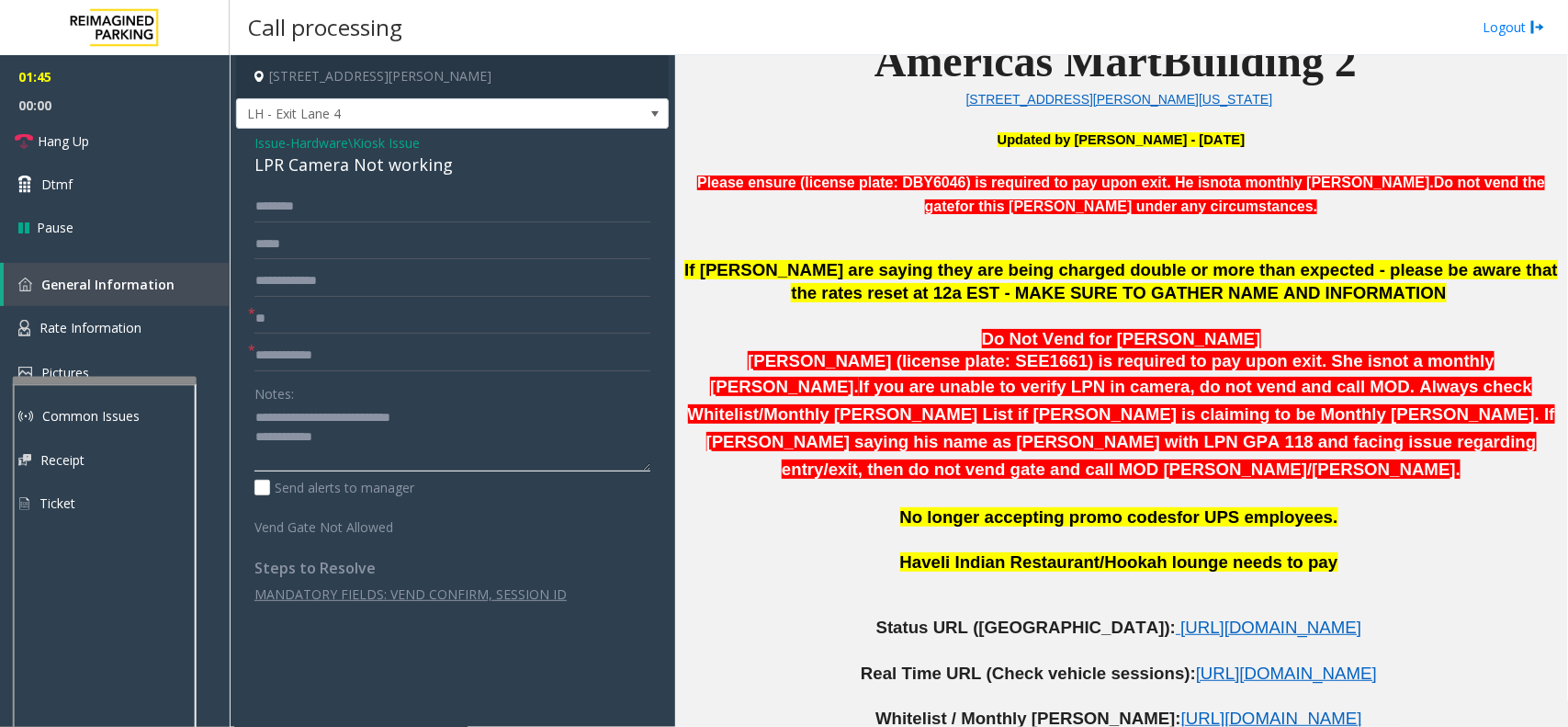
click at [369, 444] on textarea at bounding box center [453, 438] width 396 height 69
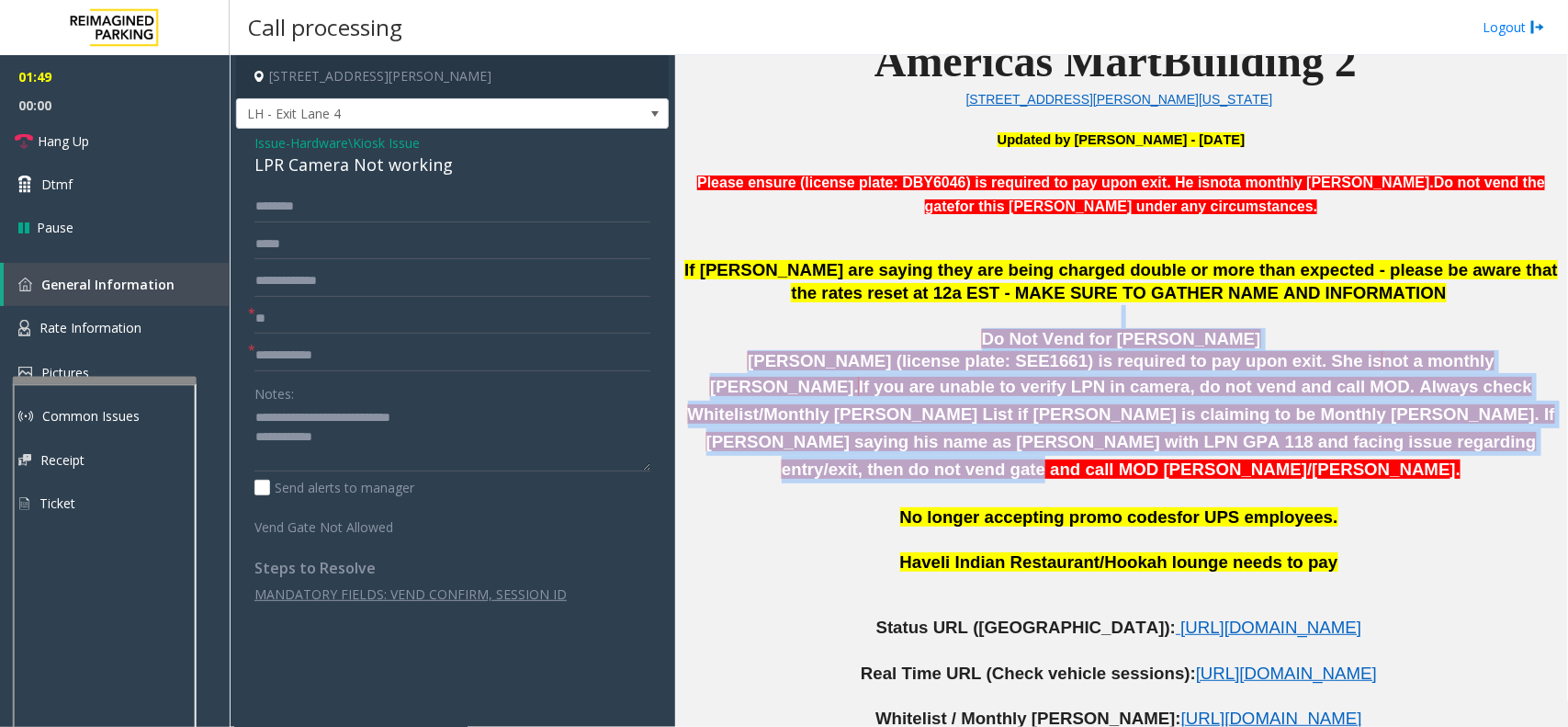
drag, startPoint x: 1316, startPoint y: 457, endPoint x: 994, endPoint y: 311, distance: 353.6
click at [994, 311] on div "Do Not Vend for [PERSON_NAME] [PERSON_NAME] (license plate: SEE1661) is require…" at bounding box center [1121, 417] width 879 height 224
click at [984, 343] on p "Do Not Vend for [PERSON_NAME]" at bounding box center [1121, 339] width 879 height 23
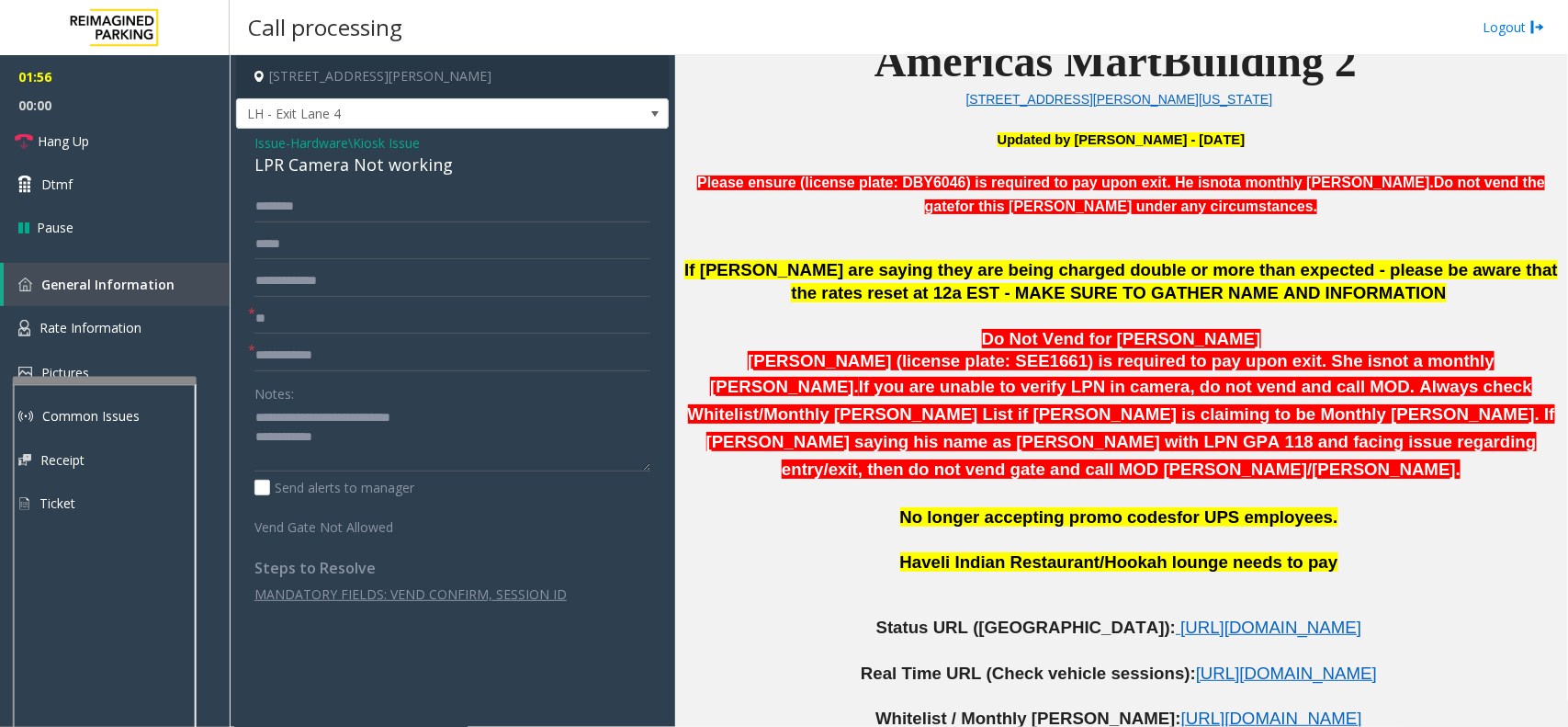
scroll to position [804, 0]
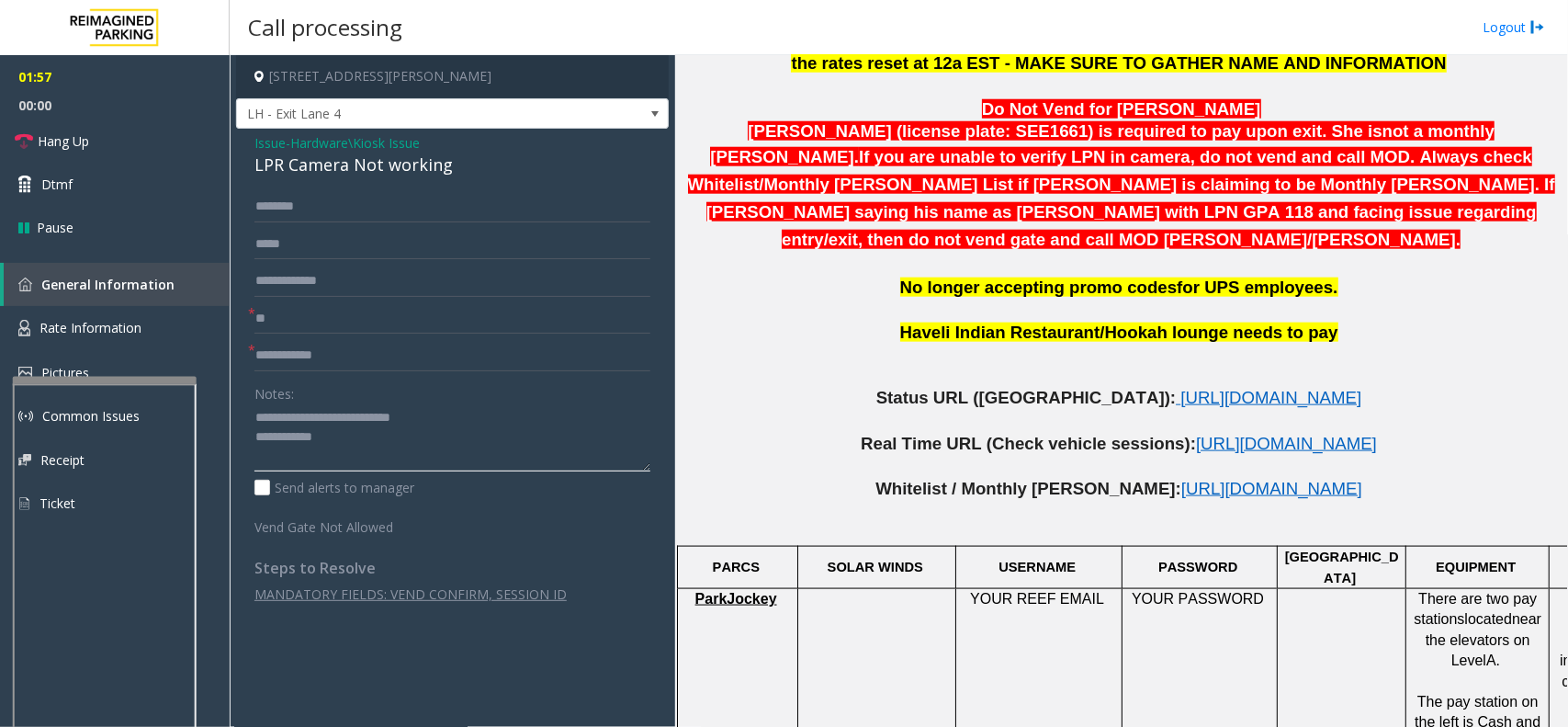
click at [359, 457] on textarea at bounding box center [453, 438] width 396 height 69
type textarea "**********"
click at [159, 129] on link "Hang Up" at bounding box center [115, 141] width 230 height 43
click at [326, 360] on input "text" at bounding box center [453, 355] width 396 height 31
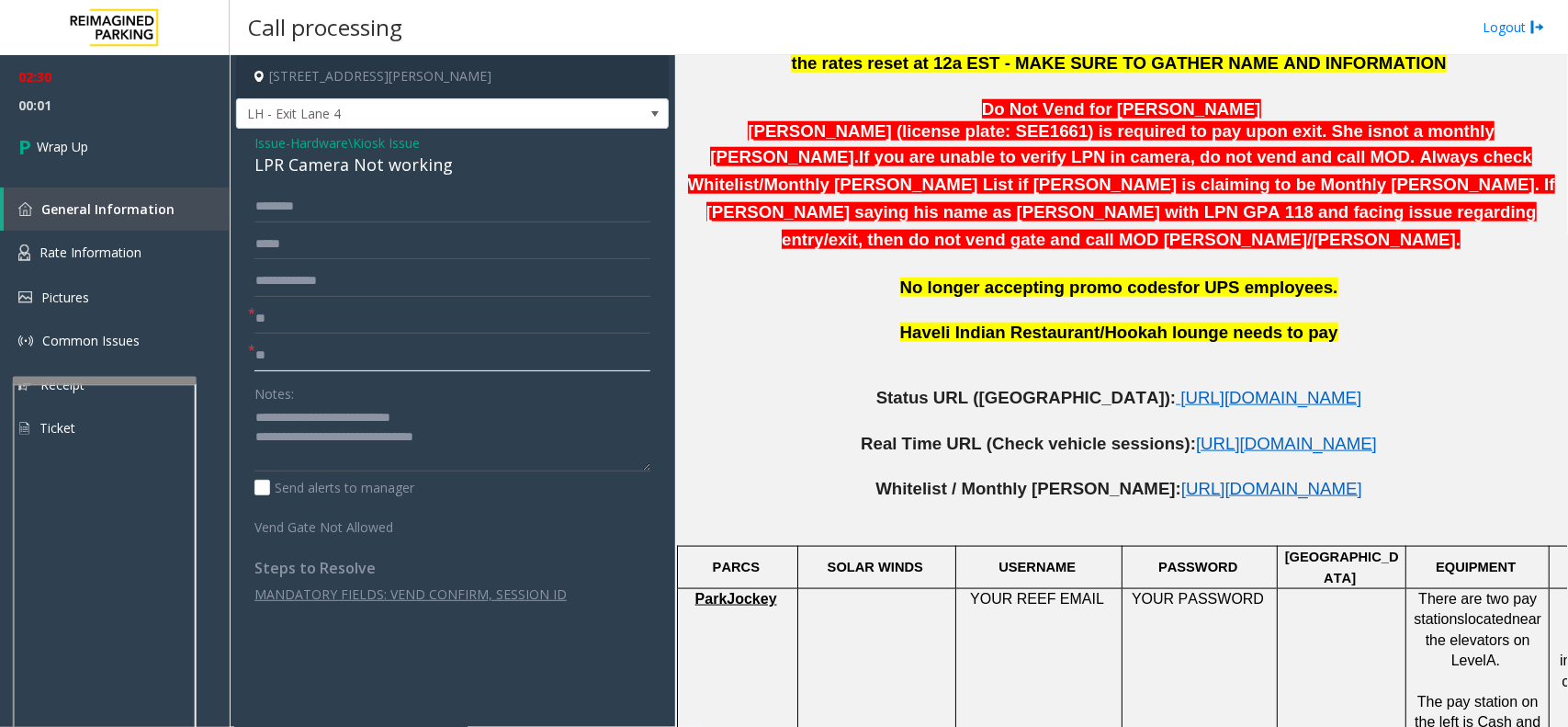
type input "**"
click at [473, 439] on textarea at bounding box center [453, 438] width 396 height 69
type textarea "**********"
click at [267, 144] on span "Issue" at bounding box center [269, 143] width 31 height 20
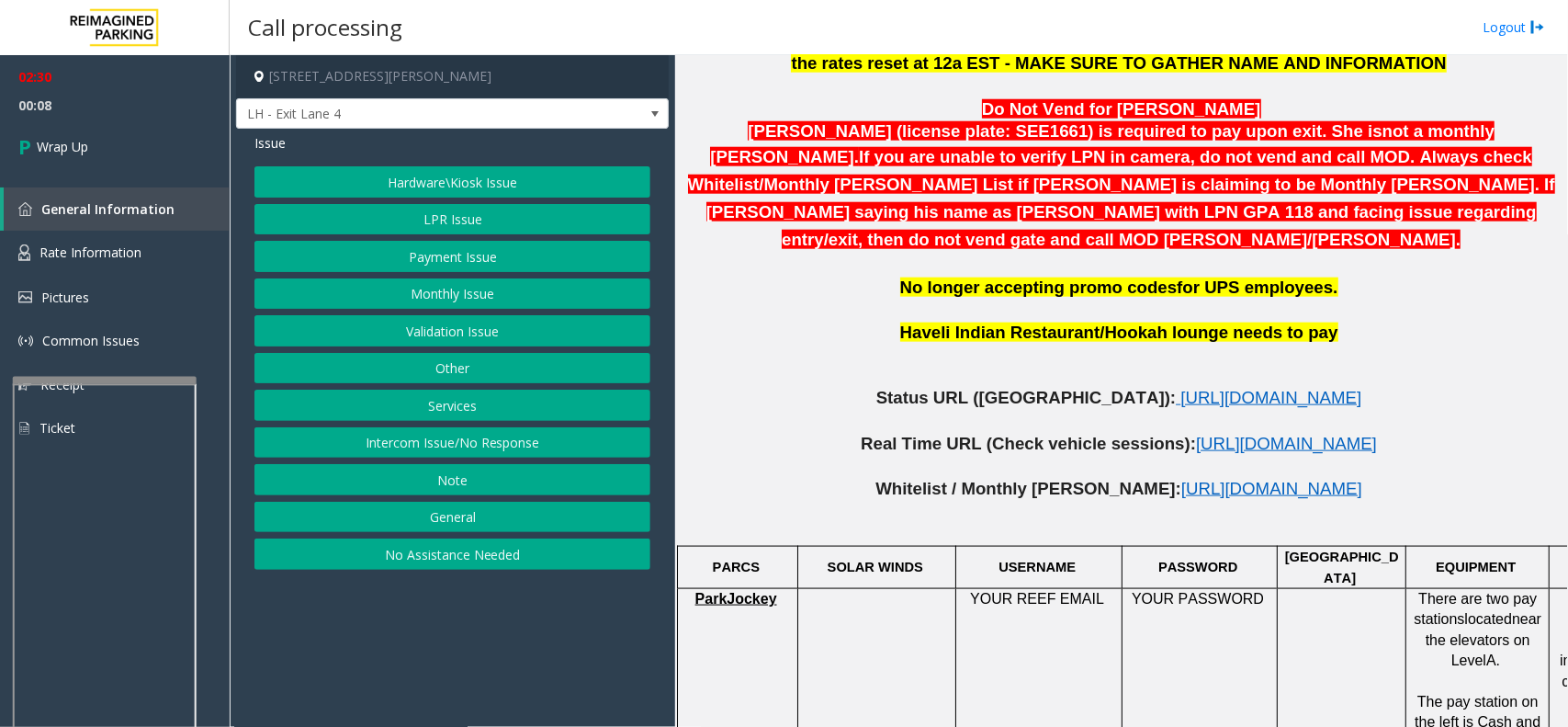
click at [434, 186] on button "Hardware\Kiosk Issue" at bounding box center [453, 181] width 396 height 31
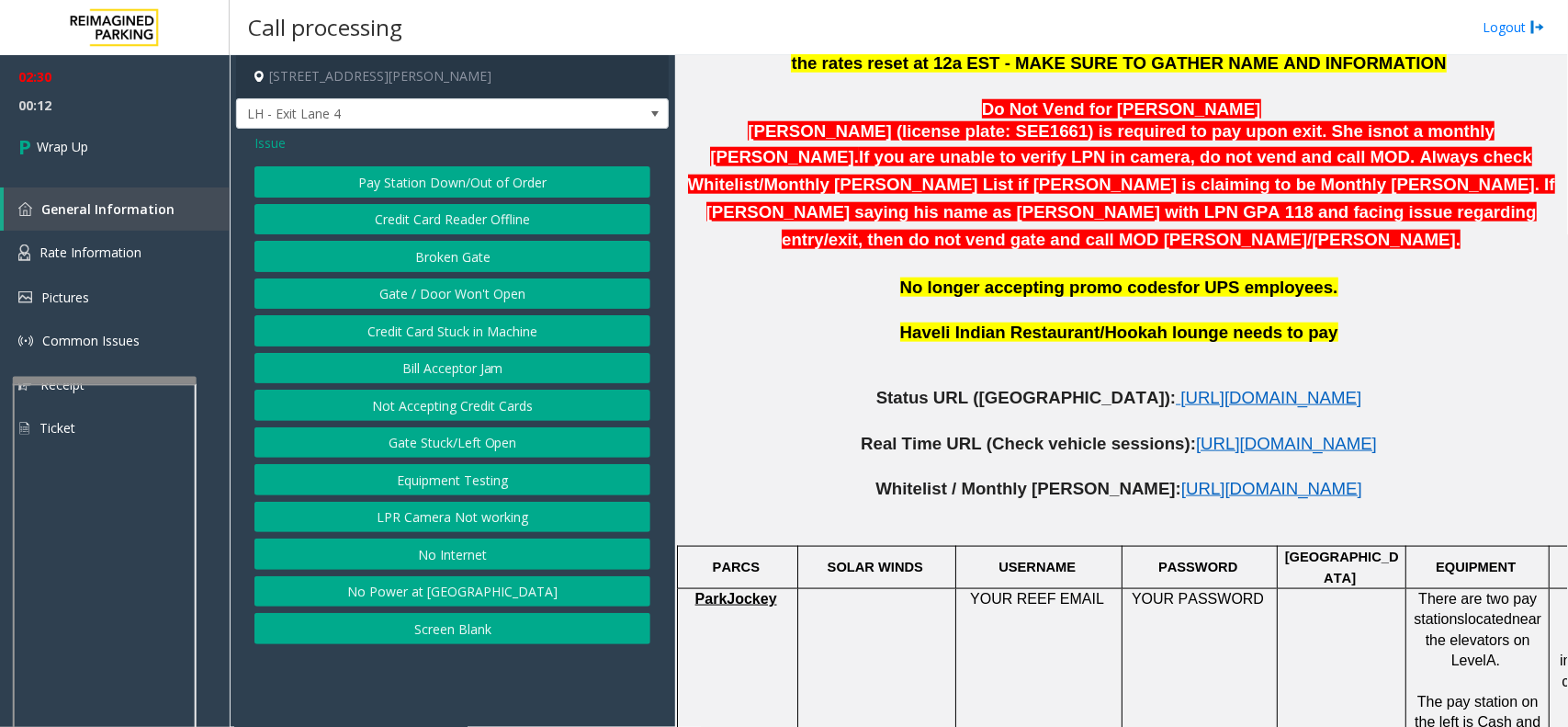
click at [272, 143] on span "Issue" at bounding box center [269, 143] width 31 height 20
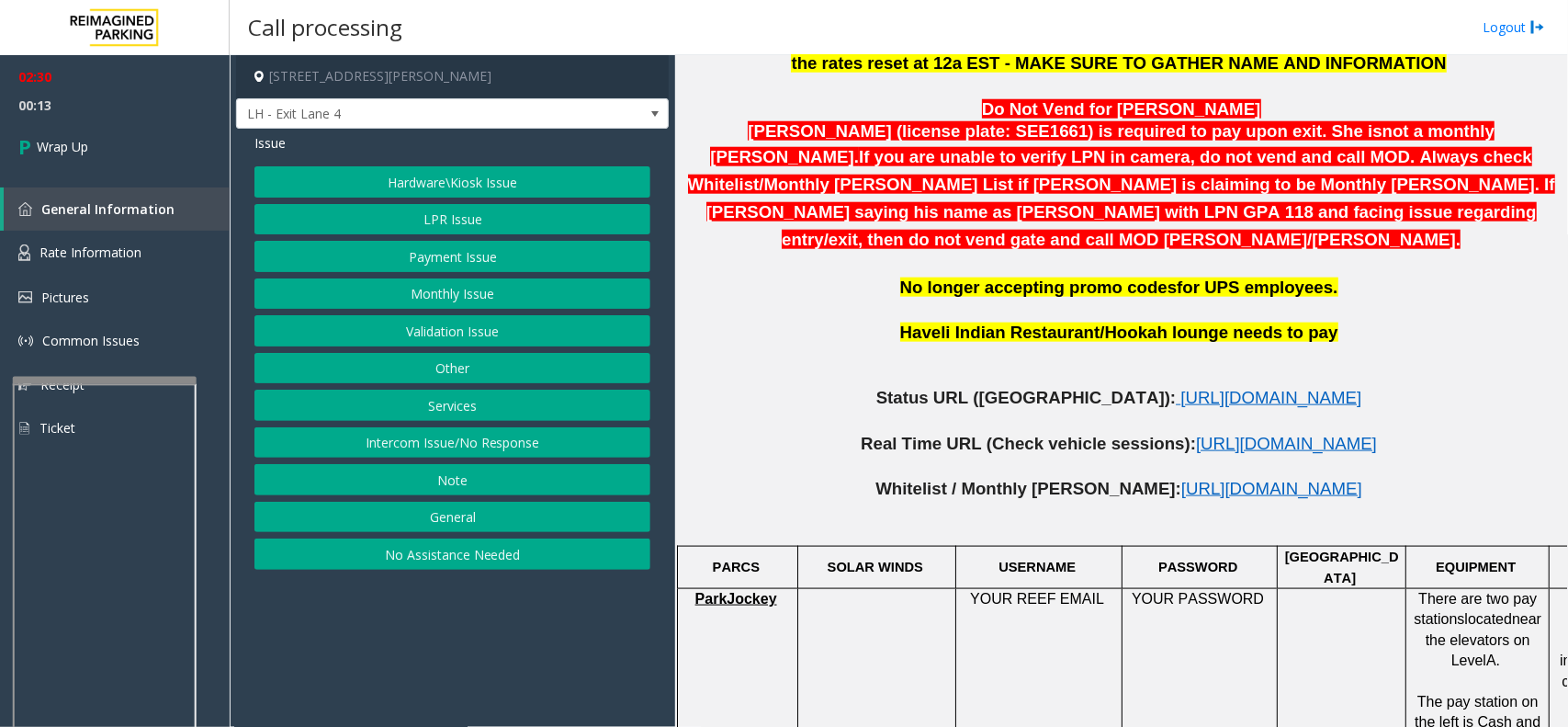
click at [435, 254] on button "Payment Issue" at bounding box center [453, 255] width 396 height 31
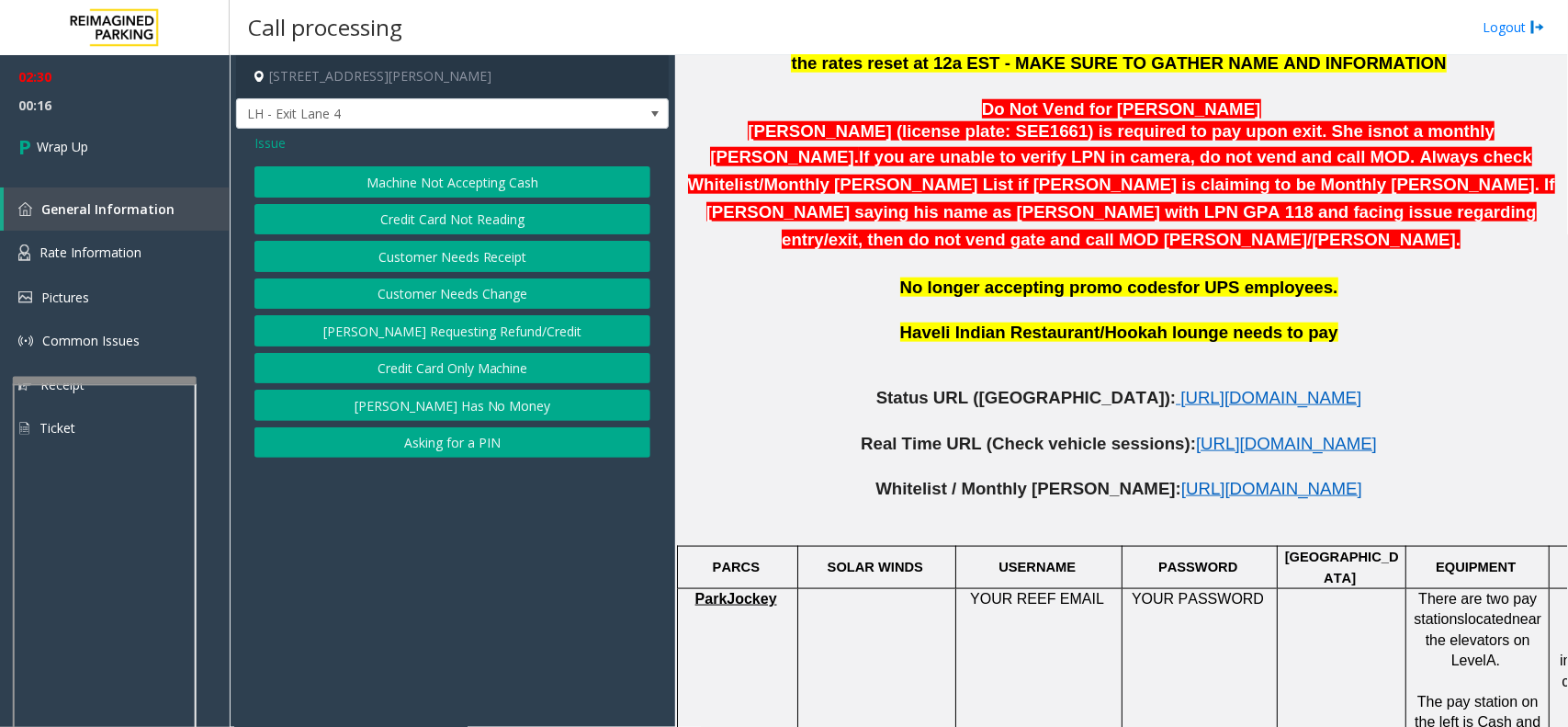
click at [277, 139] on span "Issue" at bounding box center [269, 143] width 31 height 20
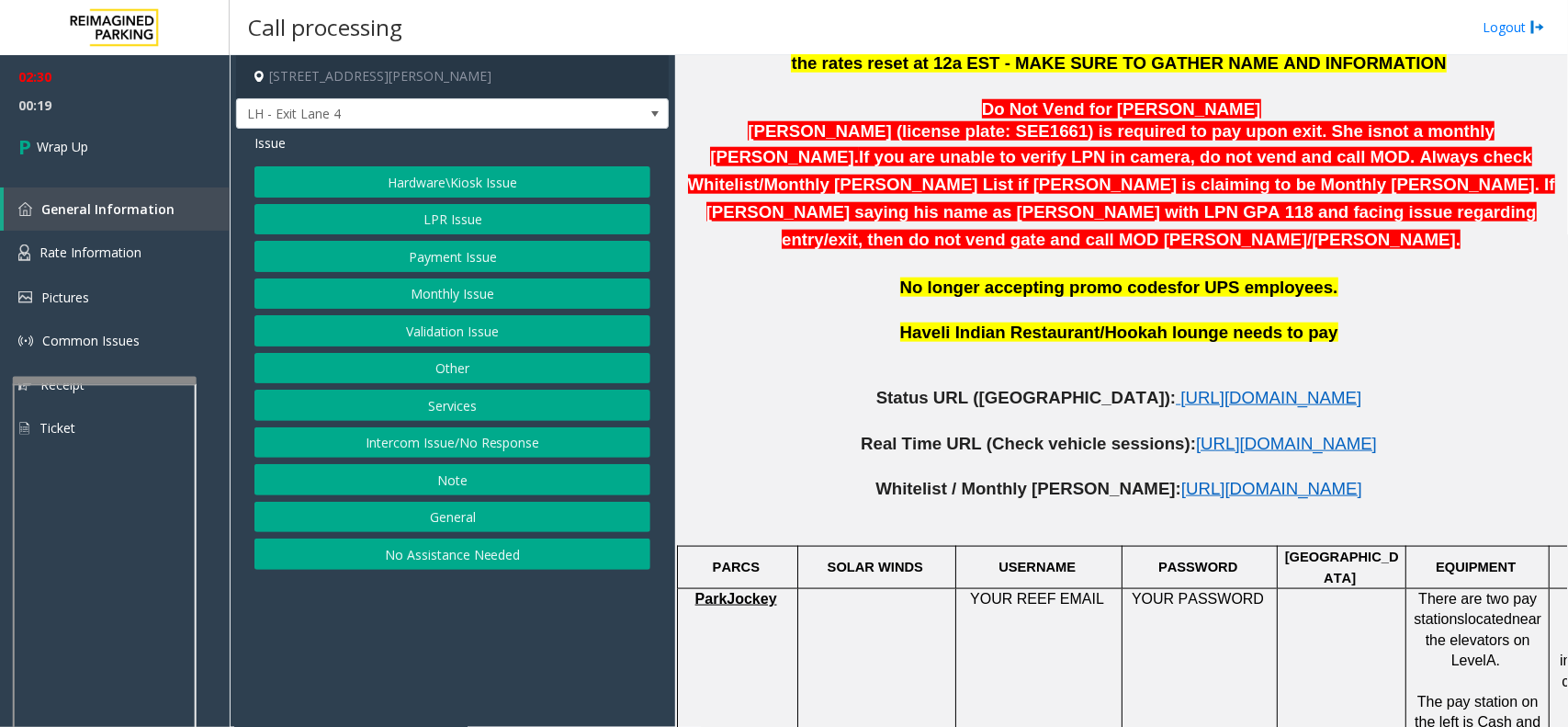
click at [473, 184] on button "Hardware\Kiosk Issue" at bounding box center [453, 181] width 396 height 31
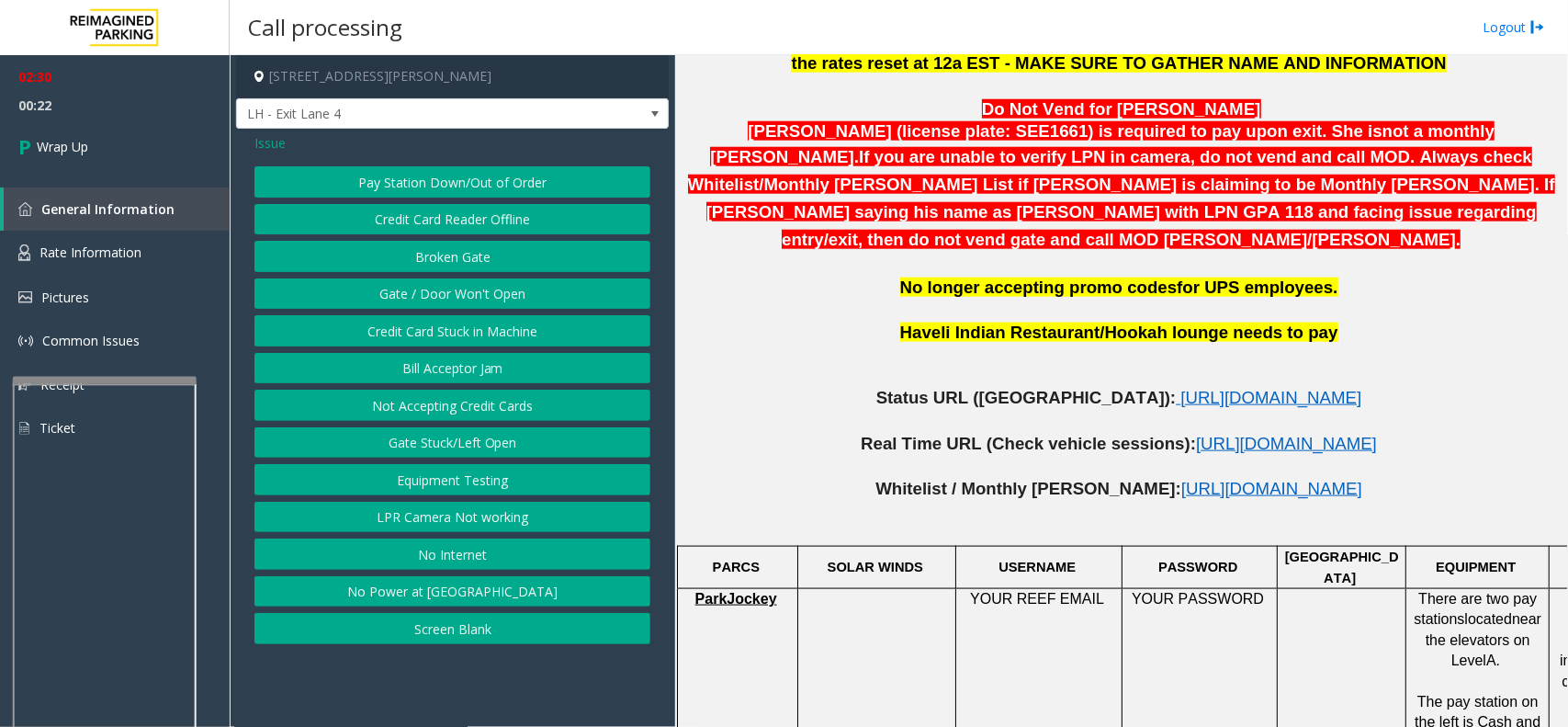
click at [469, 300] on button "Gate / Door Won't Open" at bounding box center [453, 293] width 396 height 31
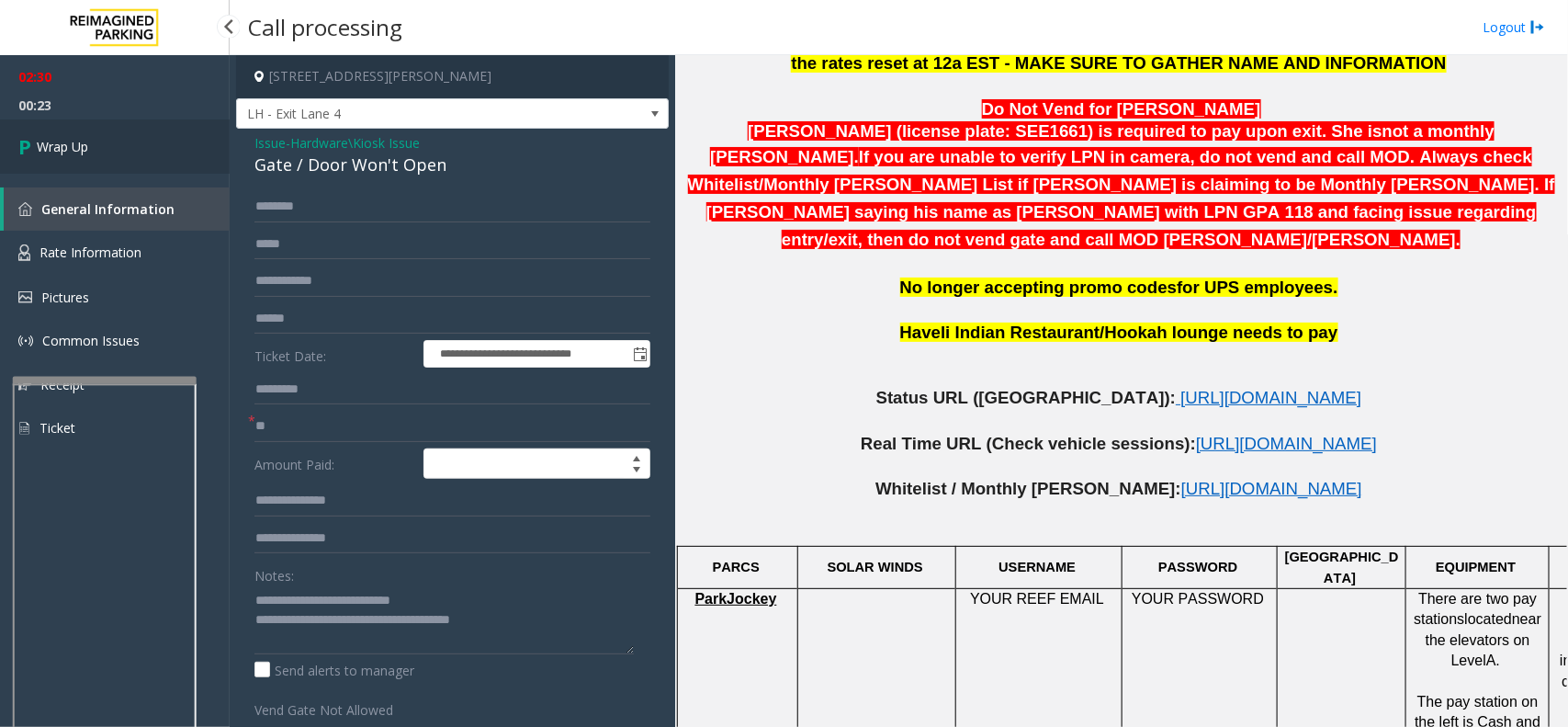
click at [136, 152] on link "Wrap Up" at bounding box center [115, 147] width 230 height 54
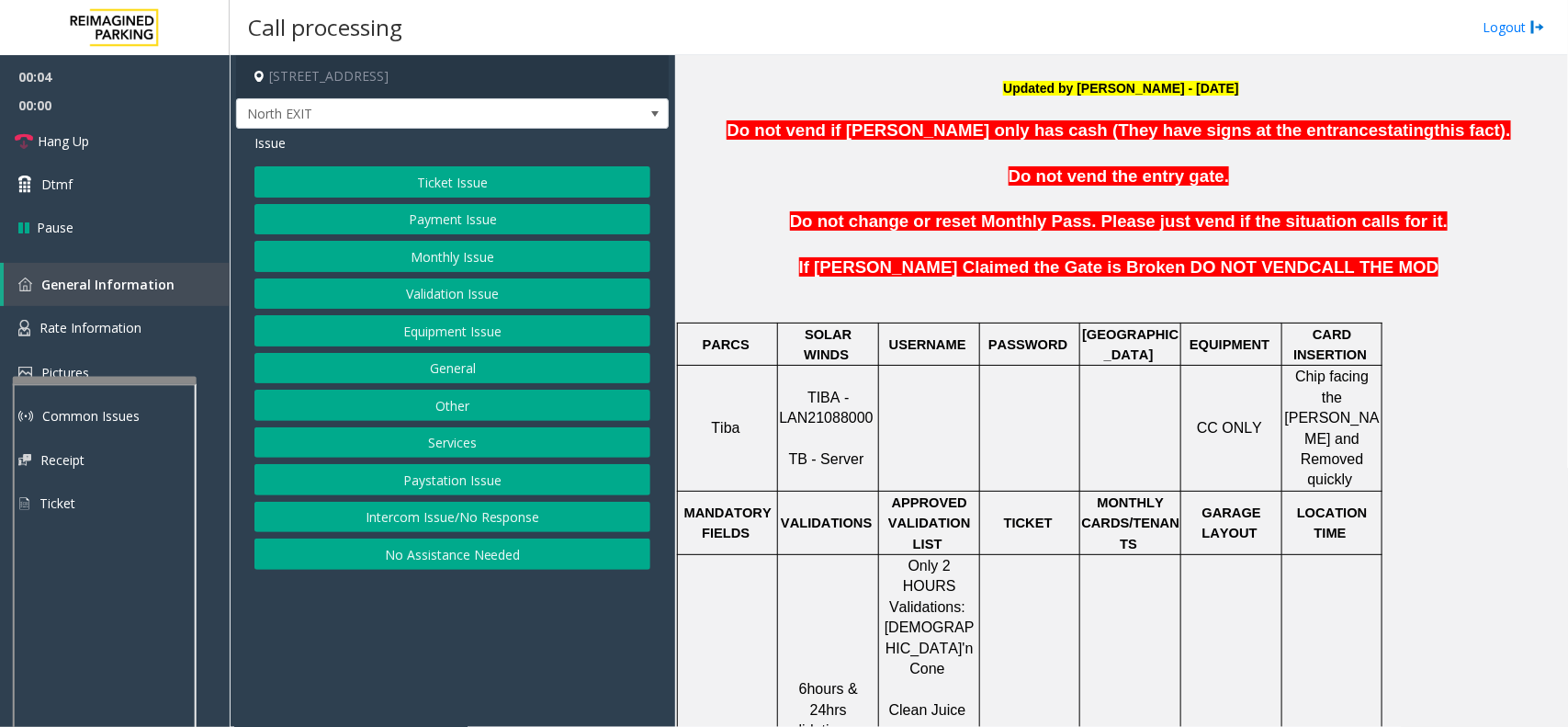
scroll to position [689, 0]
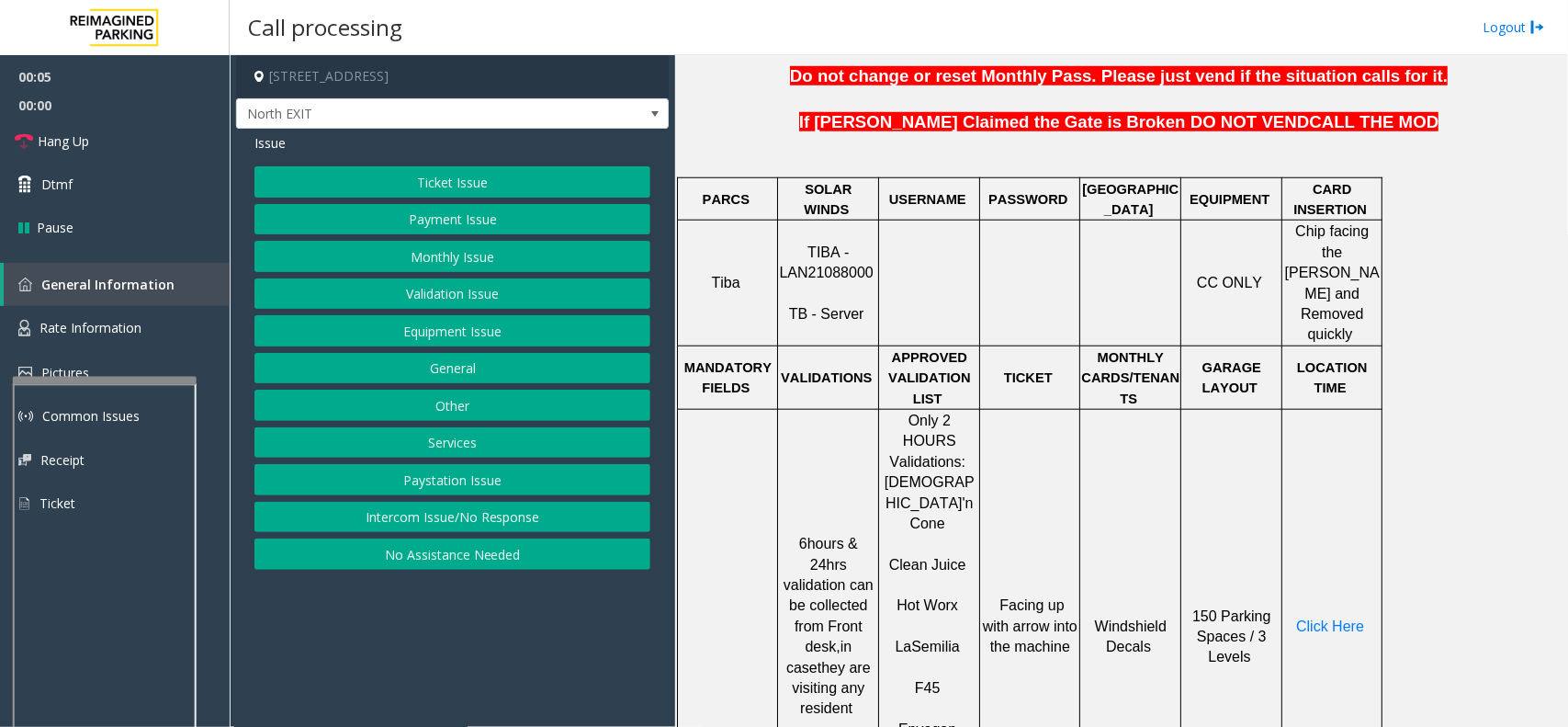
click at [824, 257] on span "TIBA - LAN21088000" at bounding box center [826, 262] width 94 height 36
copy p "LAN21088000"
click at [462, 291] on button "Validation Issue" at bounding box center [453, 293] width 396 height 31
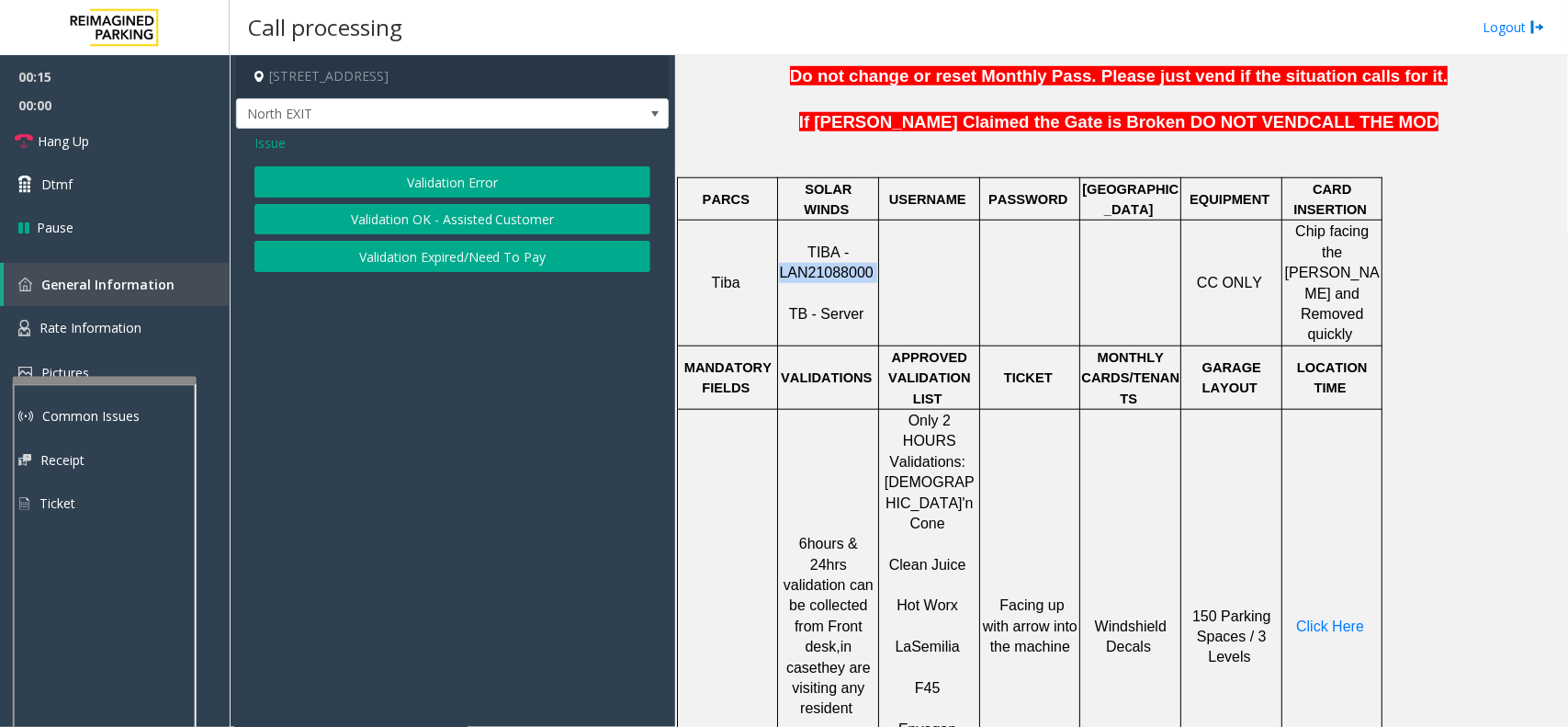
click at [460, 230] on button "Validation OK - Assisted Customer" at bounding box center [453, 219] width 396 height 31
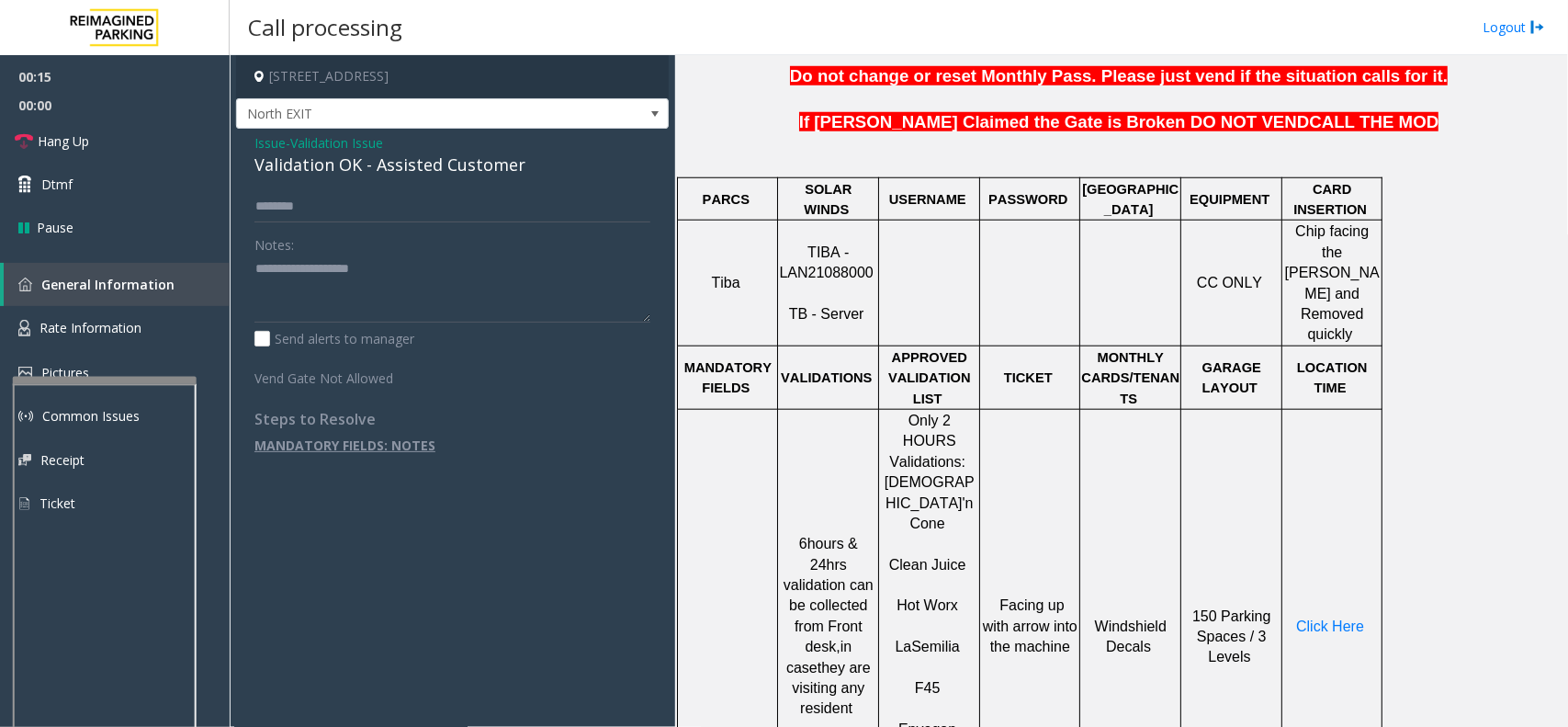
click at [278, 147] on span "Issue" at bounding box center [269, 143] width 31 height 20
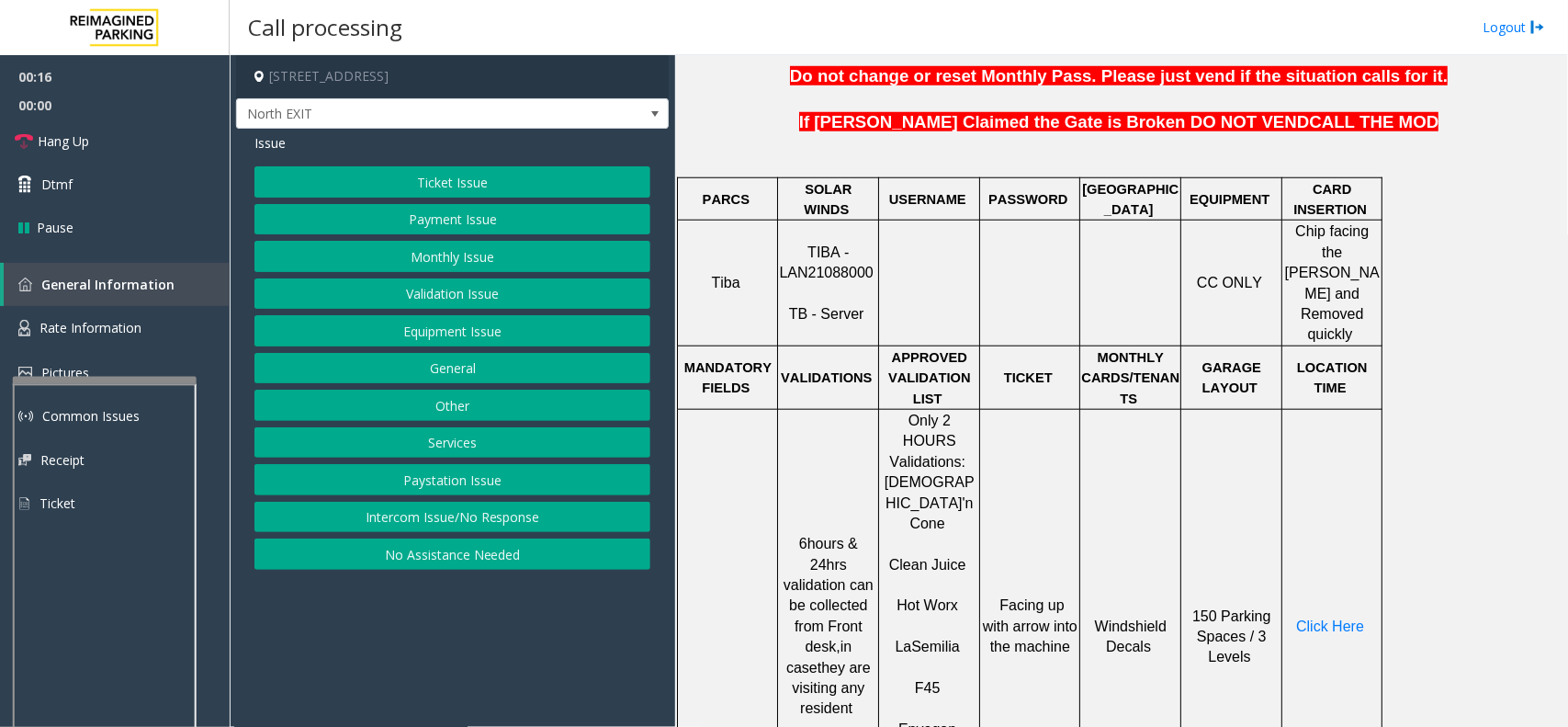
click at [447, 297] on button "Validation Issue" at bounding box center [453, 293] width 396 height 31
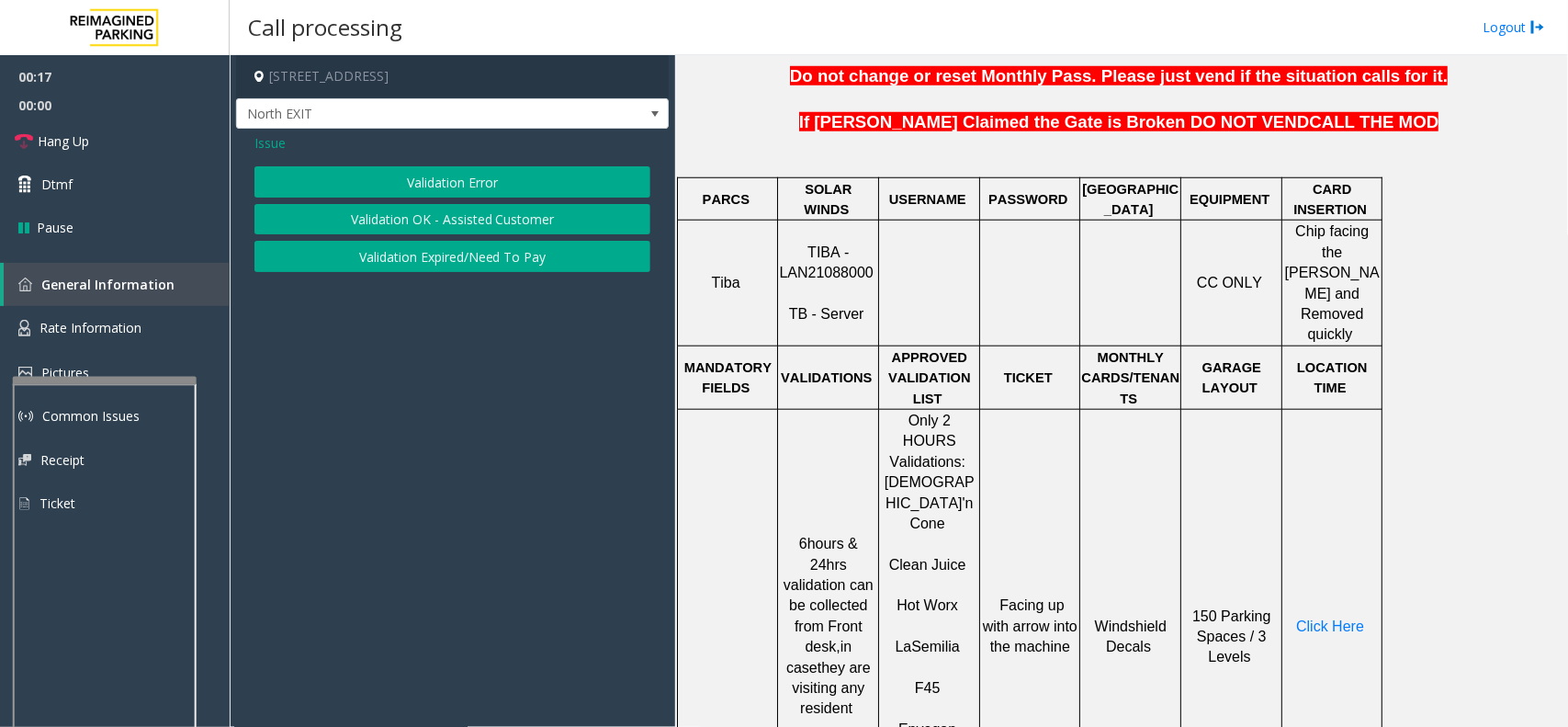
click at [455, 178] on button "Validation Error" at bounding box center [453, 181] width 396 height 31
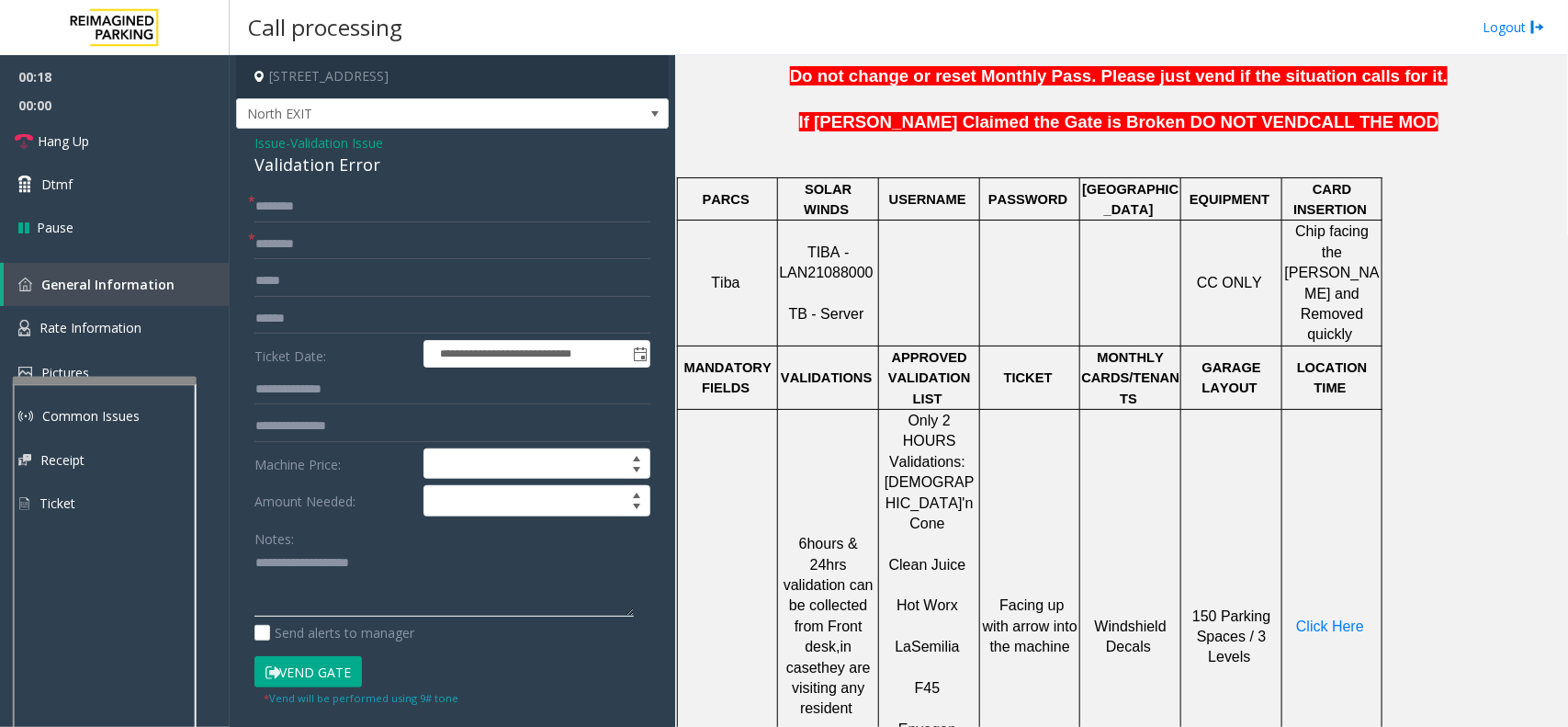
click at [346, 566] on textarea at bounding box center [444, 582] width 379 height 69
click at [321, 176] on div "Validation Error" at bounding box center [453, 164] width 396 height 24
click at [321, 175] on div "Validation Error" at bounding box center [453, 164] width 396 height 24
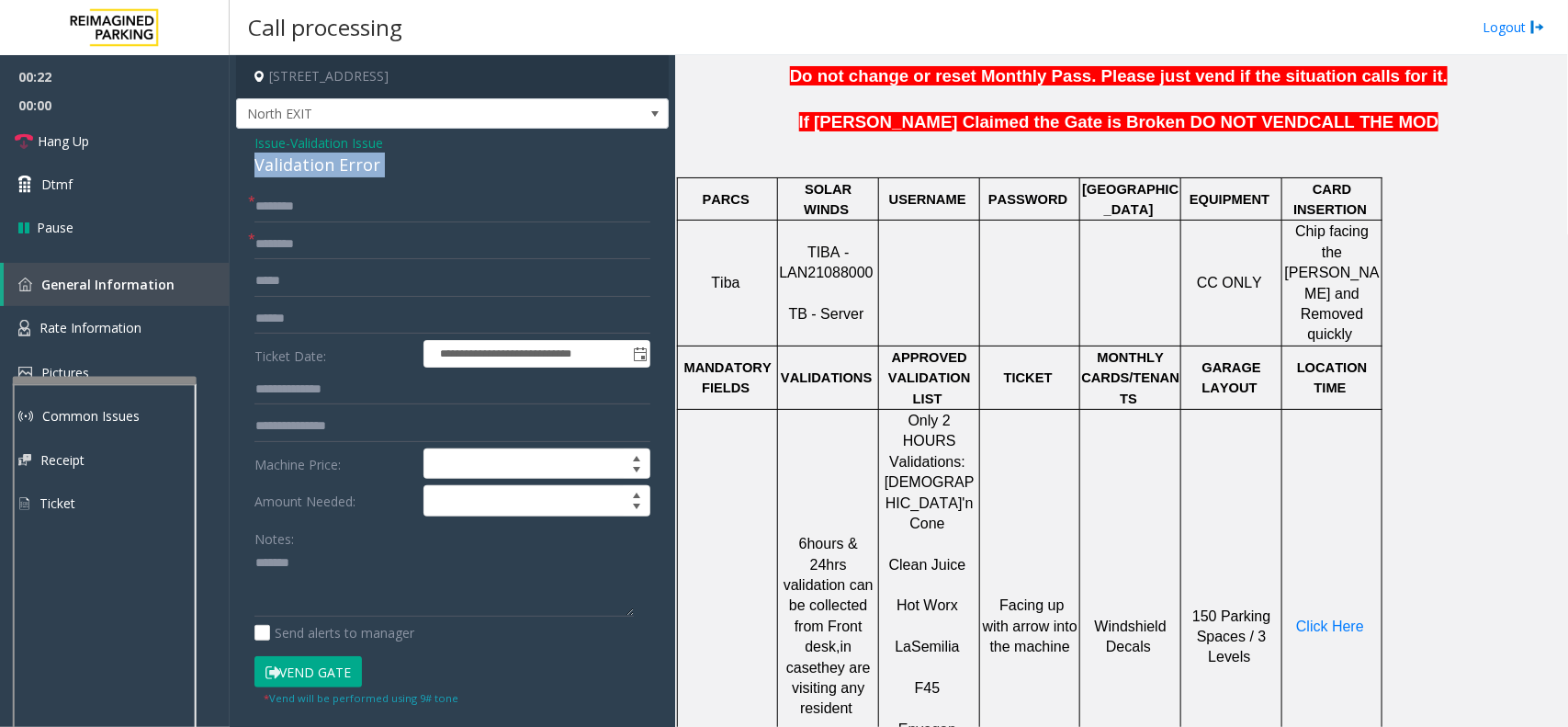
copy div "Validation Error"
click at [303, 568] on textarea at bounding box center [444, 582] width 379 height 69
paste textarea "**********"
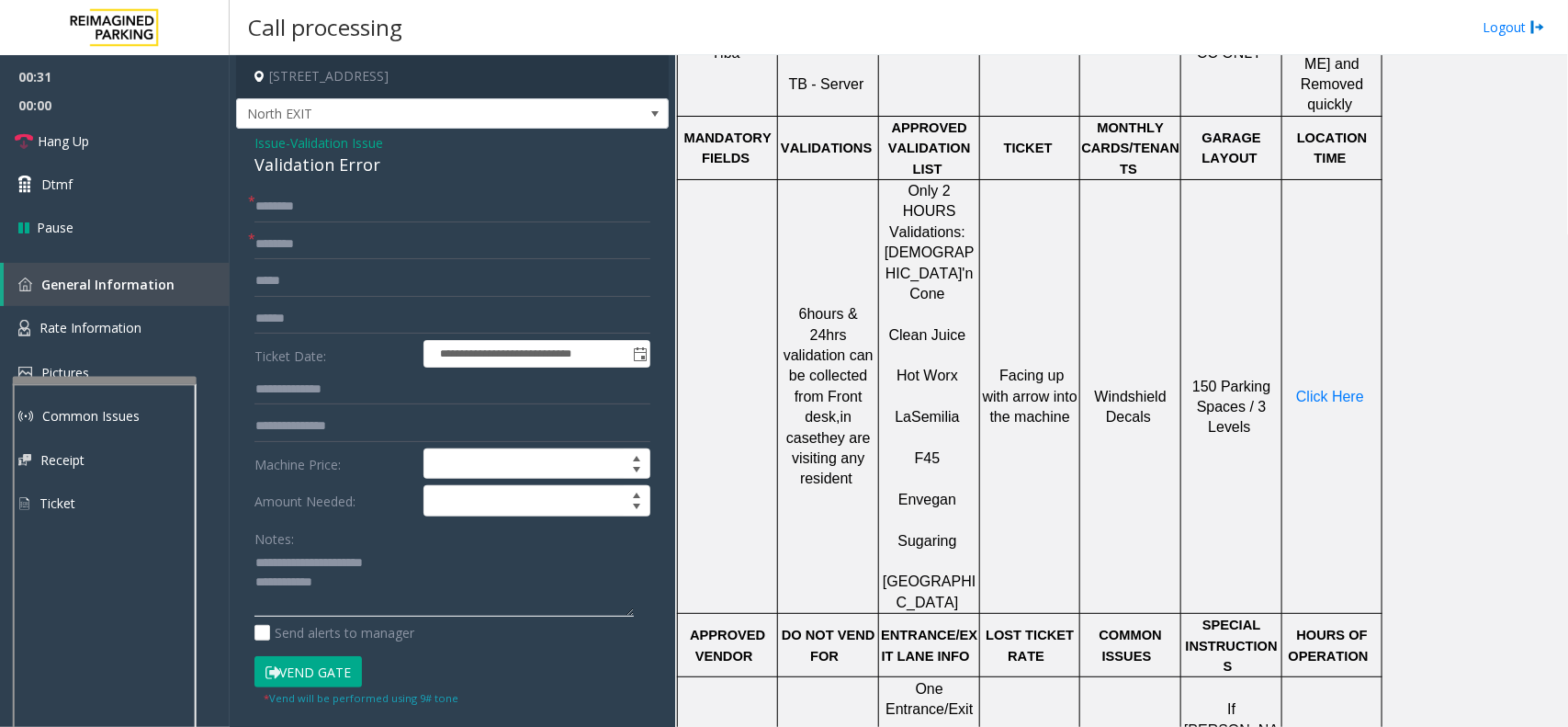
scroll to position [459, 0]
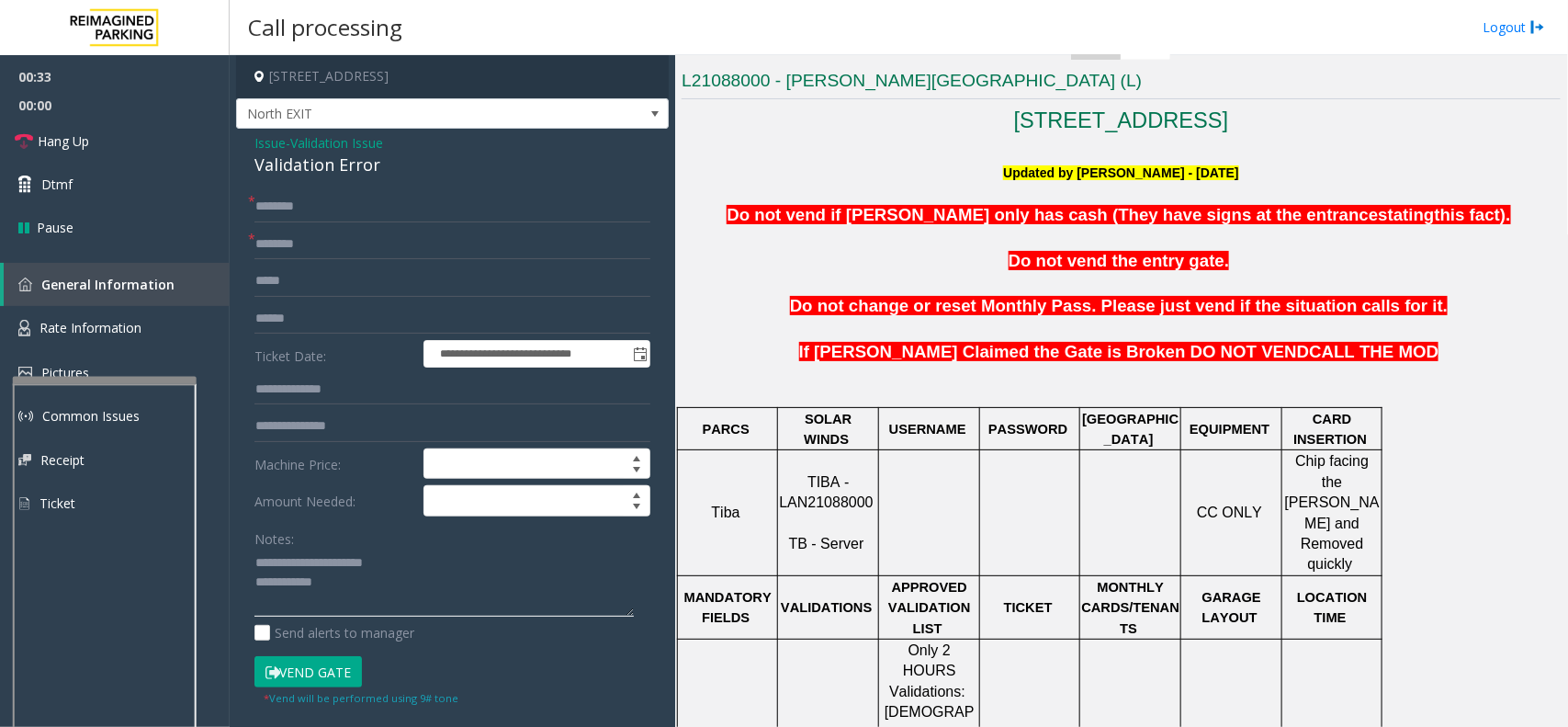
type textarea "**********"
copy h3 "Modera"
drag, startPoint x: 847, startPoint y: 83, endPoint x: 792, endPoint y: 90, distance: 55.4
click at [792, 90] on h3 "L21088000 - [PERSON_NAME][GEOGRAPHIC_DATA] (L)" at bounding box center [1121, 84] width 879 height 30
click at [365, 268] on input "text" at bounding box center [453, 281] width 396 height 31
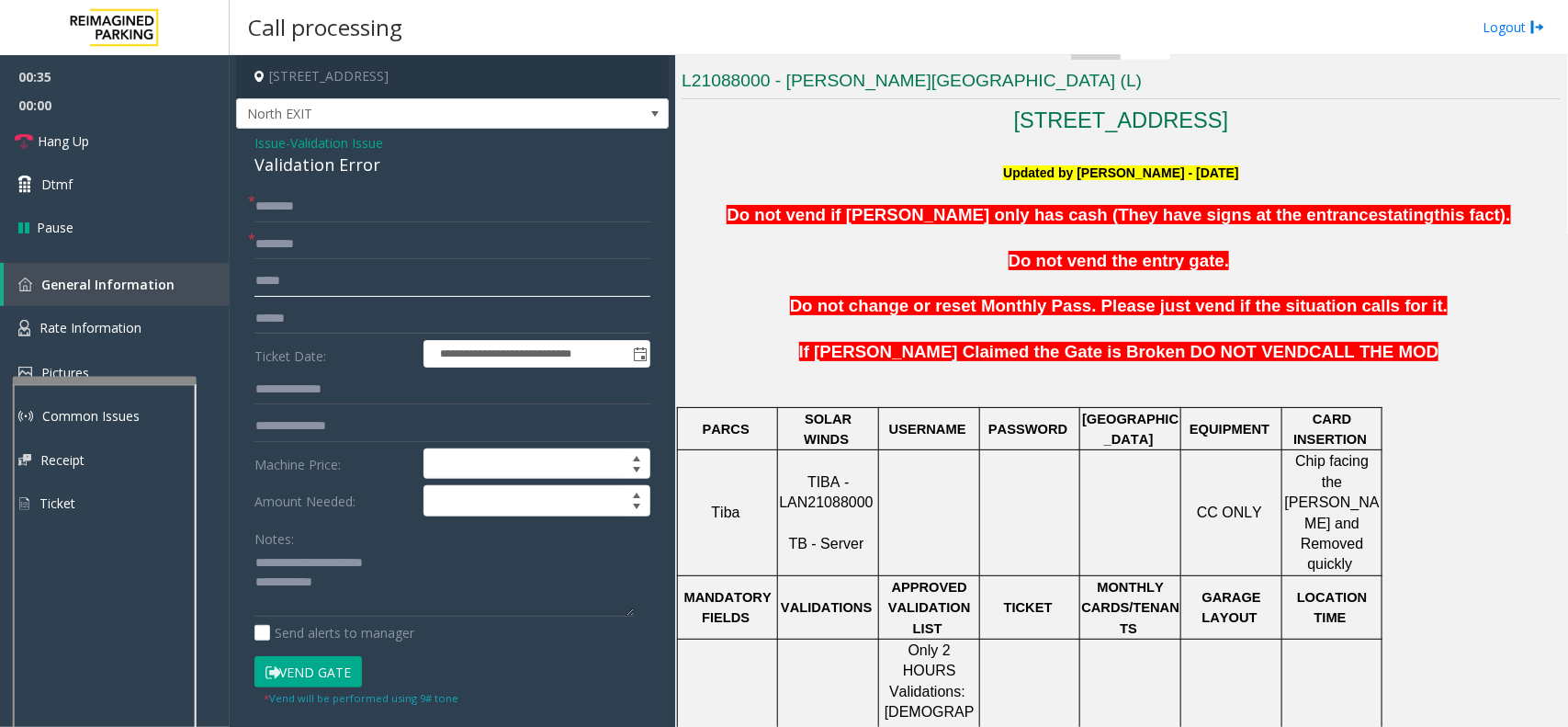
paste input "******"
type input "******"
click at [364, 259] on input "text" at bounding box center [453, 244] width 396 height 31
drag, startPoint x: 362, startPoint y: 270, endPoint x: 225, endPoint y: 257, distance: 137.6
click at [225, 257] on app-root "**********" at bounding box center [784, 364] width 1568 height 727
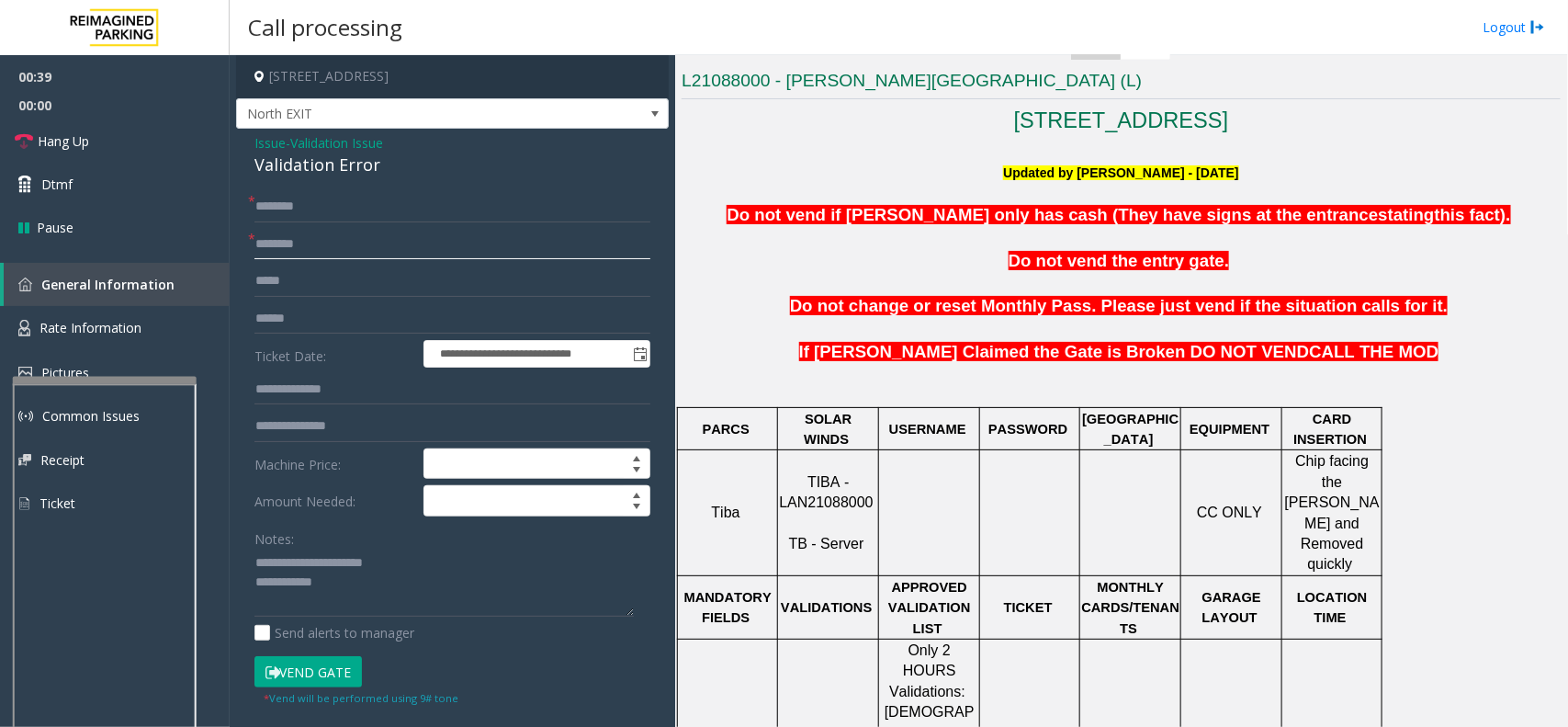
click at [295, 229] on input "text" at bounding box center [453, 244] width 396 height 31
paste input "******"
type input "******"
click at [313, 321] on input "text" at bounding box center [453, 318] width 396 height 31
click at [284, 308] on input "text" at bounding box center [453, 318] width 396 height 31
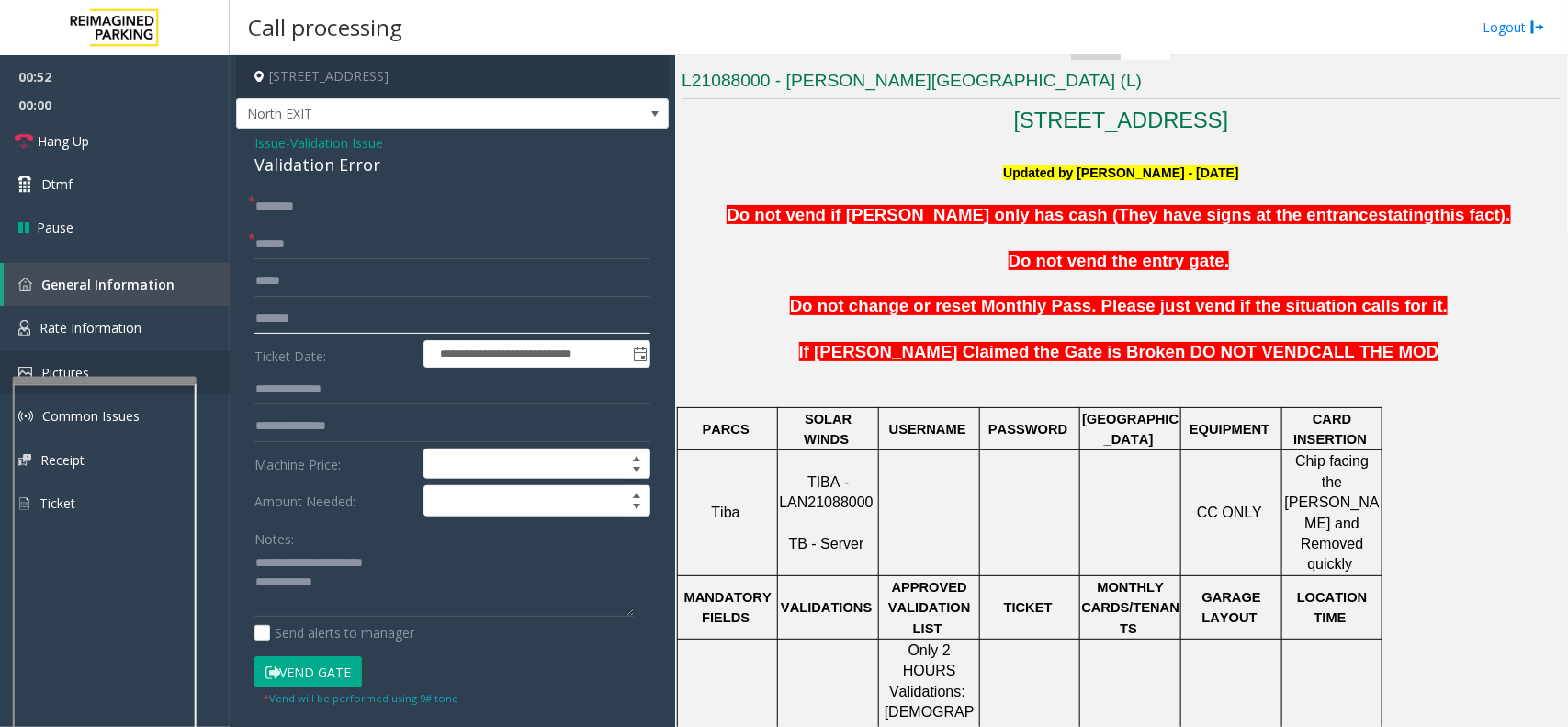
type input "*******"
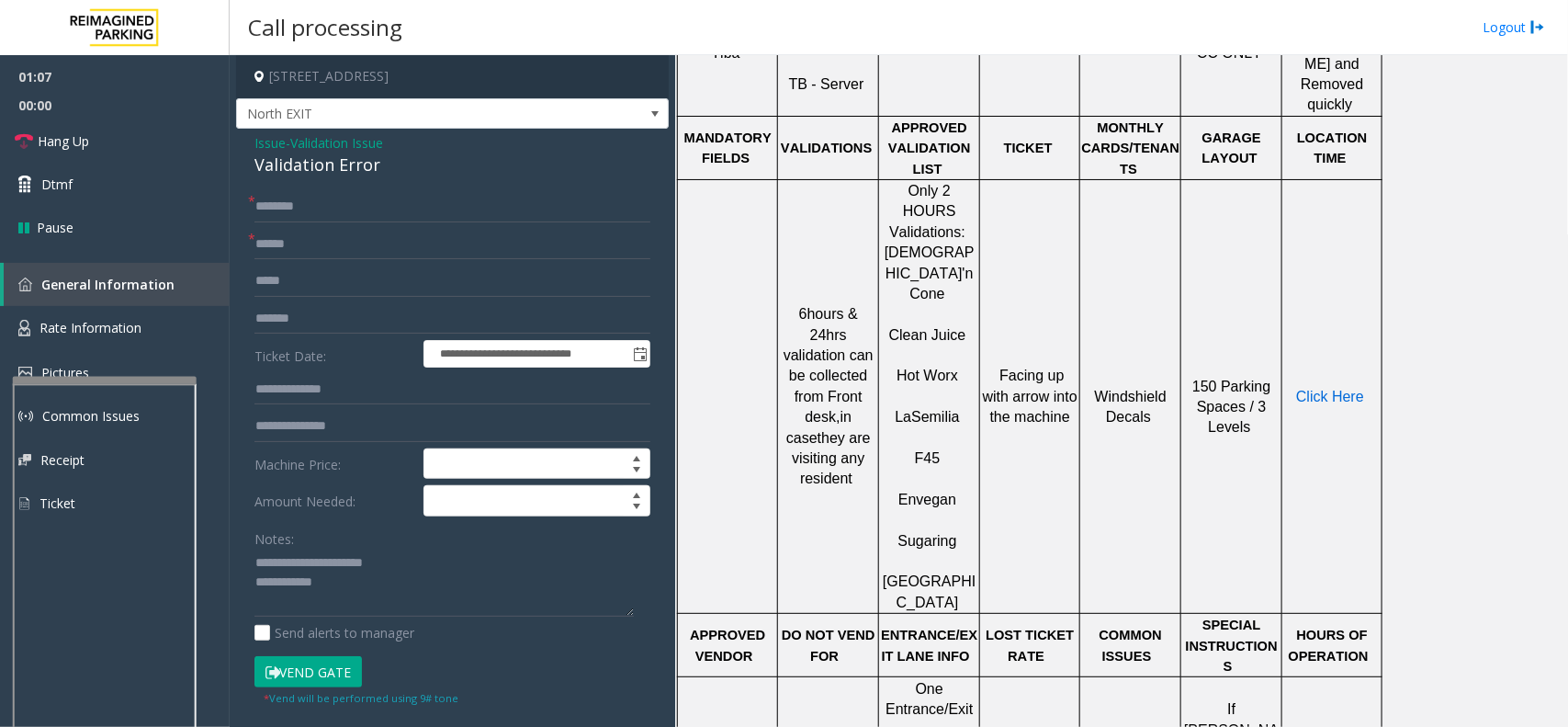
click at [1306, 389] on span "Click Here" at bounding box center [1330, 396] width 68 height 16
click at [294, 211] on input "text" at bounding box center [453, 207] width 396 height 31
type input "********"
click at [349, 583] on textarea at bounding box center [444, 582] width 379 height 69
click at [313, 668] on button "Vend Gate" at bounding box center [308, 672] width 107 height 31
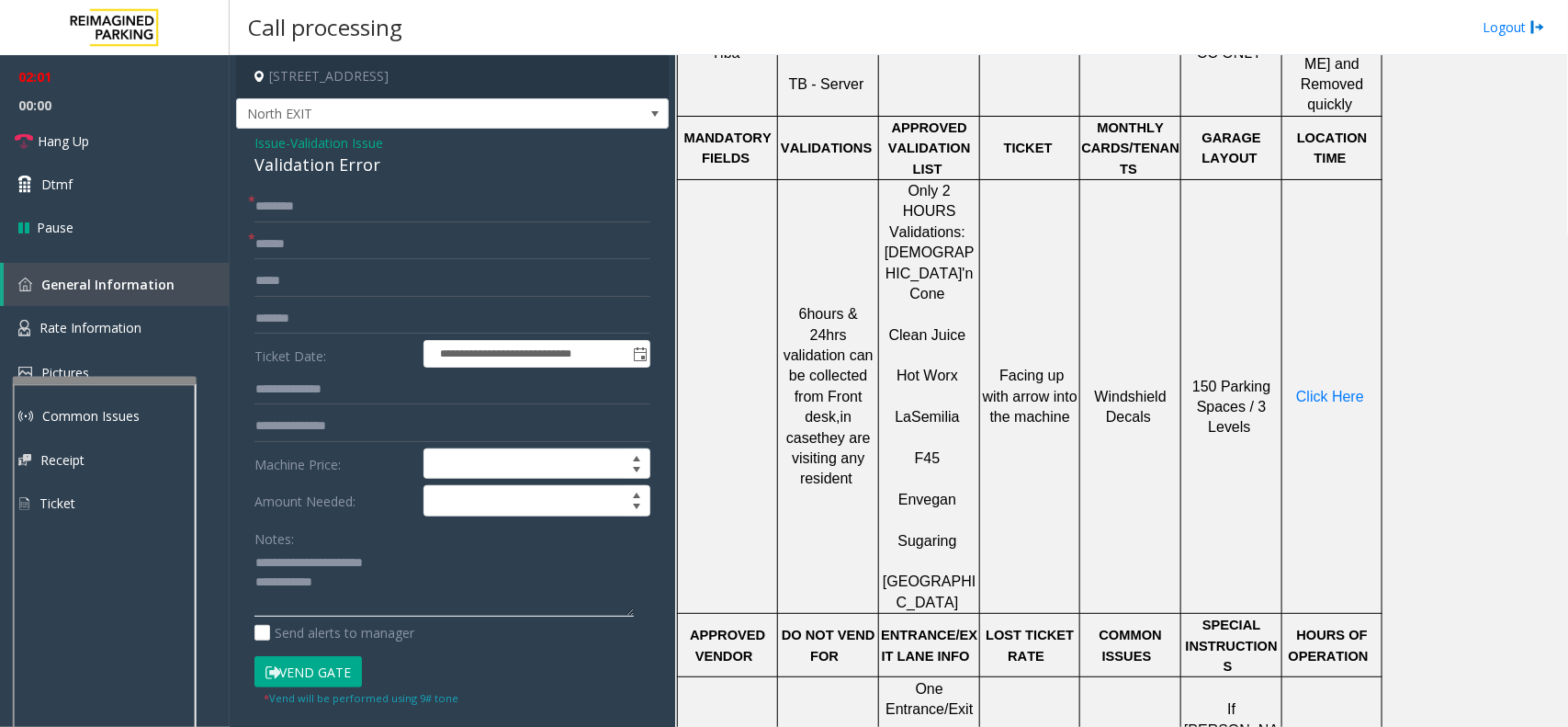
click at [362, 598] on textarea at bounding box center [444, 582] width 379 height 69
click at [527, 602] on textarea at bounding box center [444, 582] width 379 height 69
click at [120, 148] on link "Hang Up" at bounding box center [115, 141] width 230 height 43
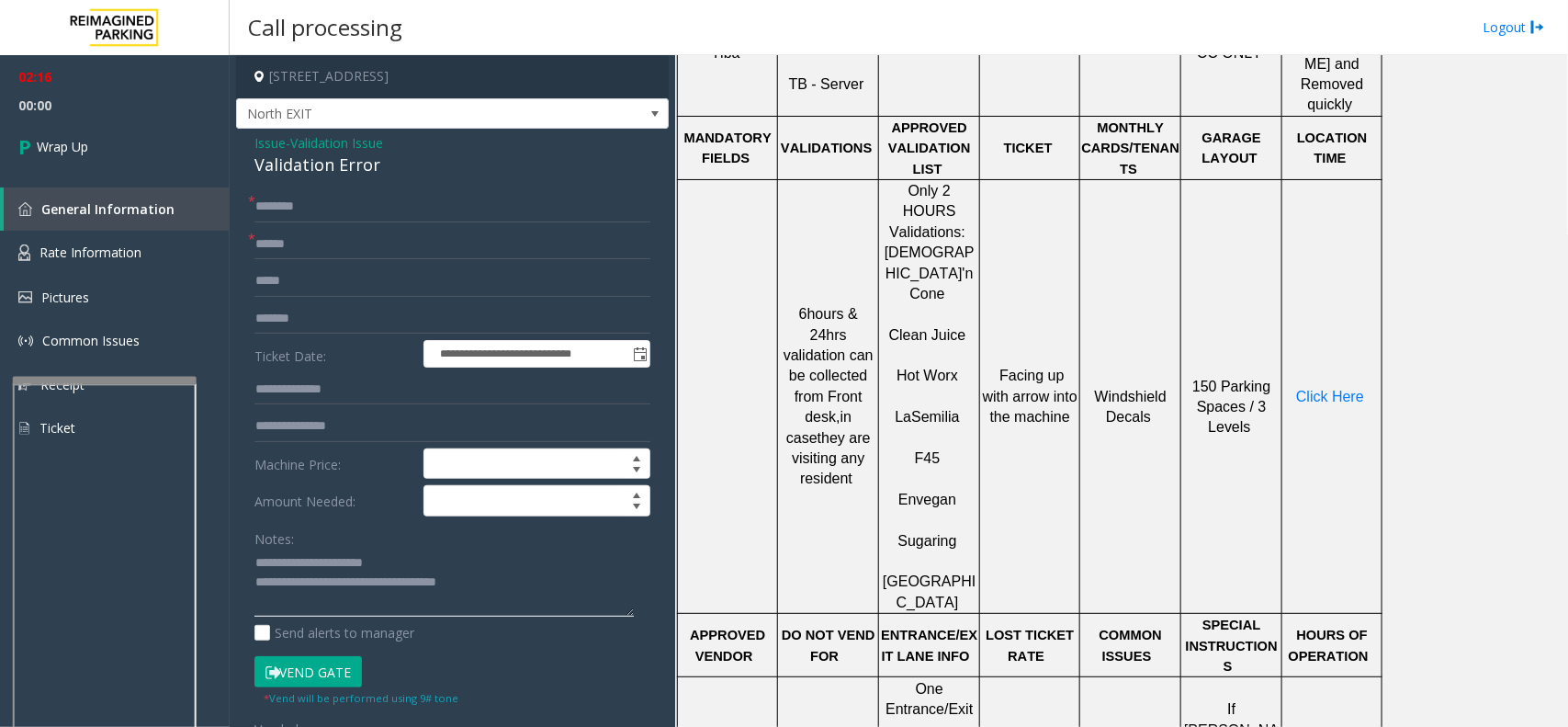
click at [506, 579] on textarea at bounding box center [444, 582] width 379 height 69
type textarea "**********"
click at [80, 119] on link "Wrap Up" at bounding box center [115, 147] width 230 height 54
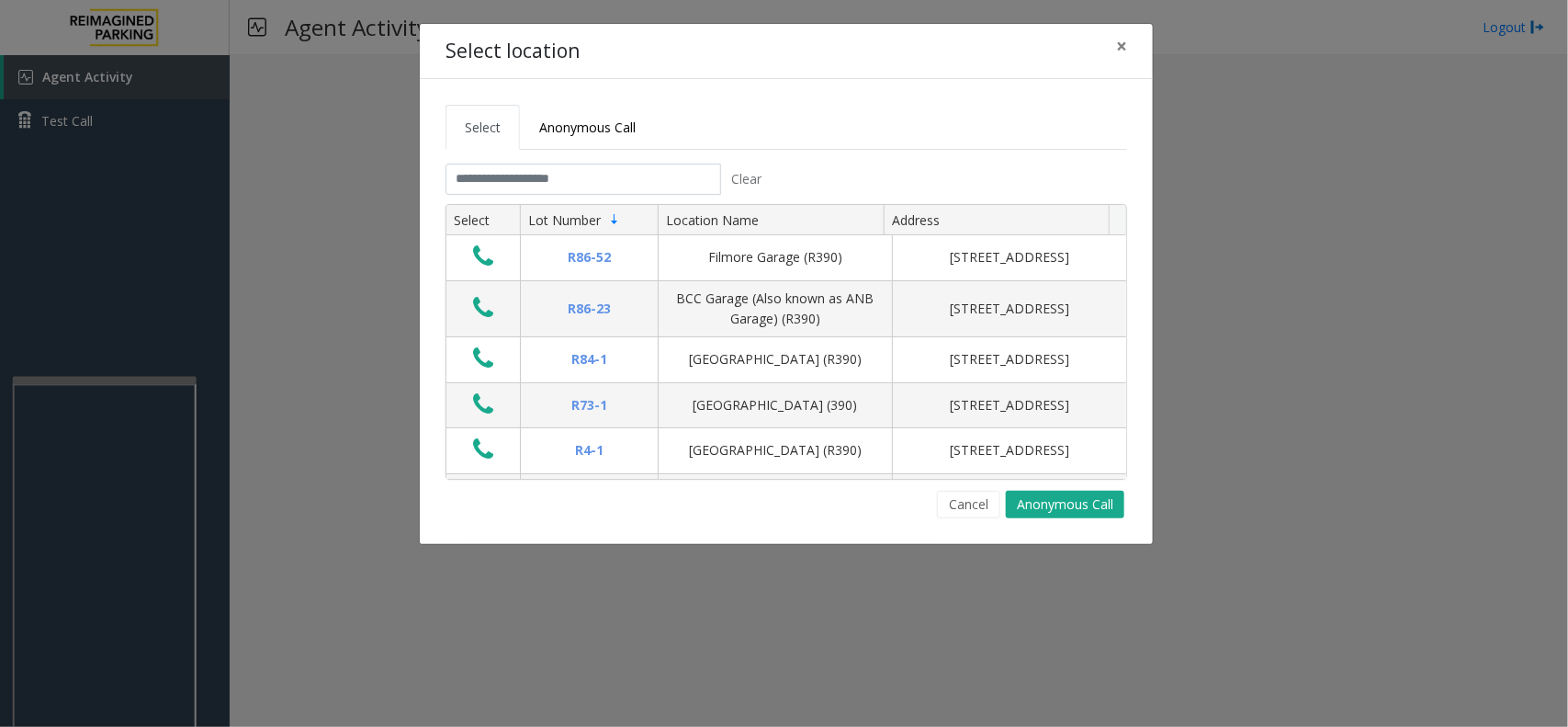
click at [547, 162] on tabset "Select Anonymous Call Clear Select Lot Number Location Name Address R86-52 Film…" at bounding box center [787, 312] width 682 height 413
click at [543, 176] on input "text" at bounding box center [584, 178] width 276 height 31
click at [604, 118] on span "Anonymous Call" at bounding box center [587, 127] width 97 height 18
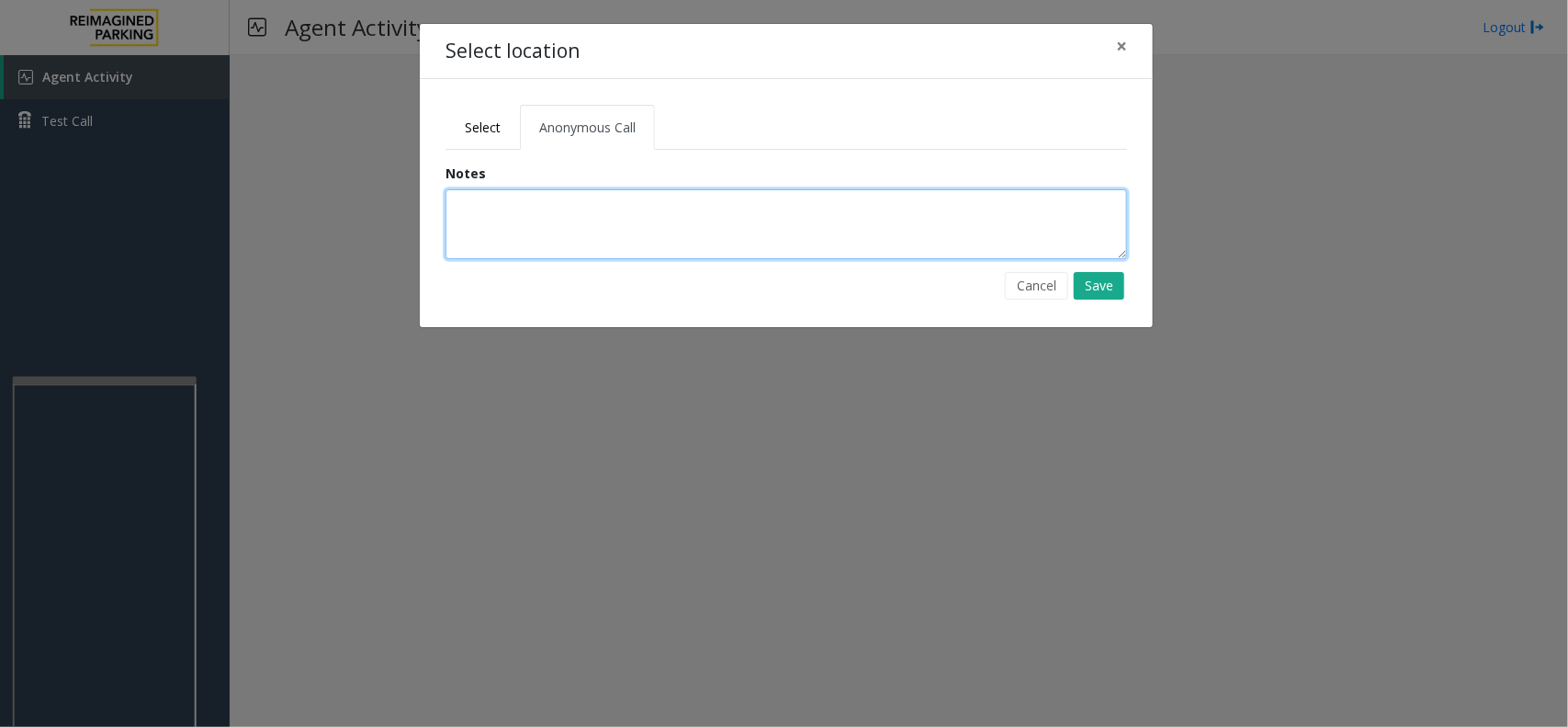
click at [603, 204] on textarea at bounding box center [787, 224] width 682 height 70
type textarea "**********"
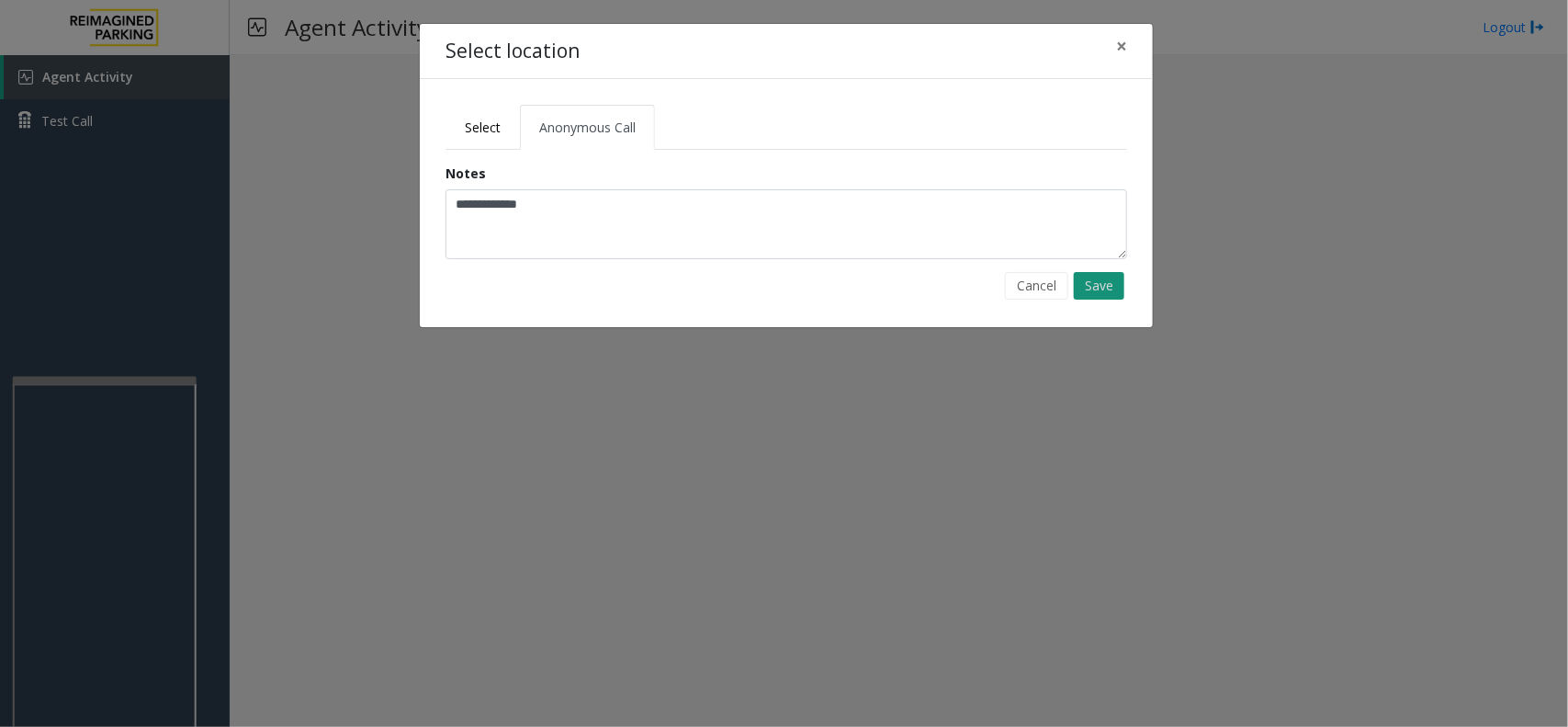
click at [1115, 277] on button "Save" at bounding box center [1099, 286] width 51 height 27
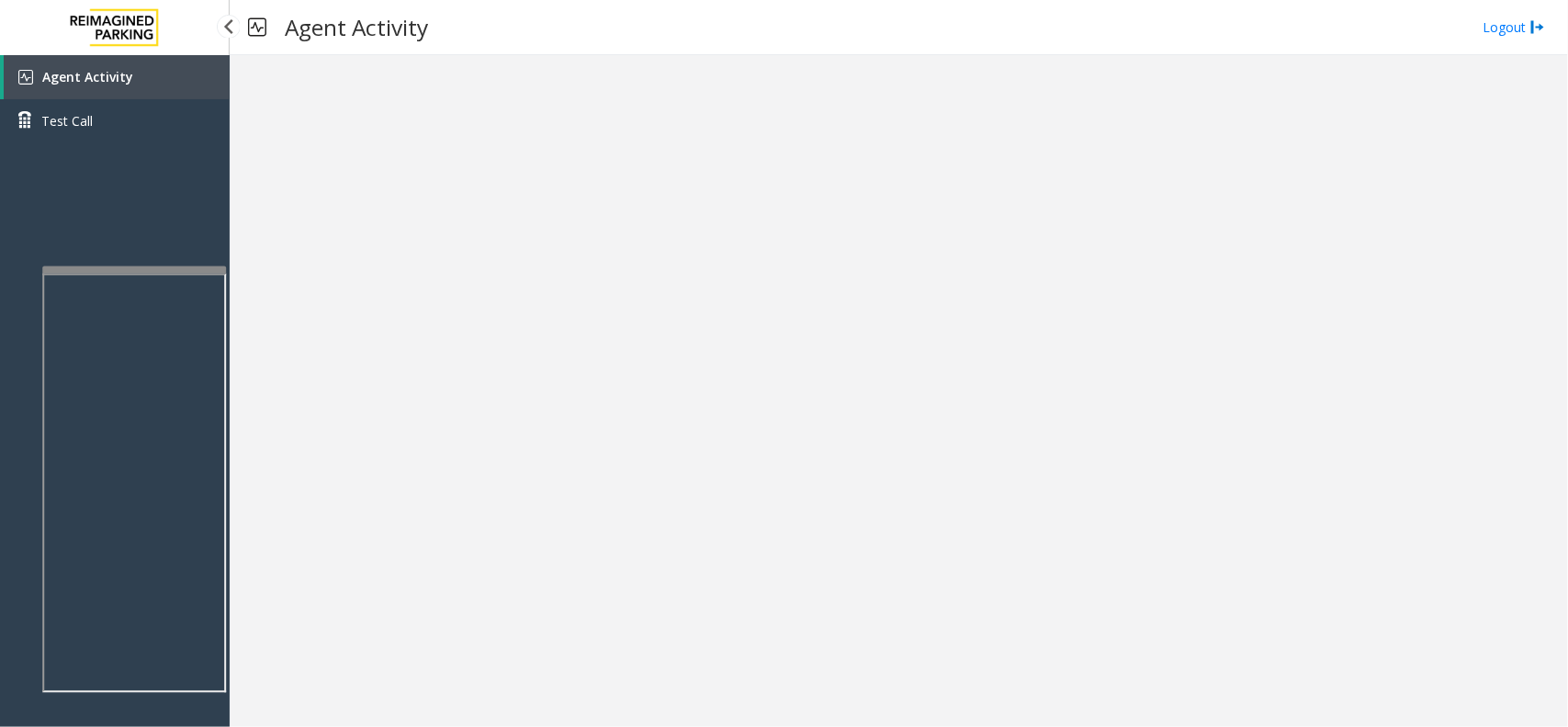
click at [185, 249] on app-root "Agent Activity Test Call × Close Powered by Umojo © 2025 Agent Activity Logout ×" at bounding box center [784, 364] width 1568 height 727
click at [149, 88] on link "Agent Activity" at bounding box center [116, 77] width 226 height 44
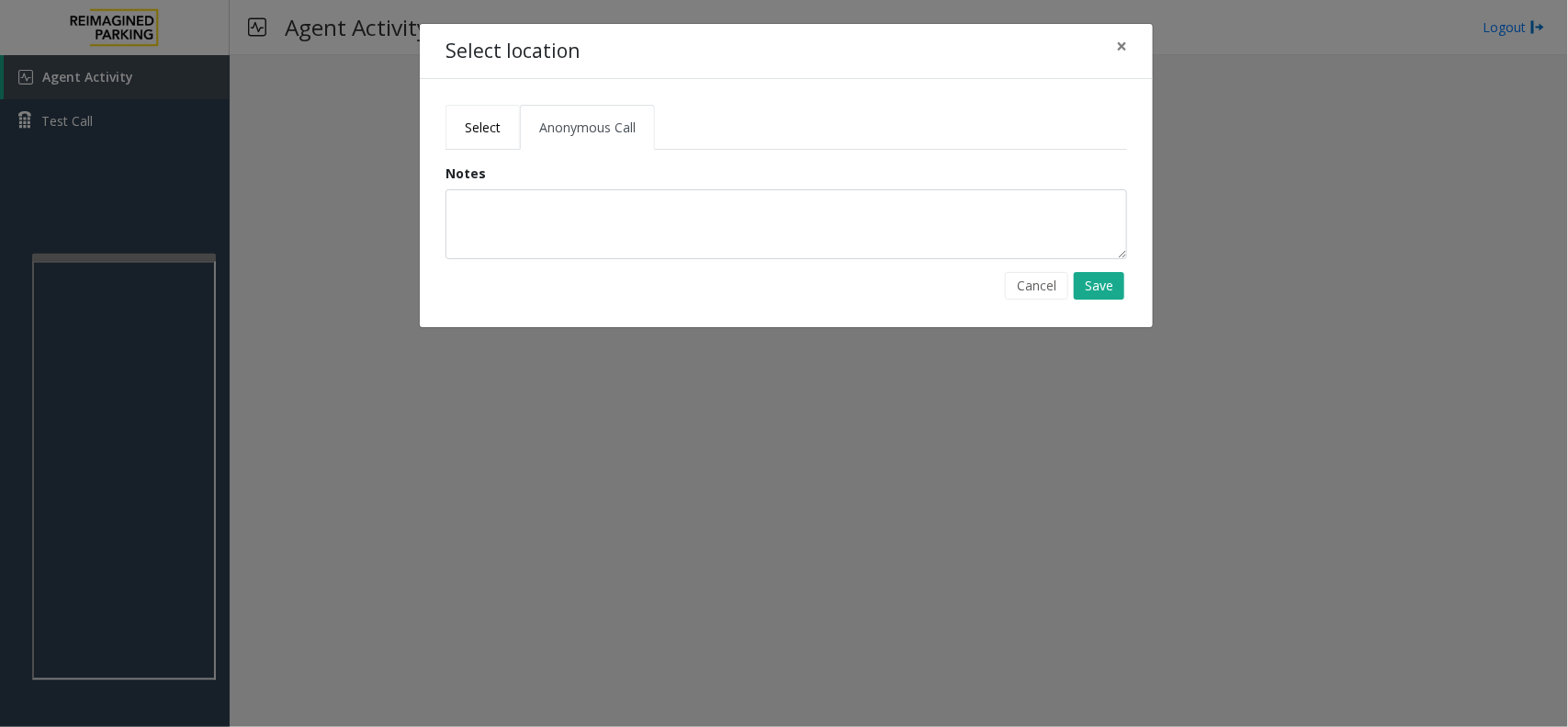
click at [492, 120] on span "Select" at bounding box center [483, 127] width 36 height 18
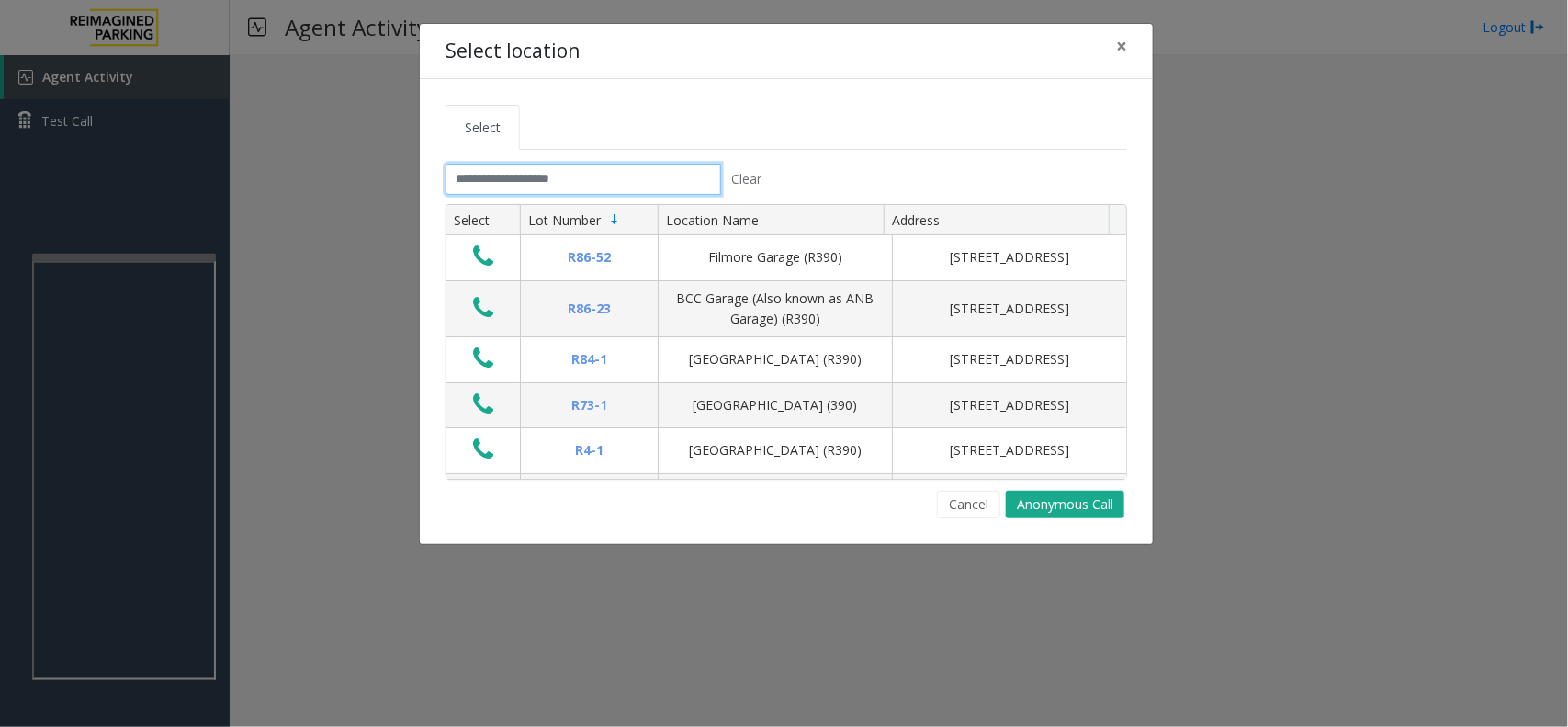
click at [516, 167] on input "text" at bounding box center [584, 178] width 276 height 31
click at [1121, 42] on span "×" at bounding box center [1122, 45] width 11 height 25
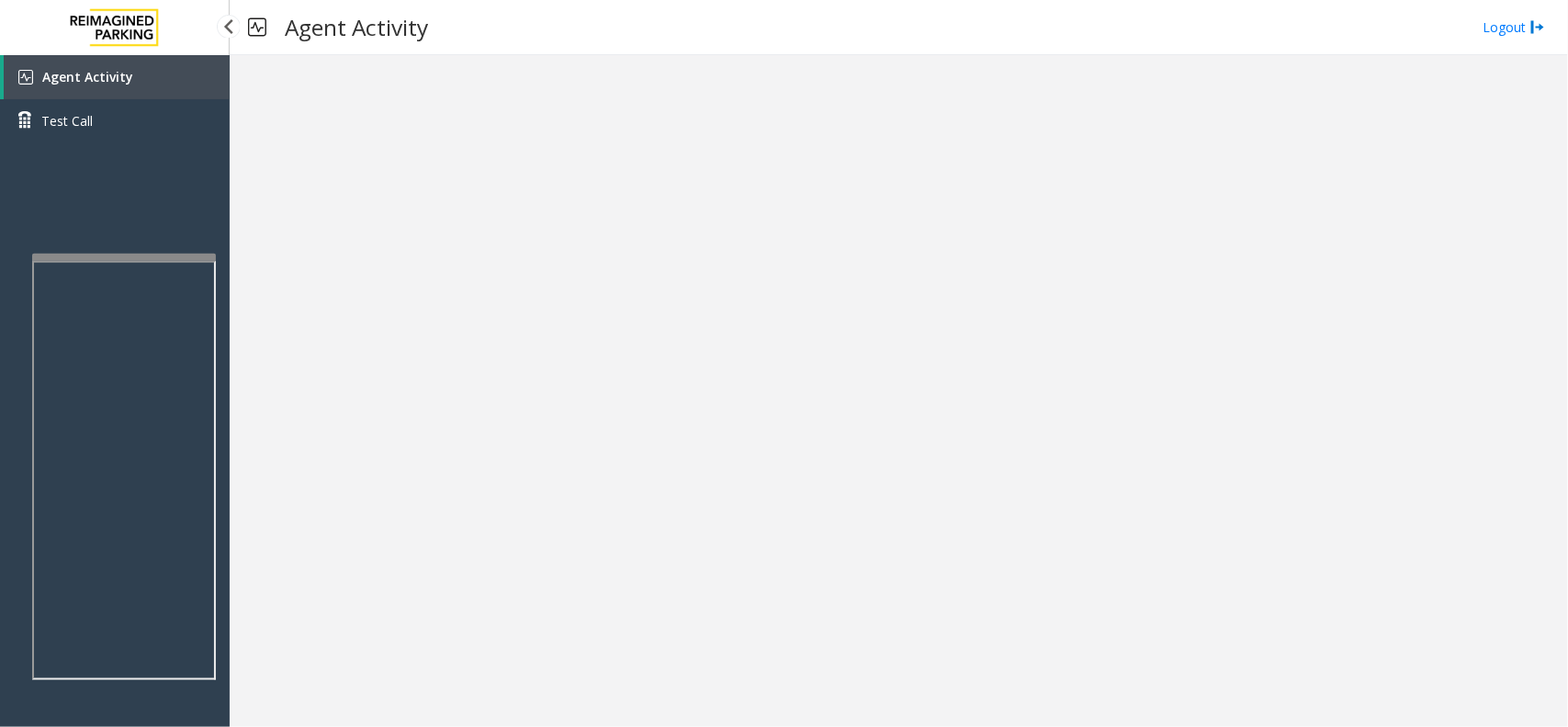
click at [139, 56] on link "Agent Activity" at bounding box center [116, 77] width 226 height 44
